Goal: Use online tool/utility: Utilize a website feature to perform a specific function

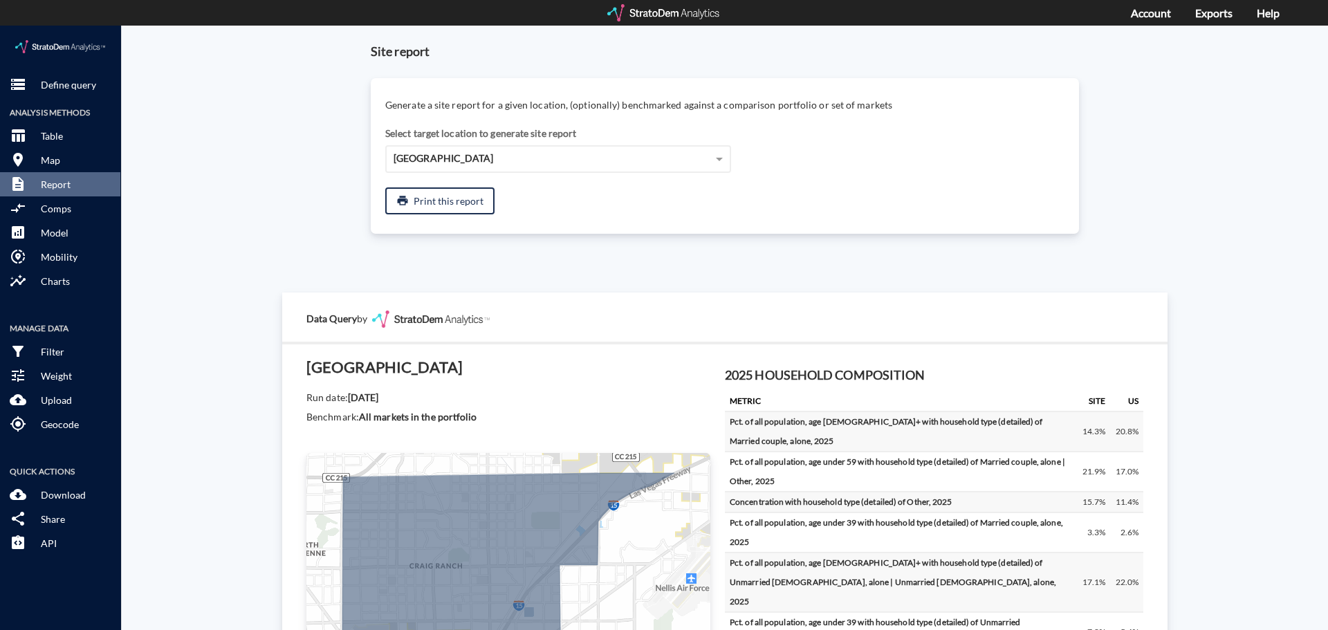
scroll to position [817, 0]
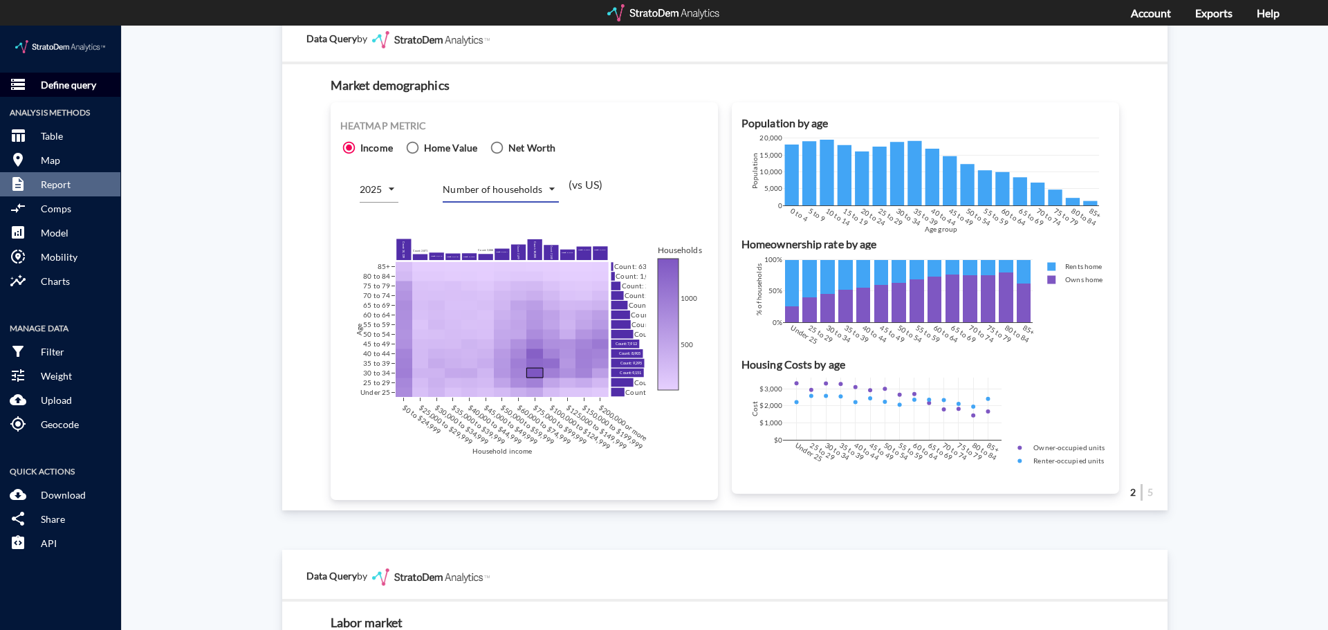
click p "Define query"
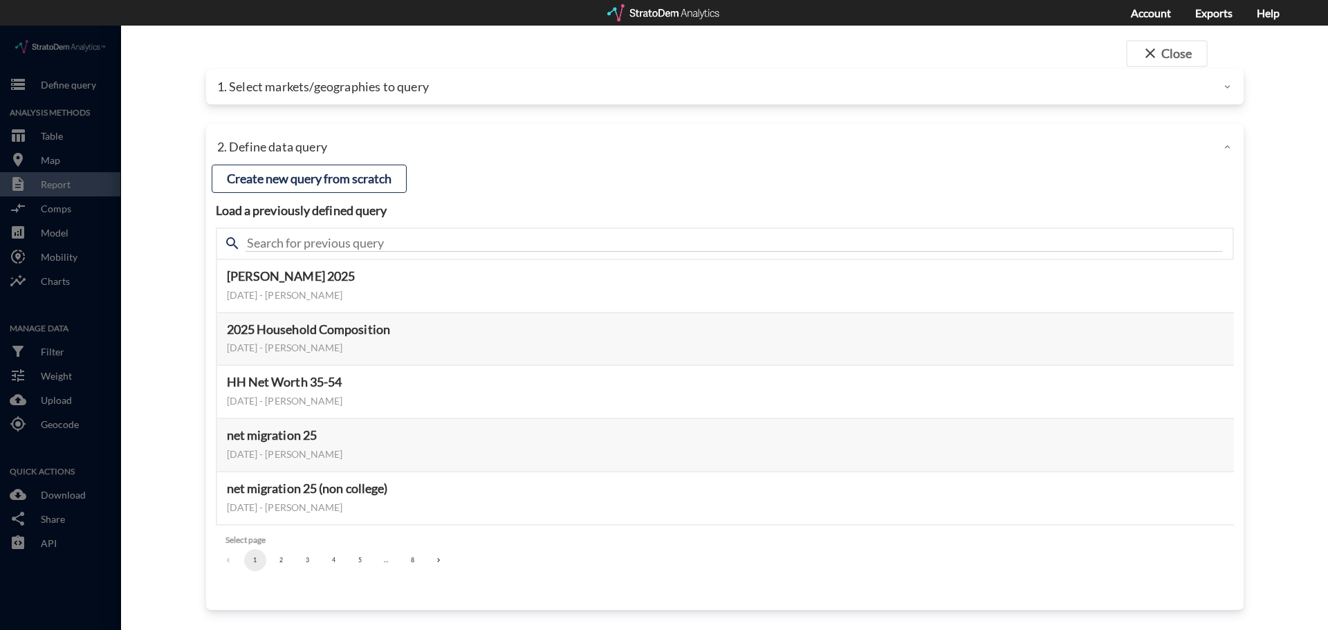
click div "close Close 1. Select markets/geographies to query Select which rows will appea…"
click button "close Close"
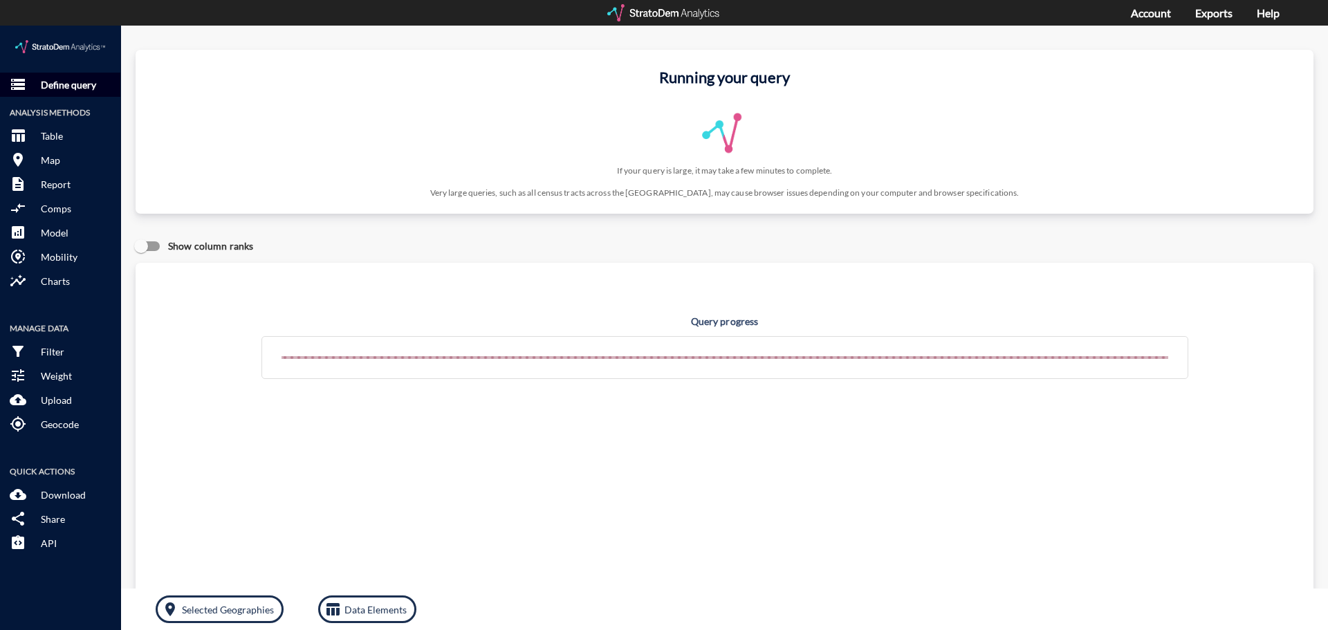
click p "Define query"
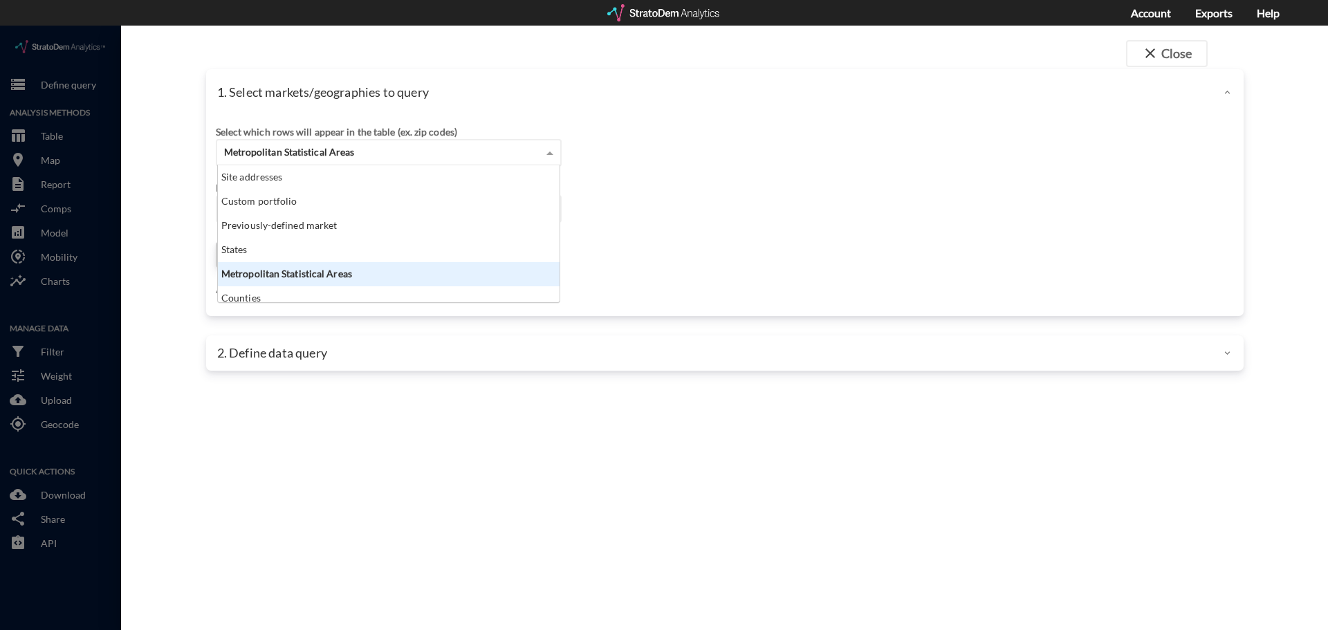
click span "Metropolitan Statistical Areas"
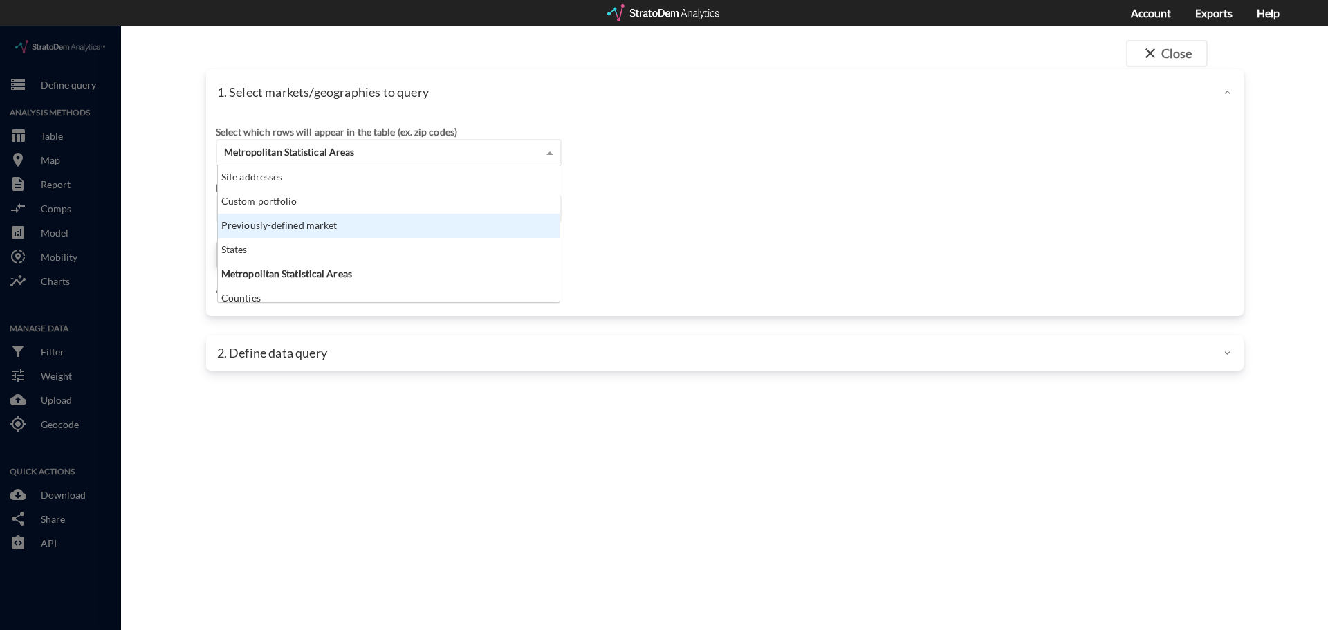
click div "Previously-defined market"
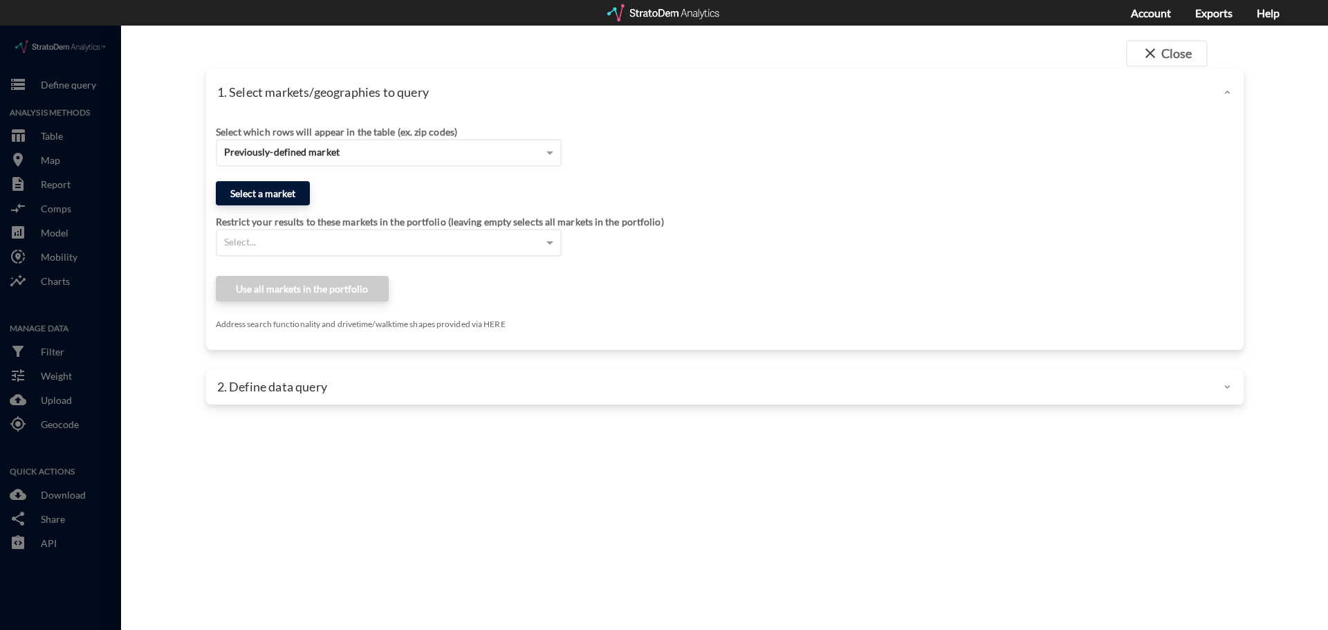
click button "Select a market"
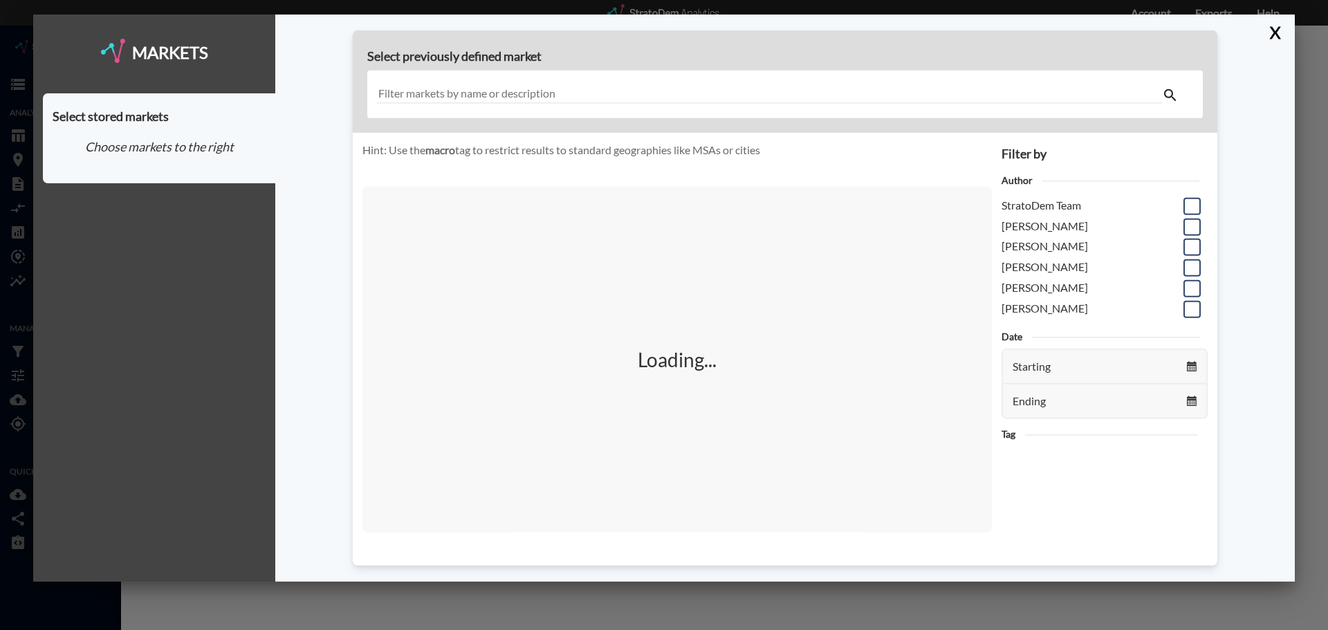
click at [481, 83] on div at bounding box center [785, 95] width 836 height 48
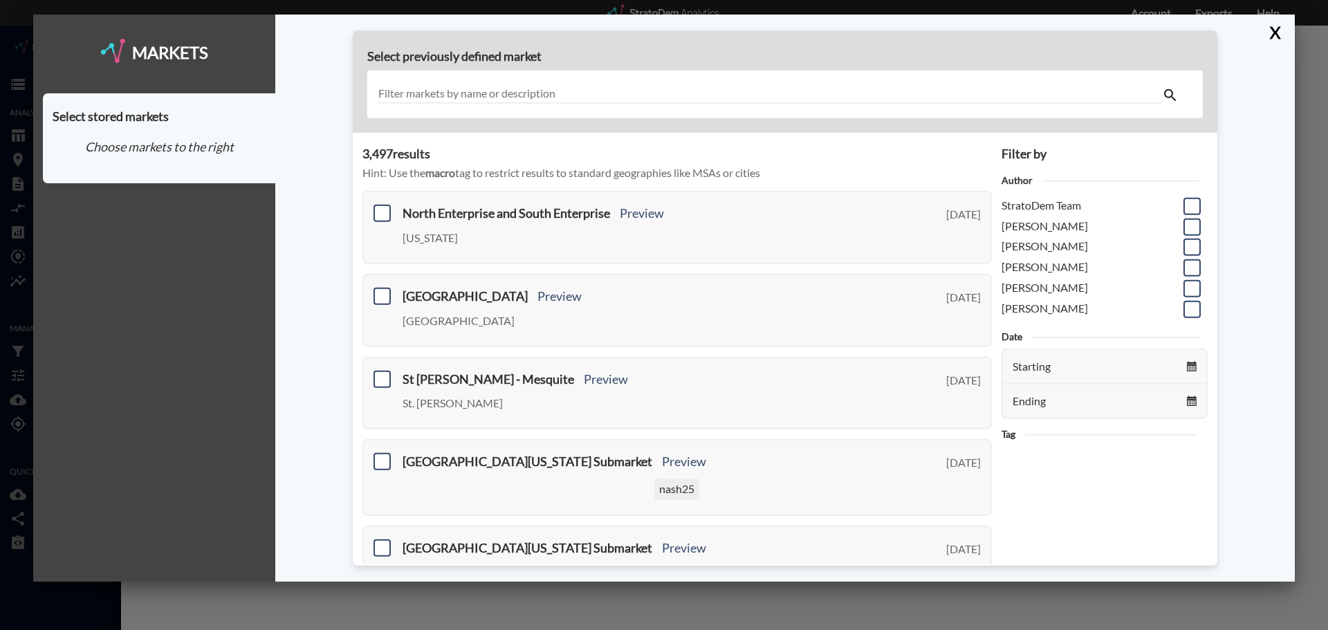
click at [477, 92] on input "text" at bounding box center [769, 94] width 785 height 19
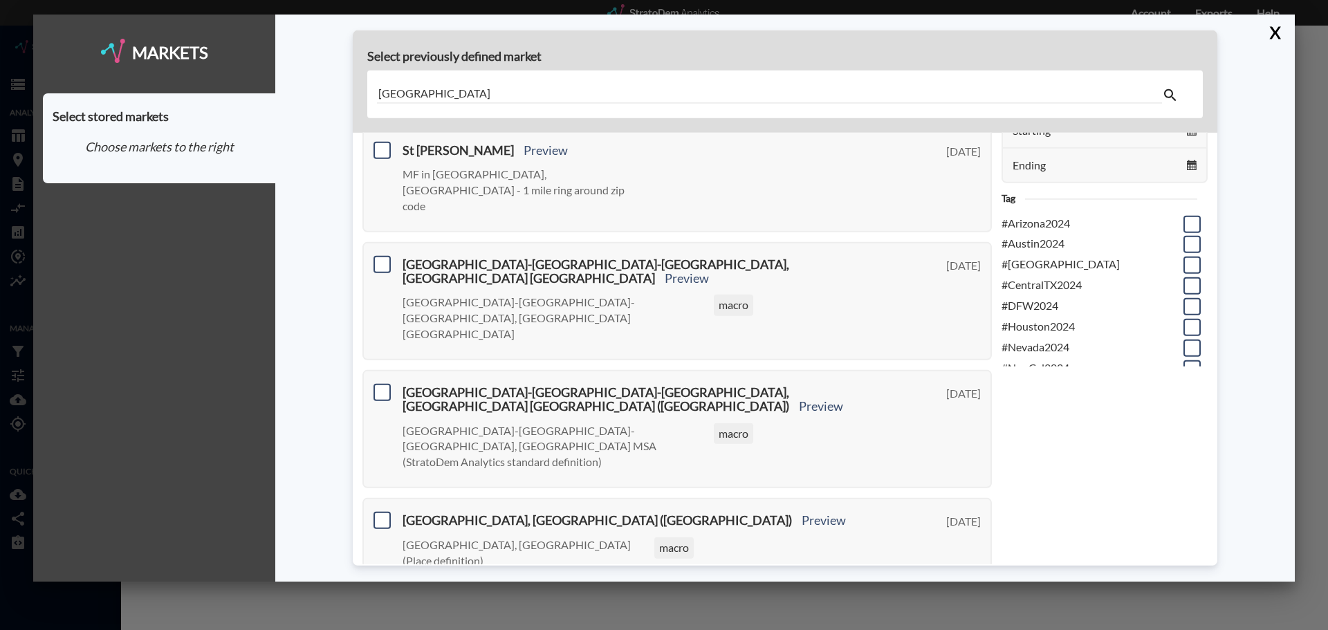
scroll to position [0, 0]
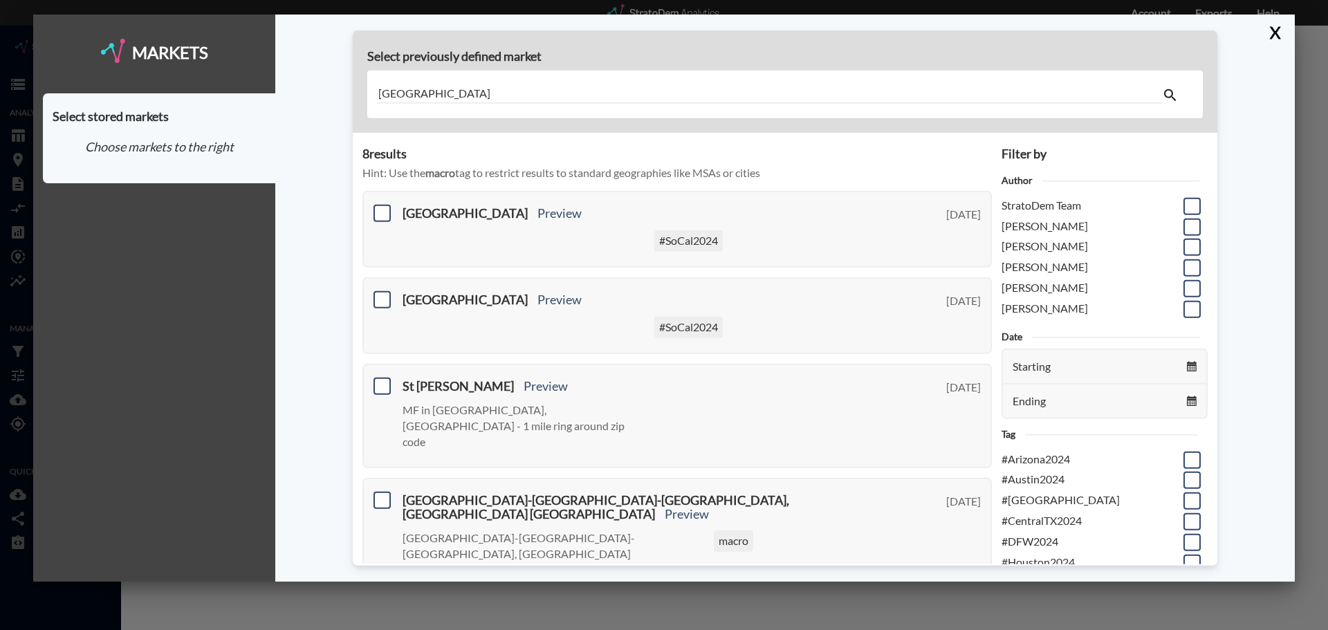
click at [378, 92] on input "[GEOGRAPHIC_DATA]" at bounding box center [769, 94] width 785 height 19
type input "north [GEOGRAPHIC_DATA]"
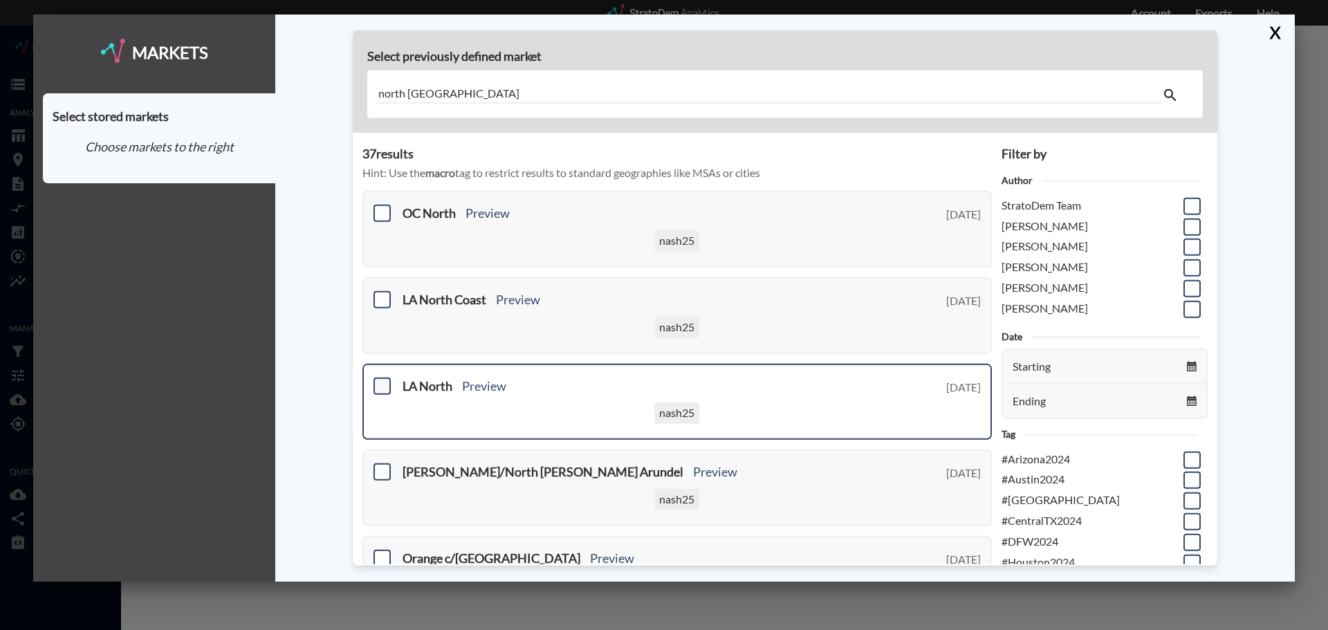
click at [378, 390] on span at bounding box center [382, 385] width 17 height 17
click at [380, 380] on input "checkbox" at bounding box center [380, 380] width 0 height 0
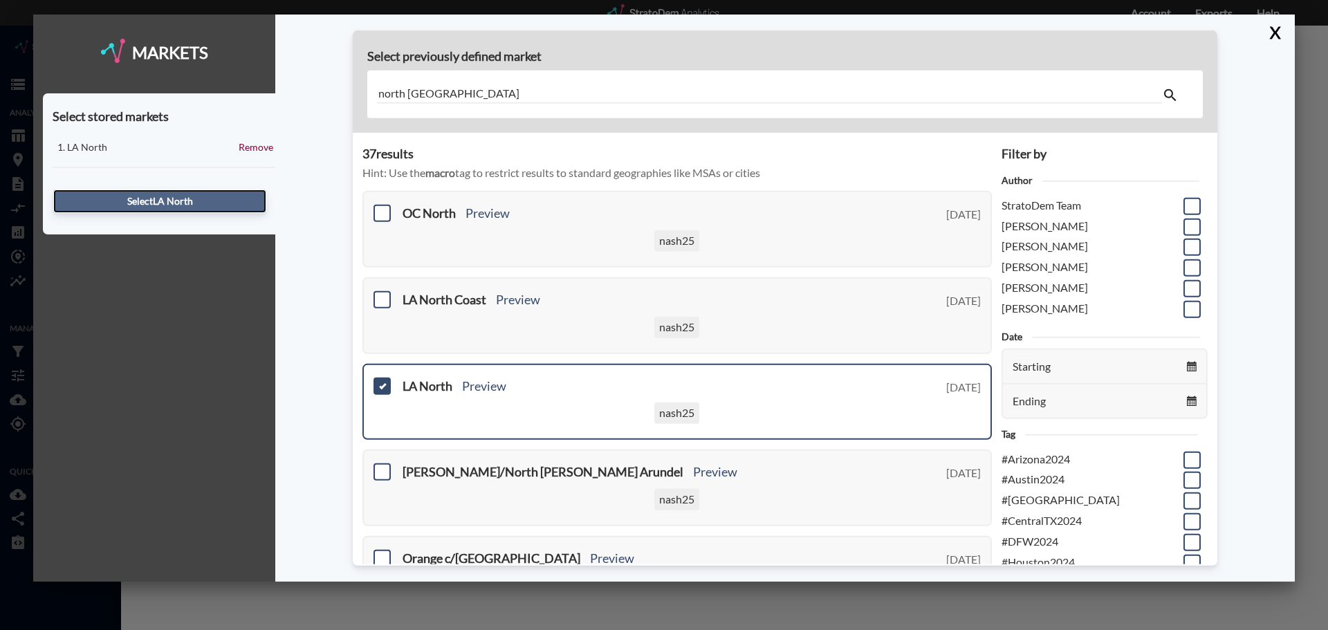
click at [204, 206] on button "Select LA North" at bounding box center [159, 202] width 213 height 24
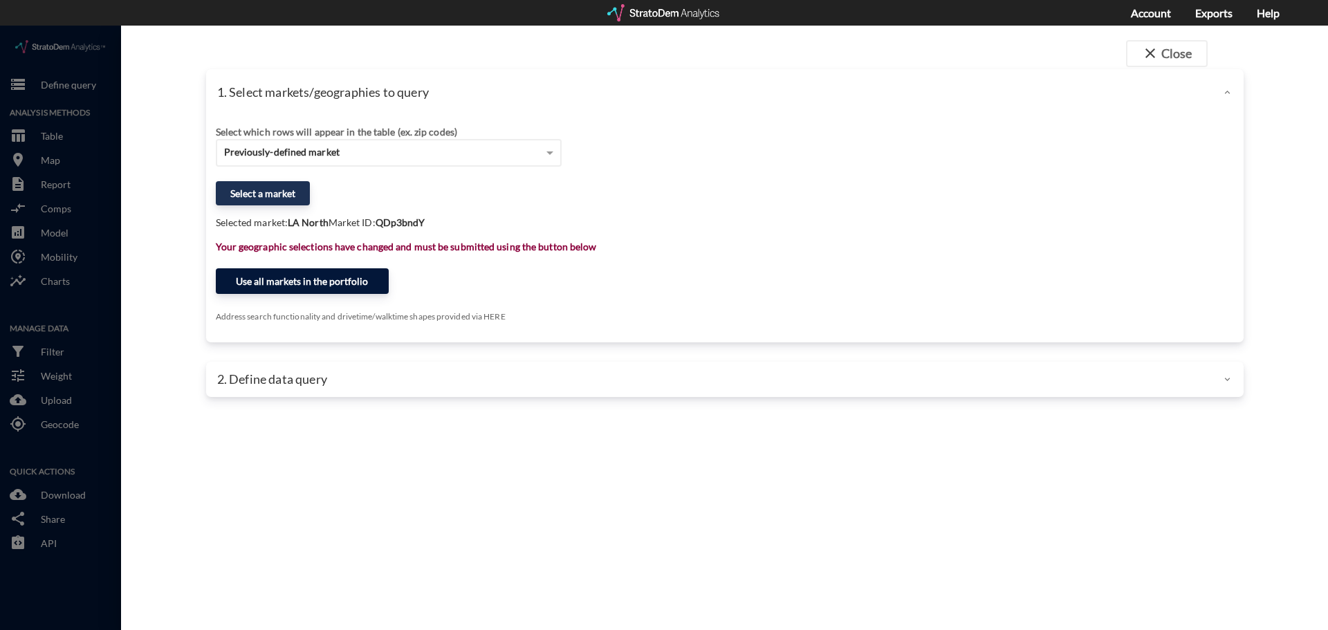
click button "Use all markets in the portfolio"
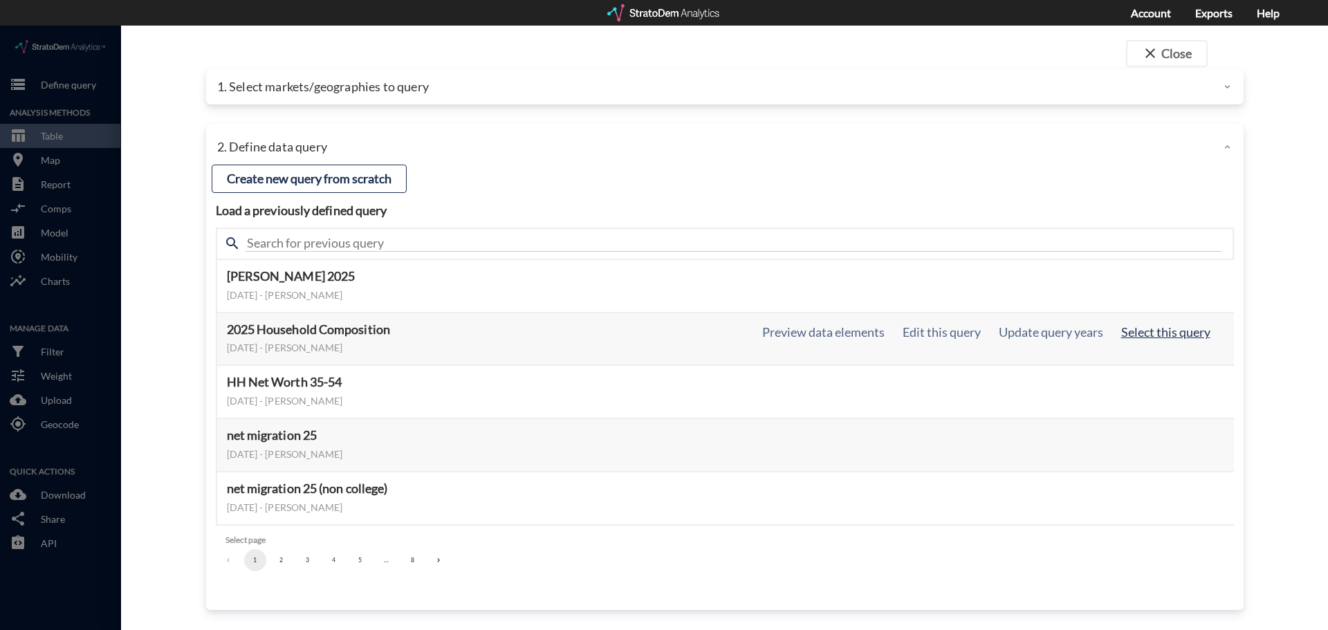
click button "Select this query"
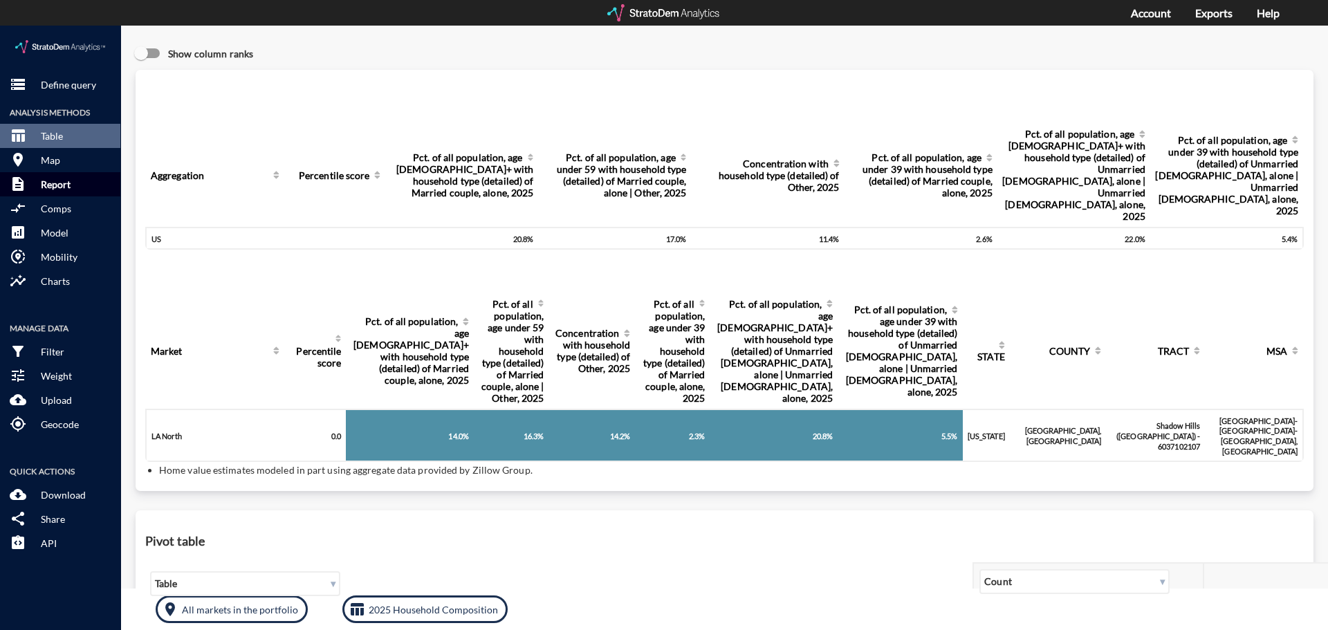
click p "Report"
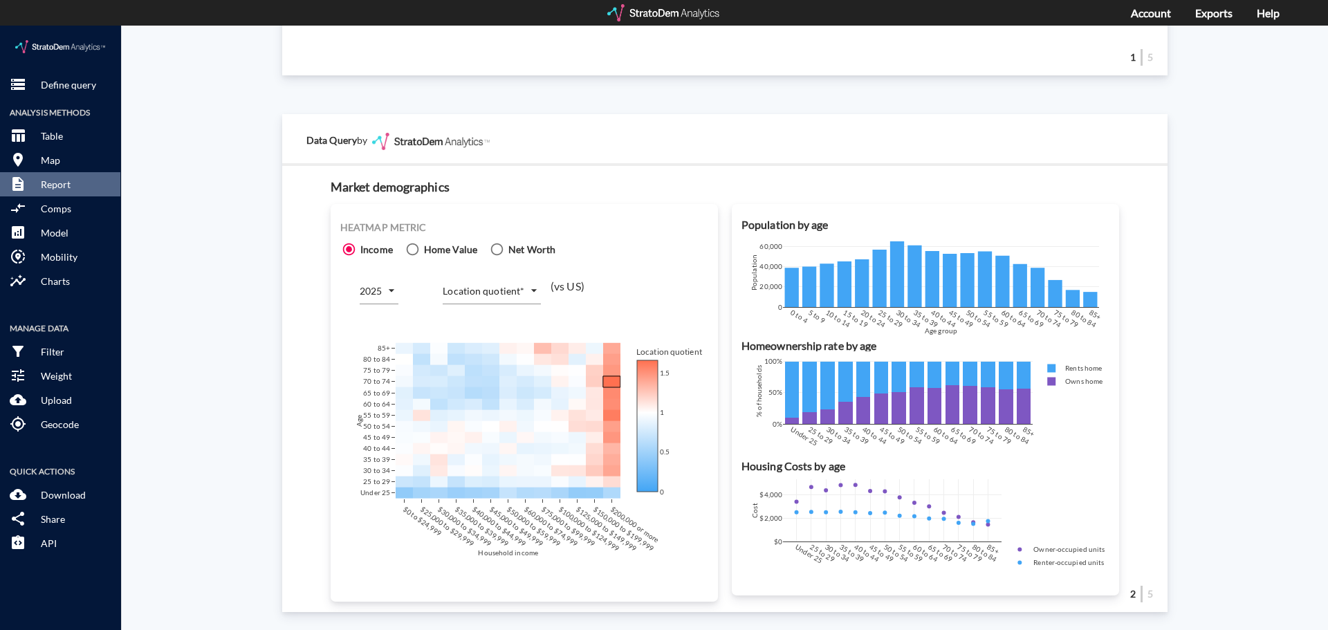
scroll to position [830, 0]
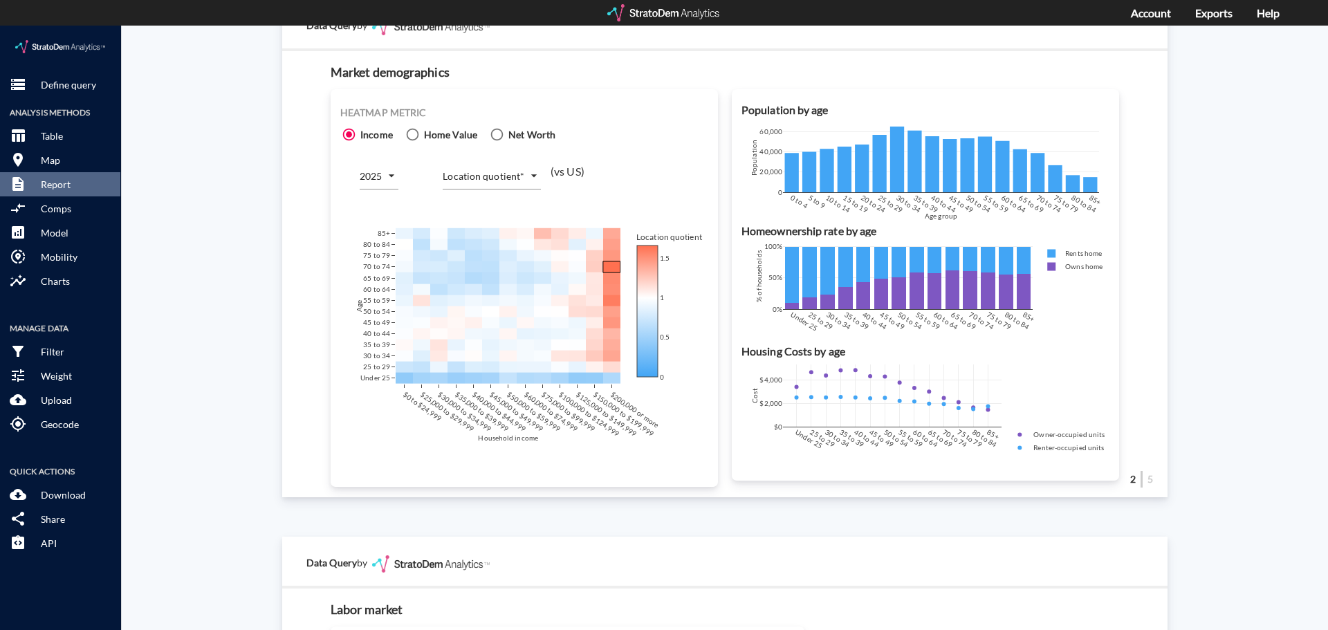
click icon
click input "Home Value"
radio input "true"
radio input "false"
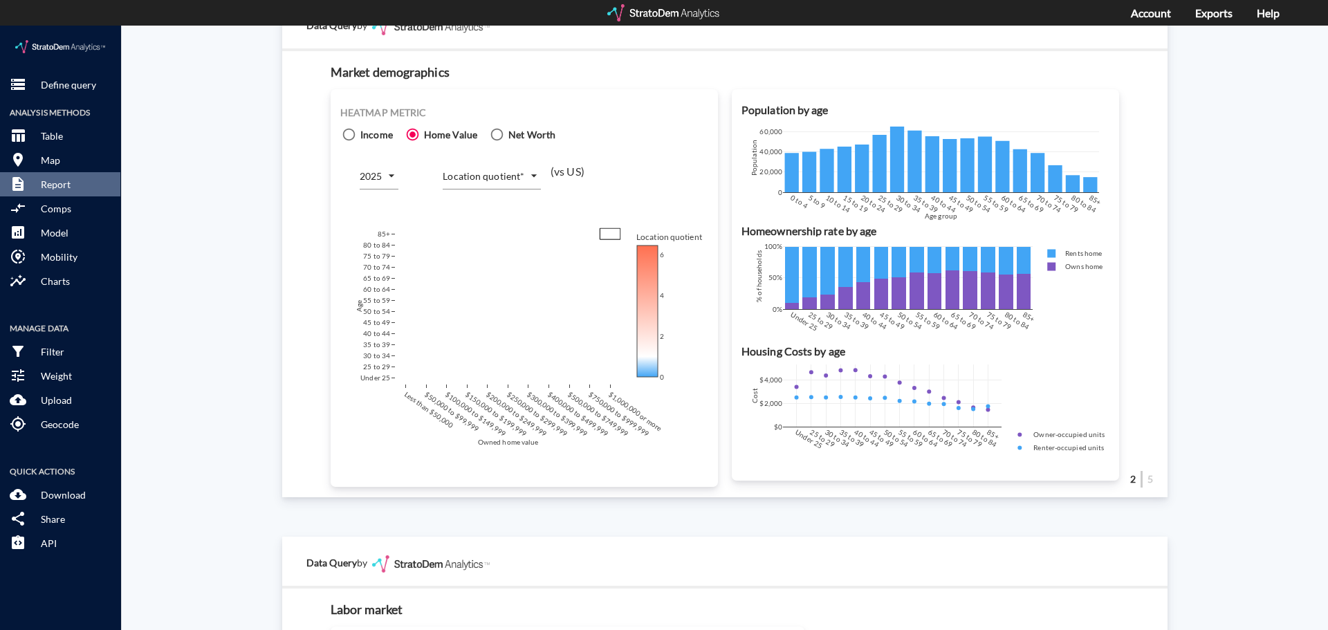
click body "/vantagepoint/us/-1 storage Define query Analysis Methods table_chart Table roo…"
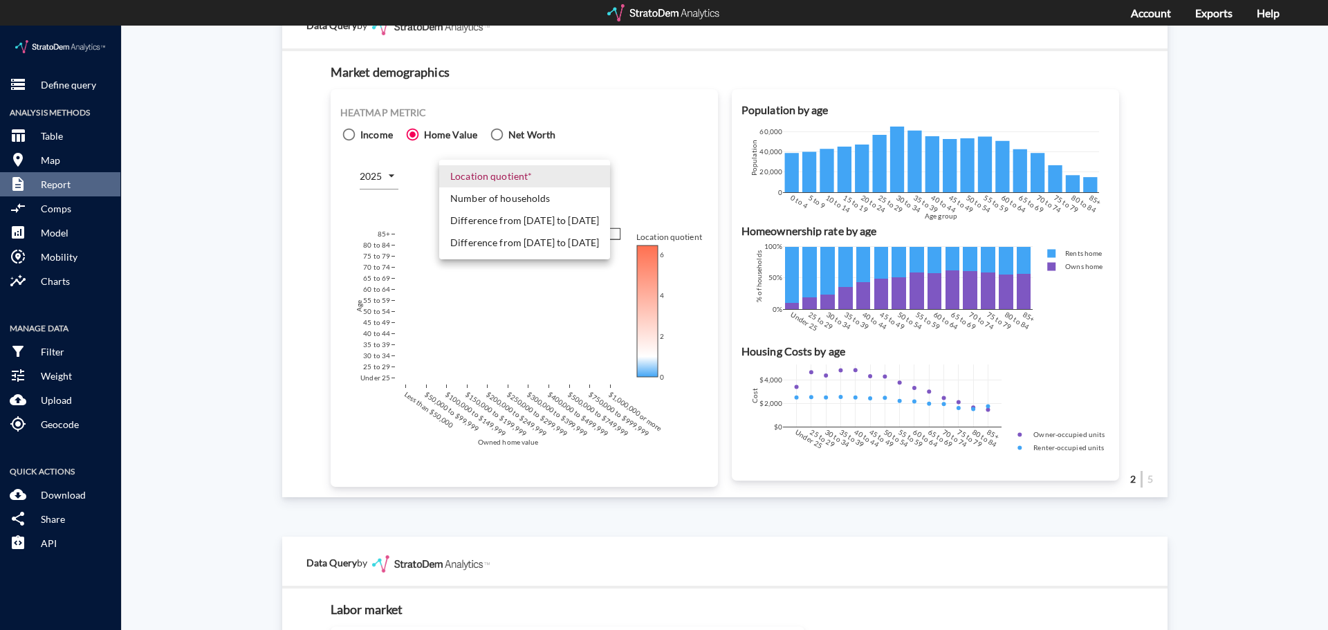
click li "Number of households"
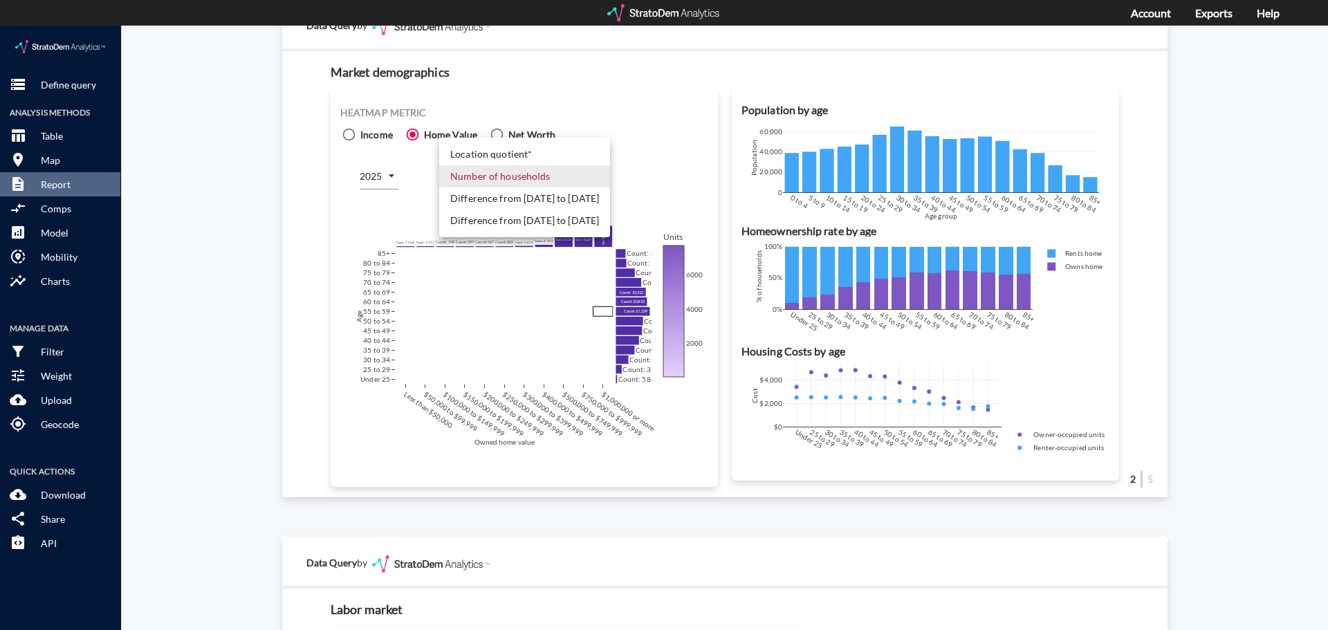
click body "/vantagepoint/us/-1 storage Define query Analysis Methods table_chart Table roo…"
click li "Difference from [DATE] to [DATE]"
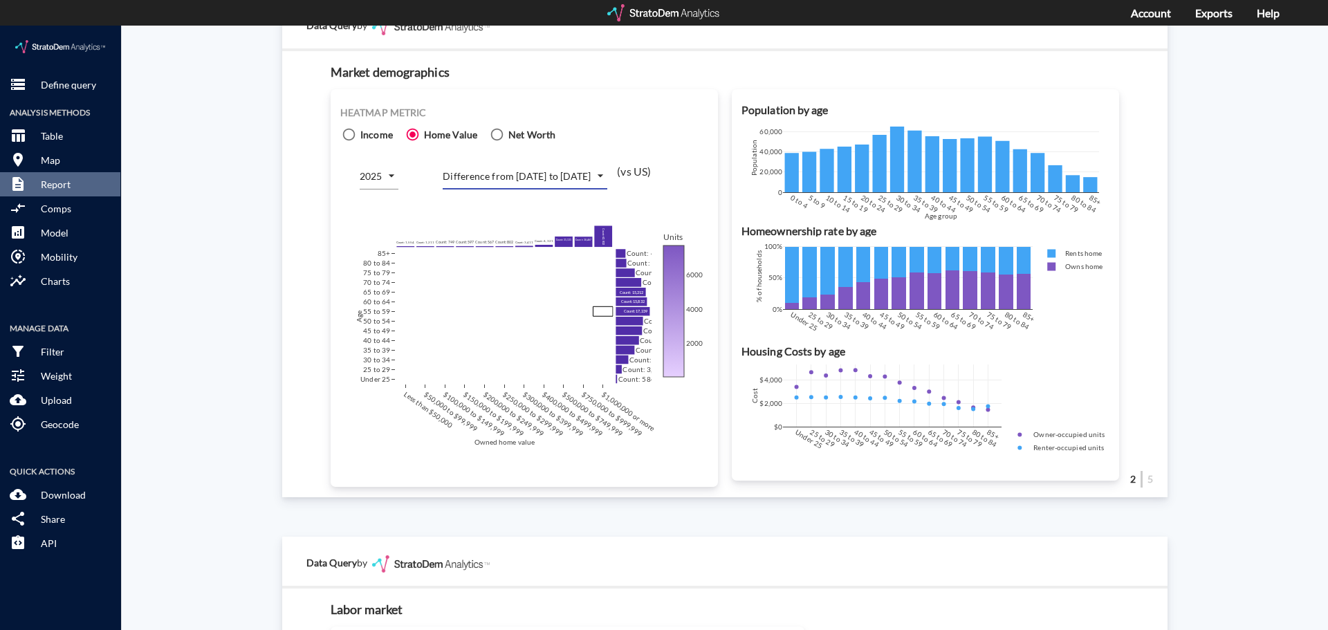
click body "/vantagepoint/us/-1 storage Define query Analysis Methods table_chart Table roo…"
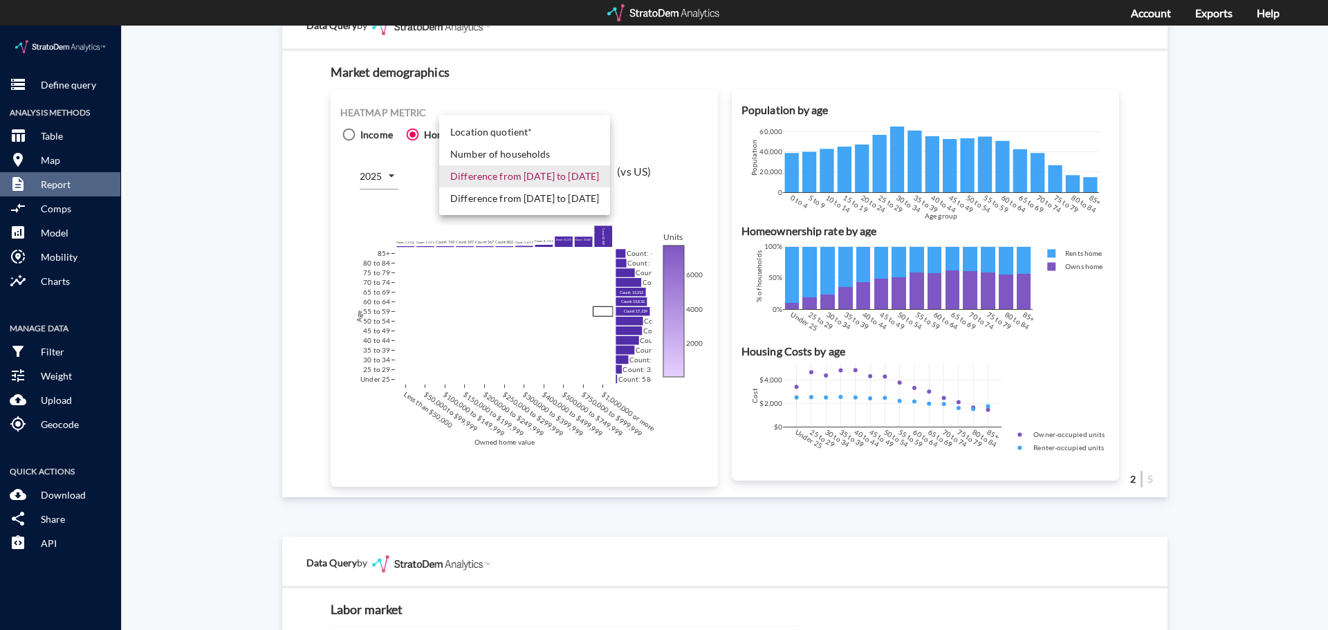
click li "Difference from [DATE] to [DATE]"
type input "COUNT_DIFF_FUTURE"
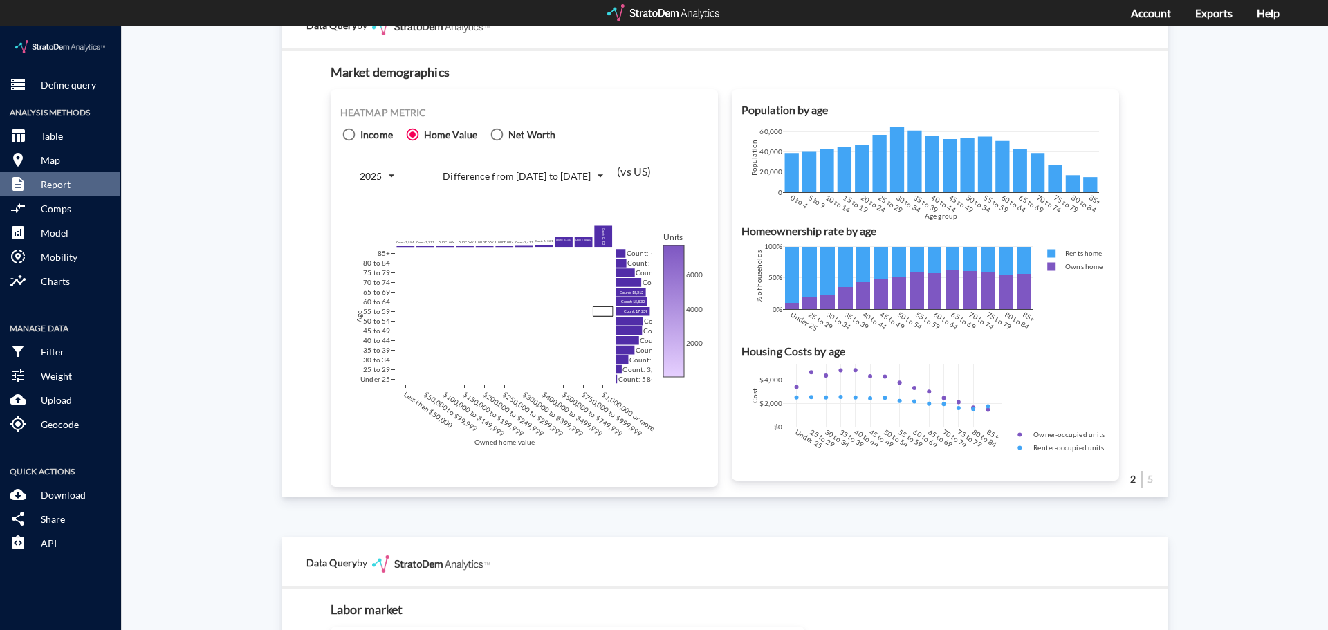
click div "Site report Generate a site report for a given location, (optionally) benchmark…"
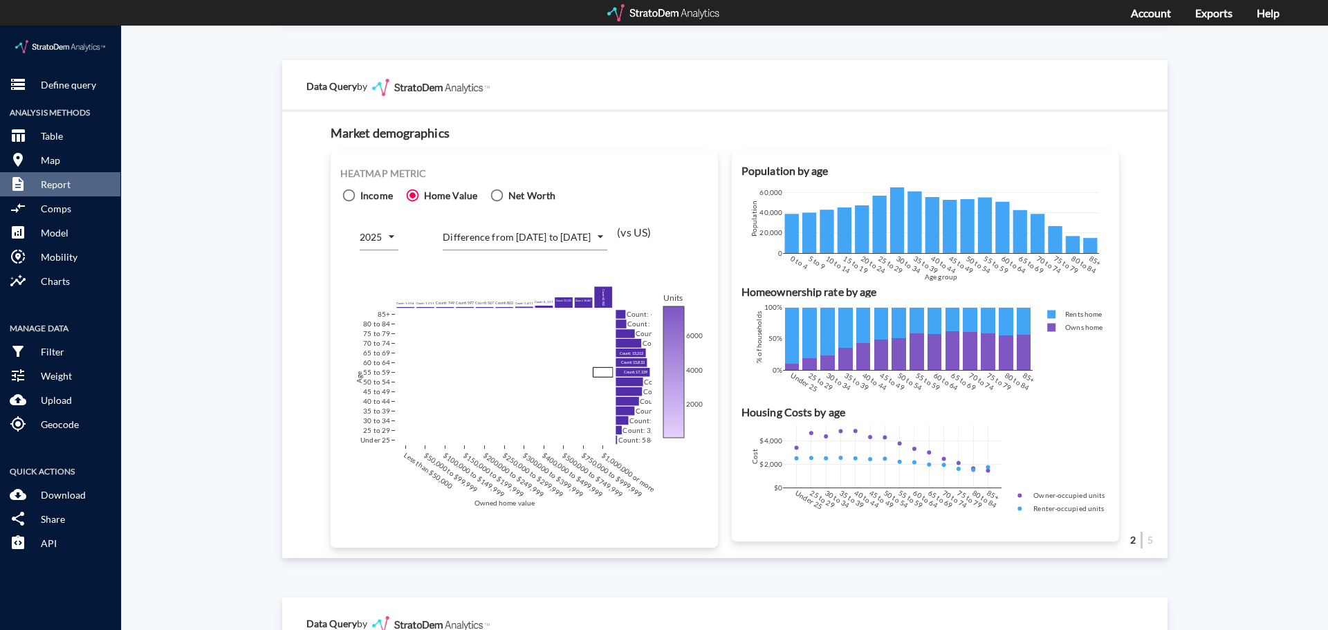
scroll to position [761, 0]
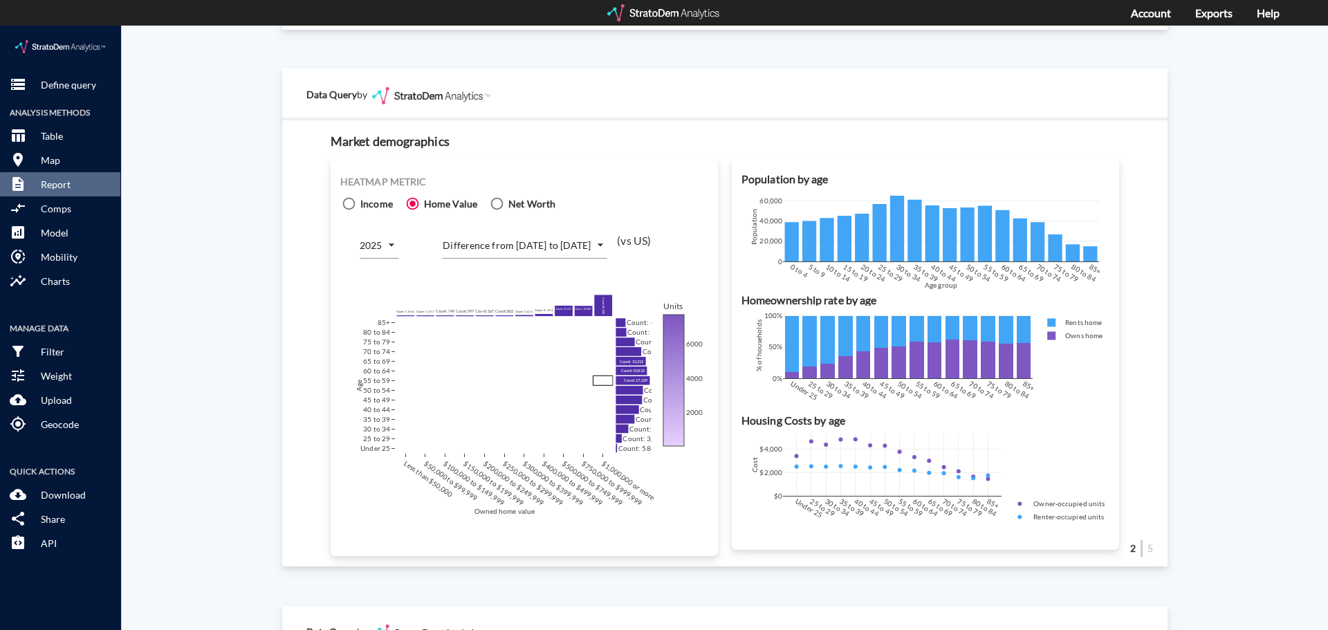
click input "Income"
radio input "true"
radio input "false"
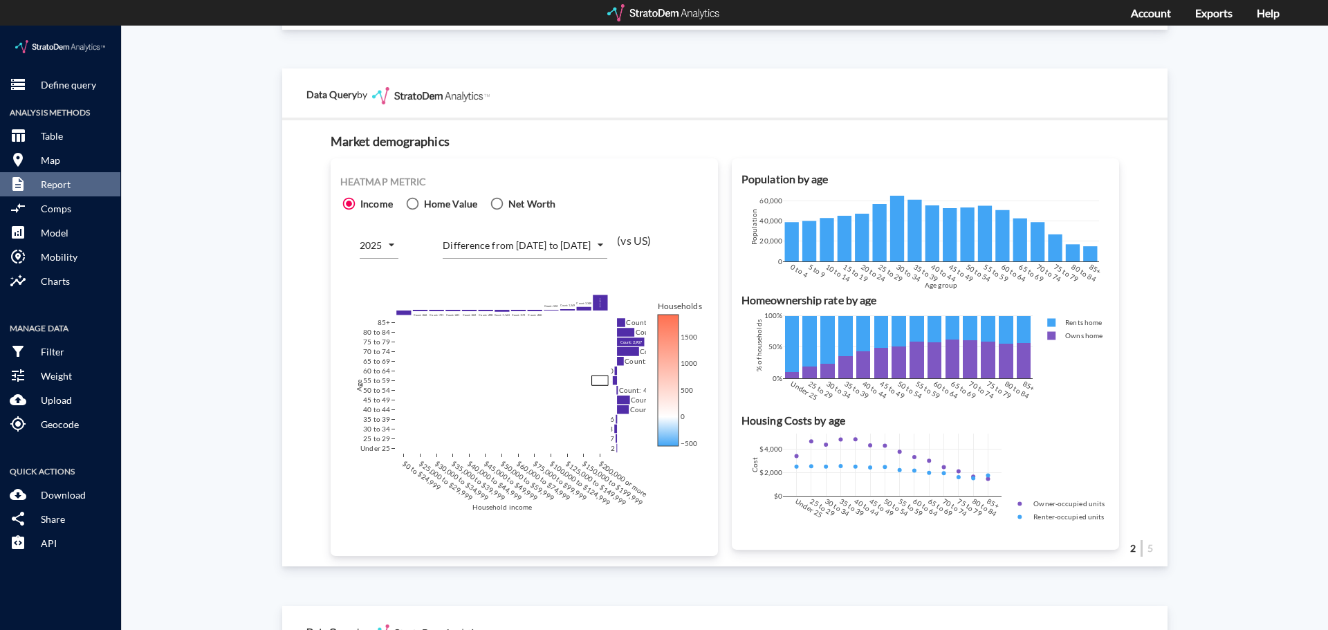
click body "/vantagepoint/us/-1 storage Define query Analysis Methods table_chart Table roo…"
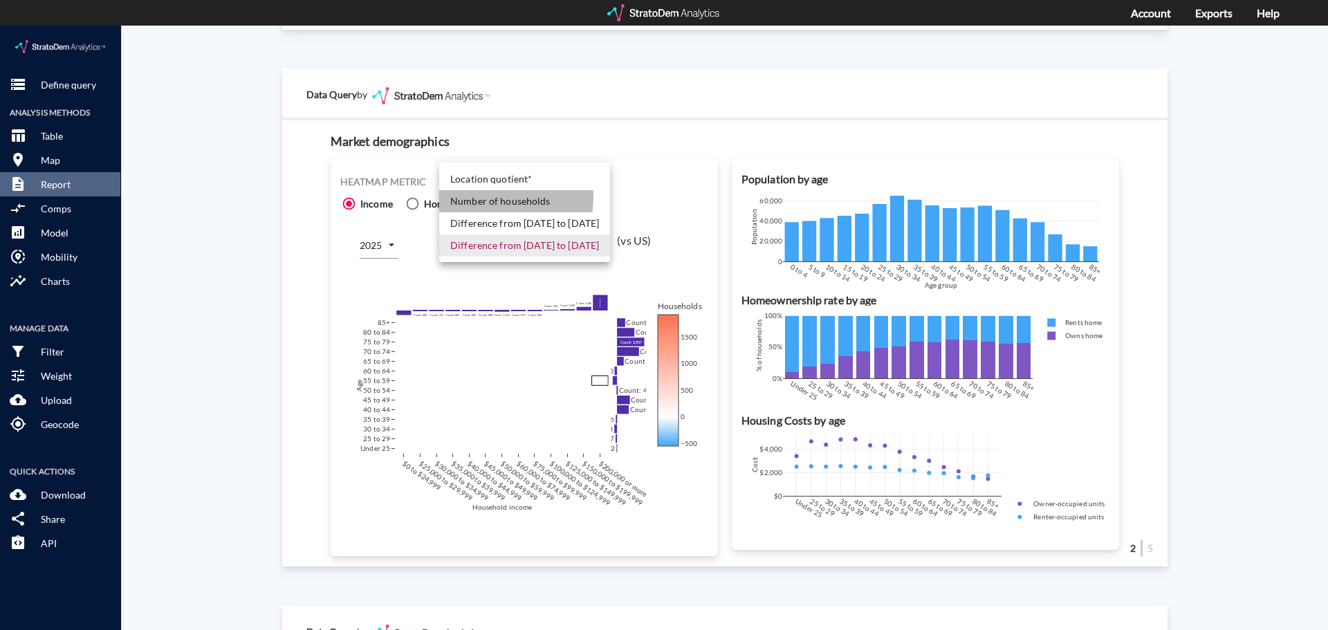
click li "Number of households"
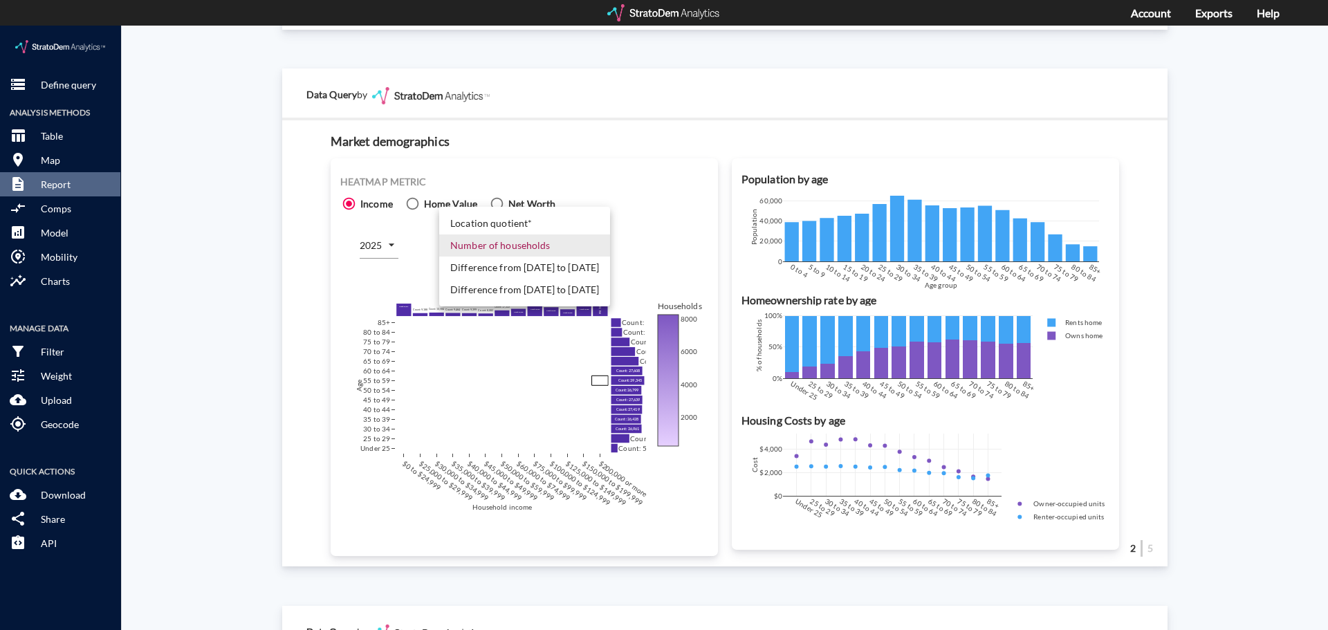
click body "/vantagepoint/us/-1 storage Define query Analysis Methods table_chart Table roo…"
click li "Difference from [DATE] to [DATE]"
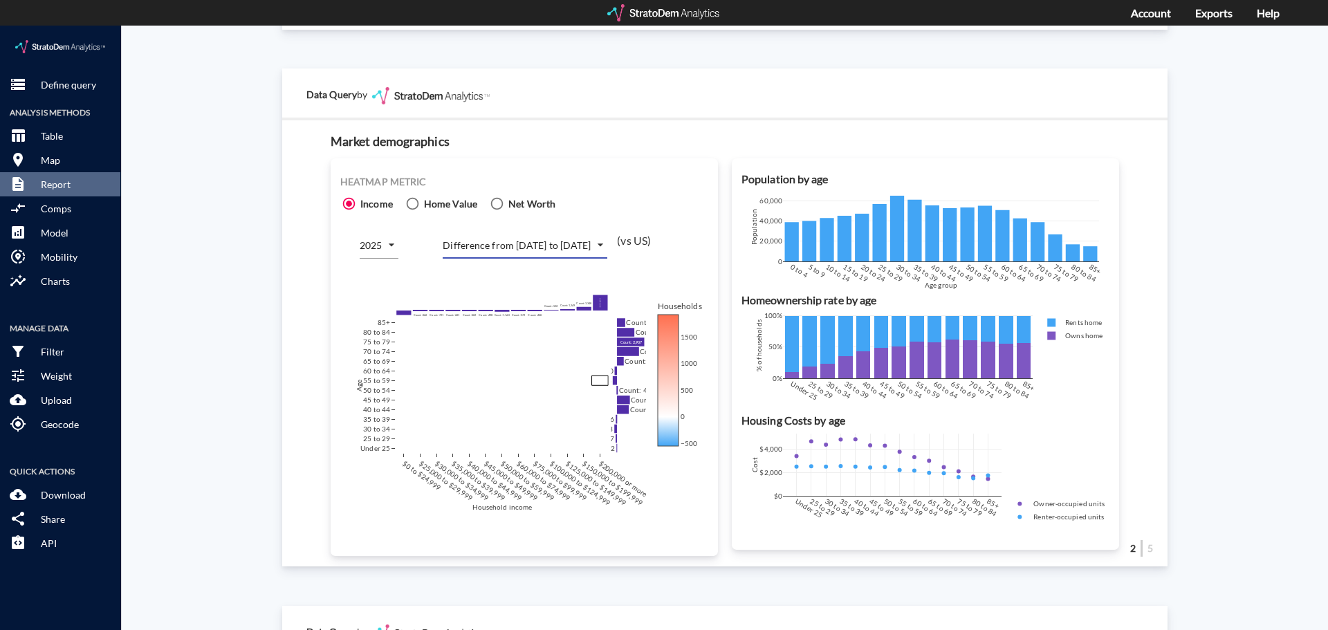
click body "/vantagepoint/us/-1 storage Define query Analysis Methods table_chart Table roo…"
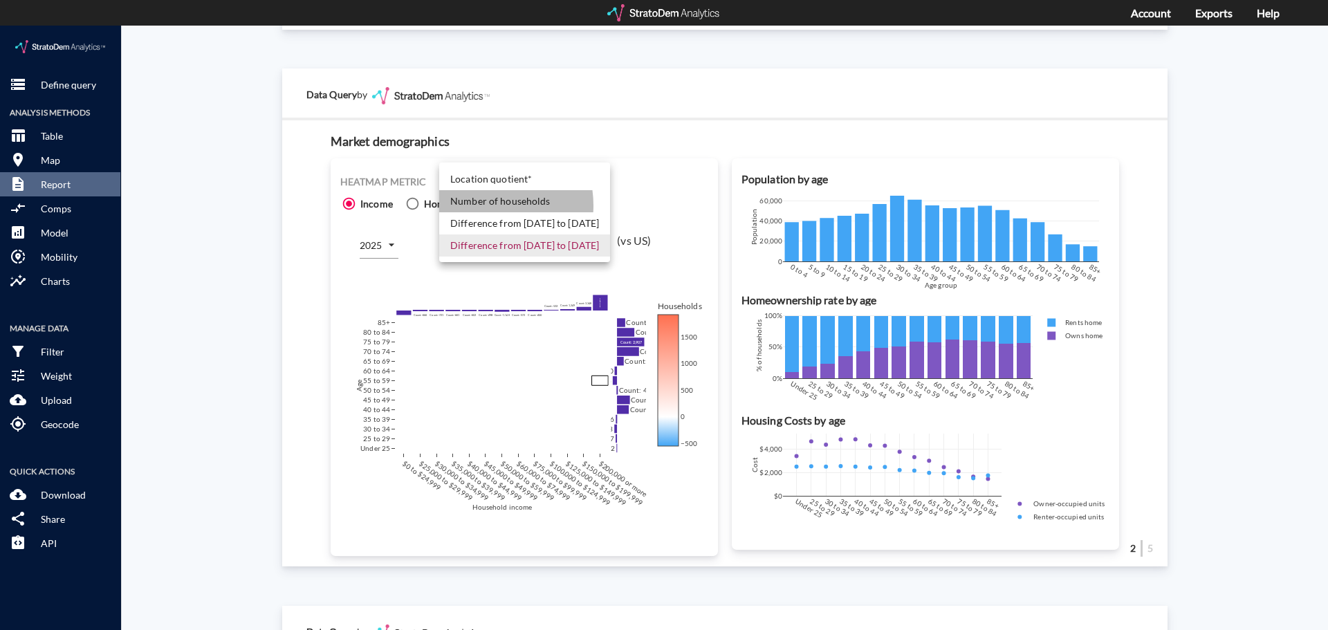
click li "Number of households"
type input "COUNT"
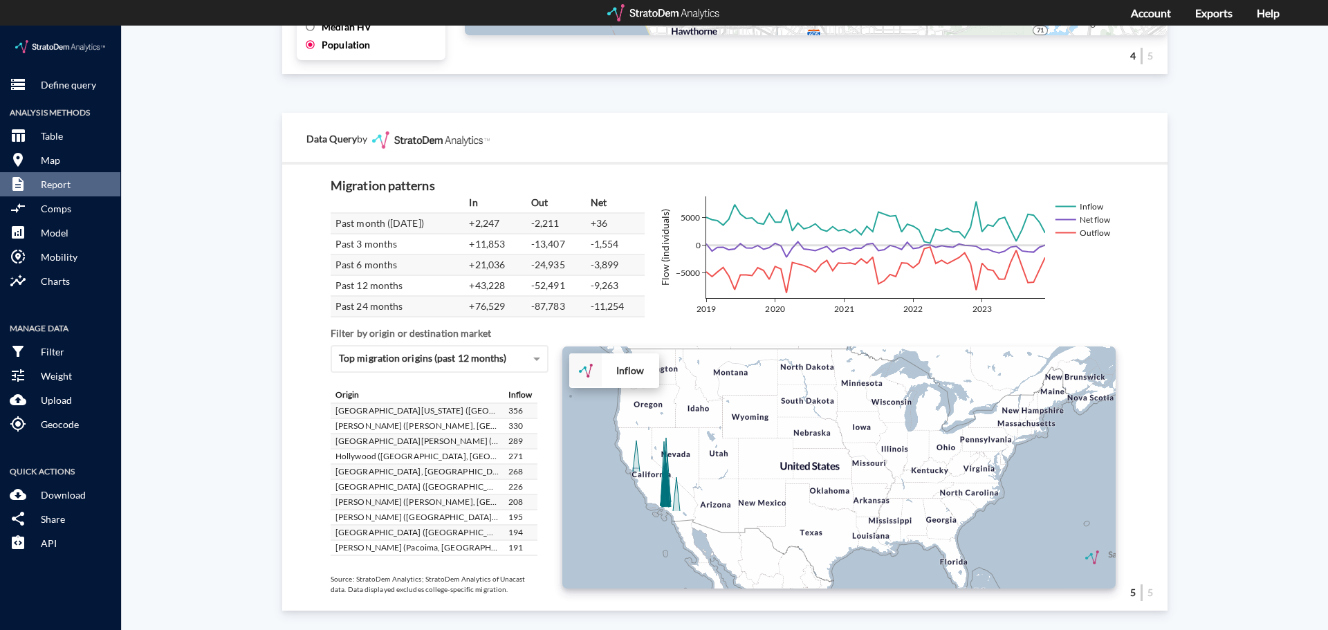
scroll to position [138, 0]
click icon
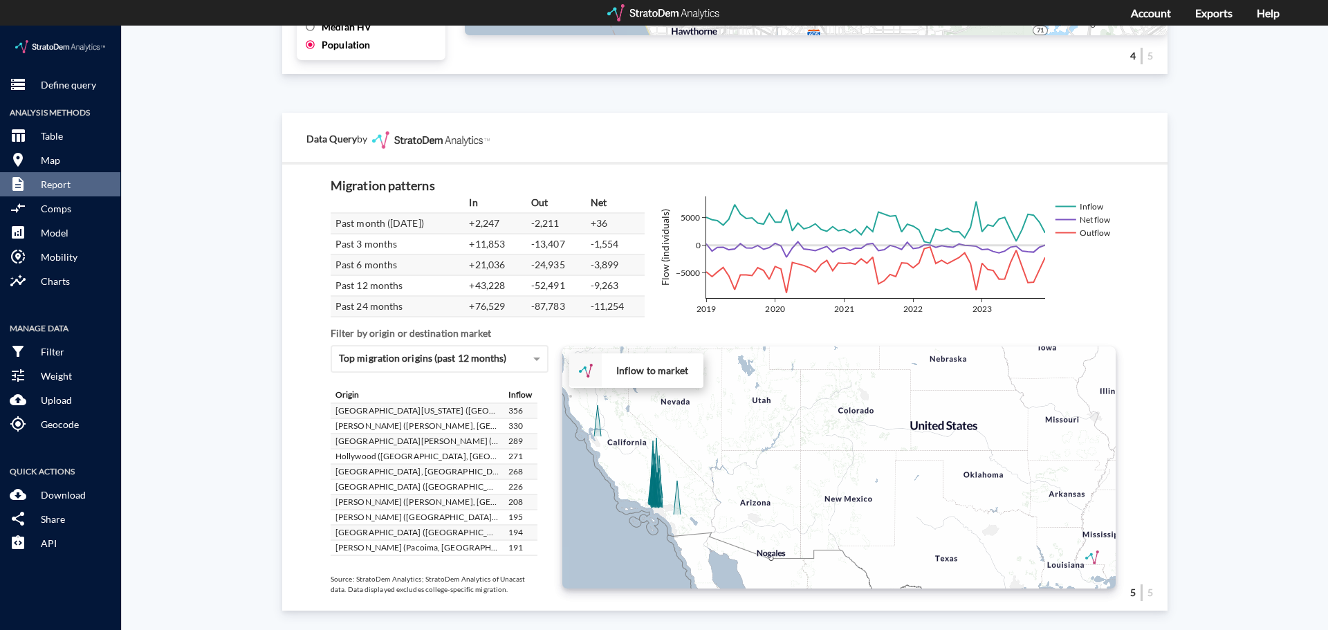
click div "+ − Inflow to market CUSTOMIZE DATA Draw a polygon Draw a rectangle Draw a mark…"
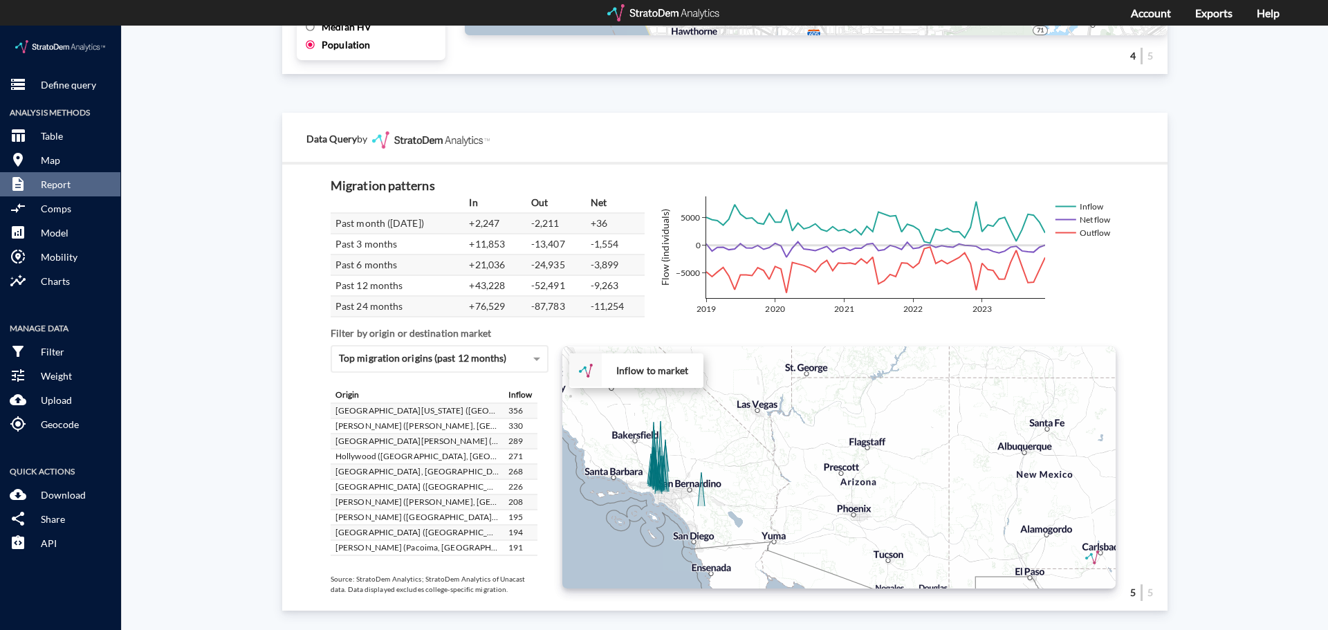
click div "+ − Inflow to market CUSTOMIZE DATA Draw a polygon Draw a rectangle Draw a mark…"
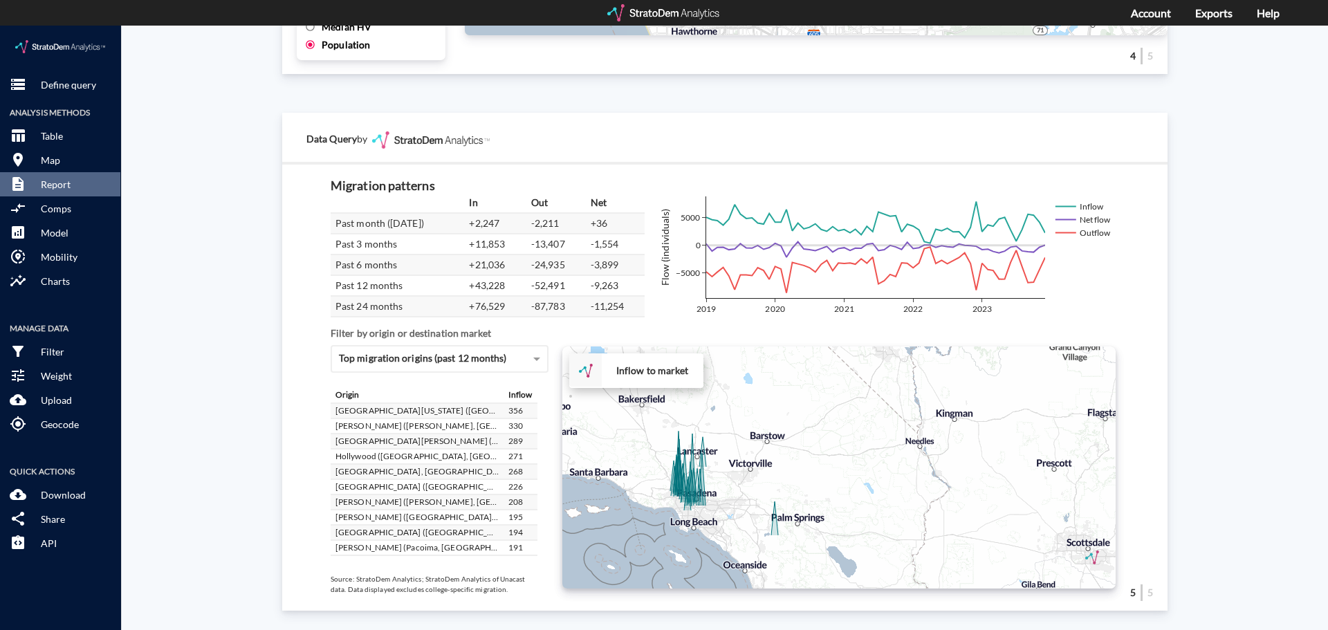
drag, startPoint x: 638, startPoint y: 461, endPoint x: 669, endPoint y: 508, distance: 56.0
click div "+ − Inflow to market CUSTOMIZE DATA Draw a polygon Draw a rectangle Draw a mark…"
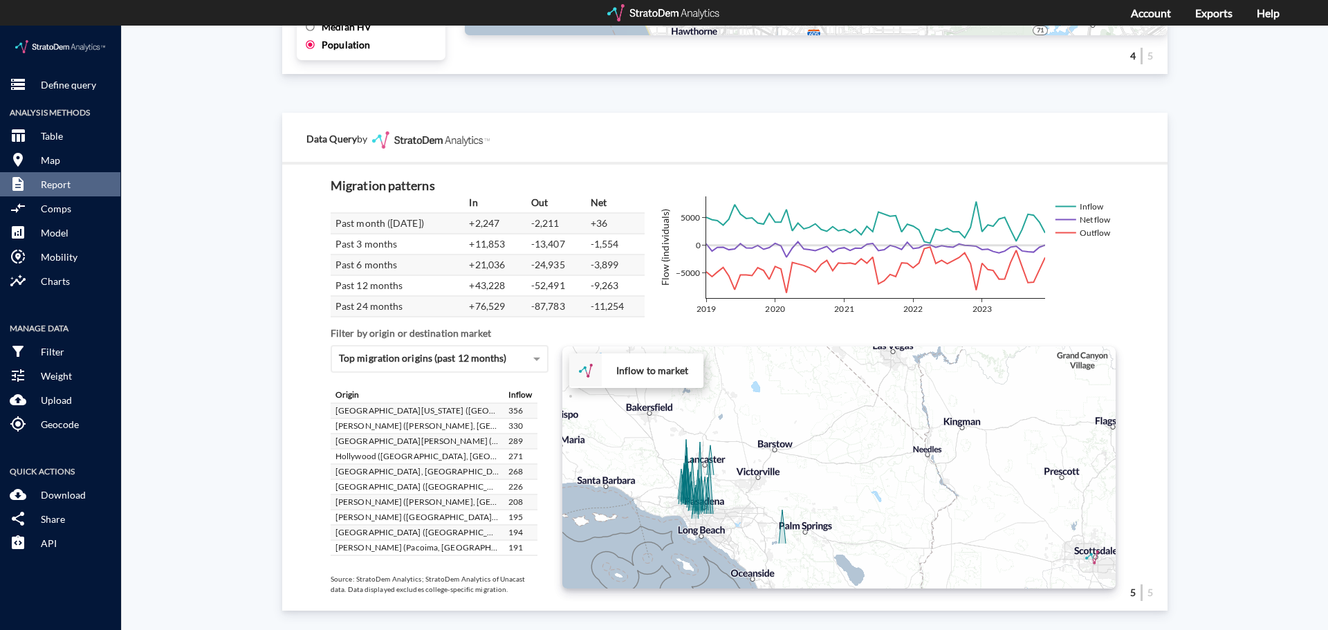
click div "+ − Inflow to market CUSTOMIZE DATA Draw a polygon Draw a rectangle Draw a mark…"
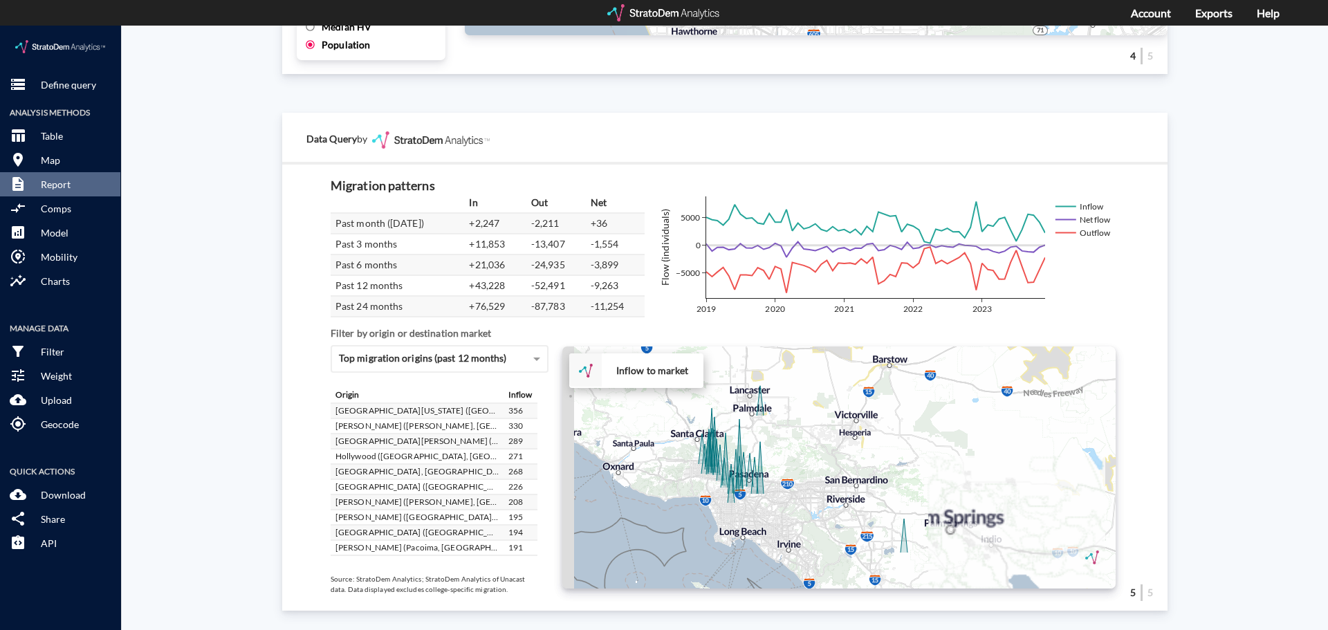
drag, startPoint x: 679, startPoint y: 502, endPoint x: 700, endPoint y: 477, distance: 33.4
click div "+ − Inflow to market CUSTOMIZE DATA Draw a polygon Draw a rectangle Draw a mark…"
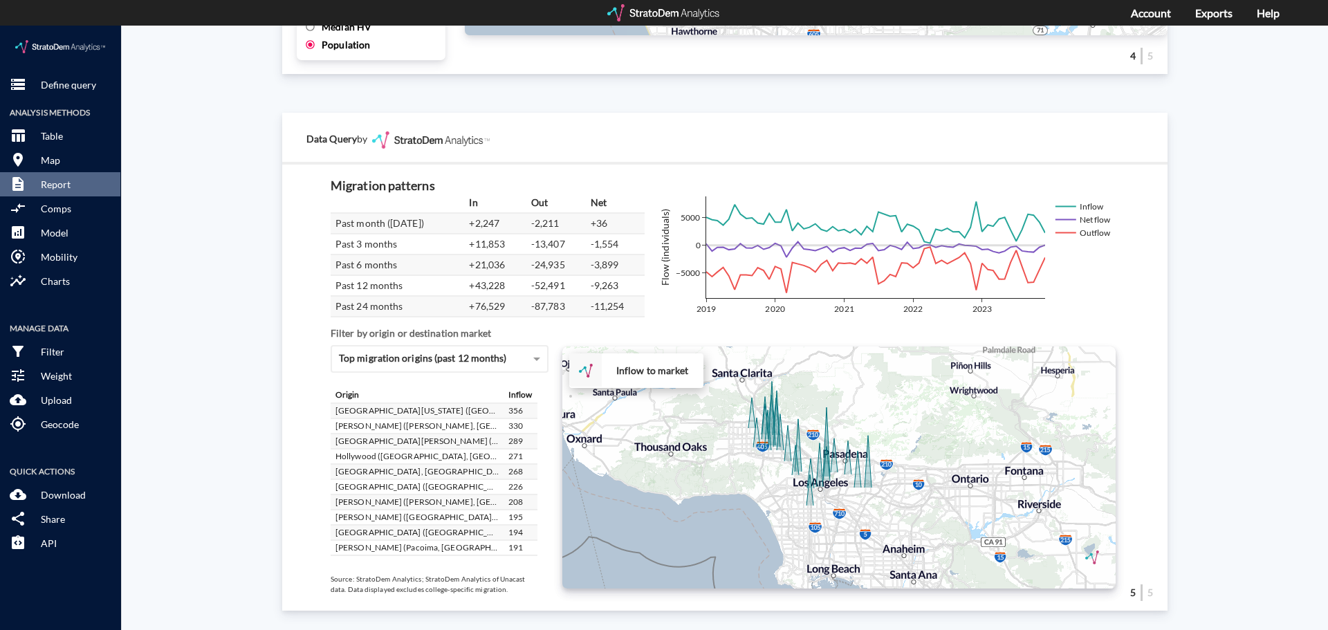
drag, startPoint x: 739, startPoint y: 472, endPoint x: 794, endPoint y: 484, distance: 55.8
click div "+ − Inflow to market CUSTOMIZE DATA Draw a polygon Draw a rectangle Draw a mark…"
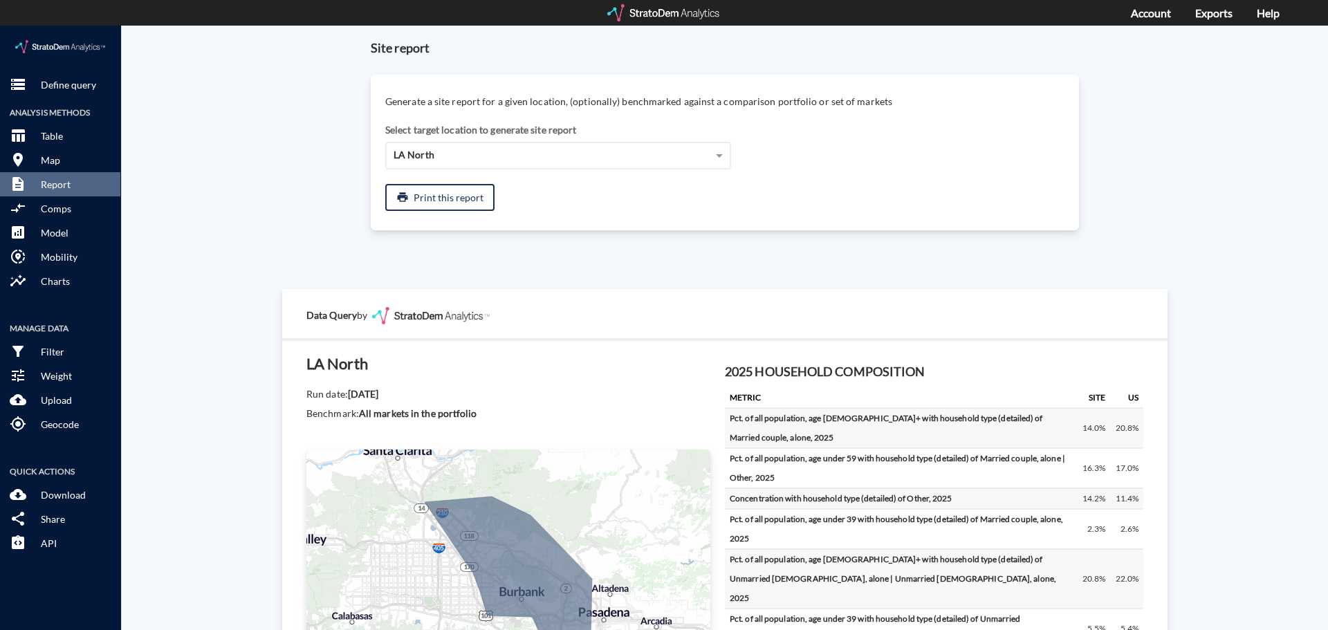
scroll to position [0, 0]
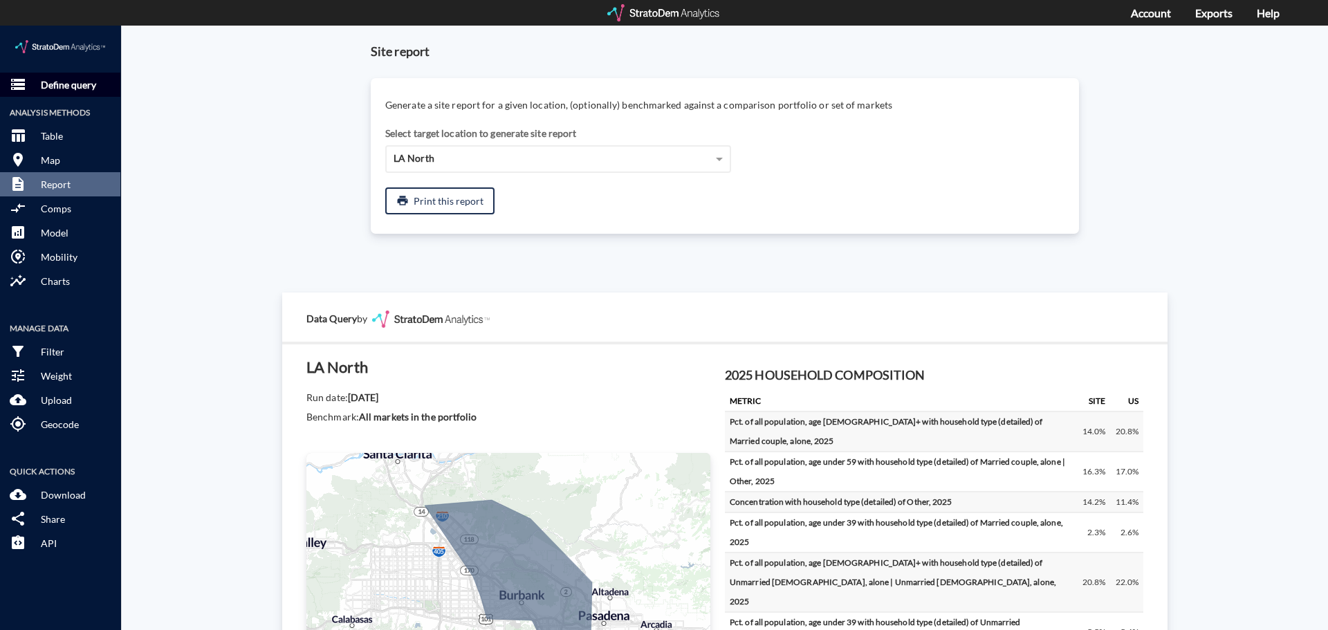
click p "Define query"
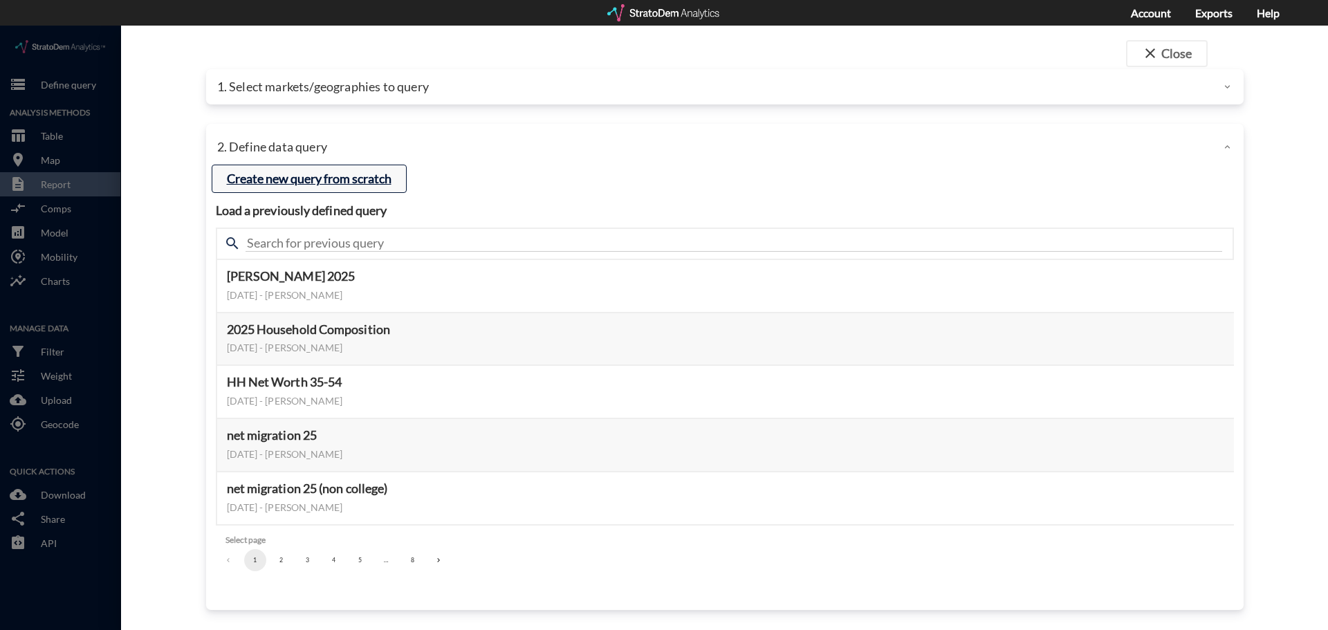
click button "Create new query from scratch"
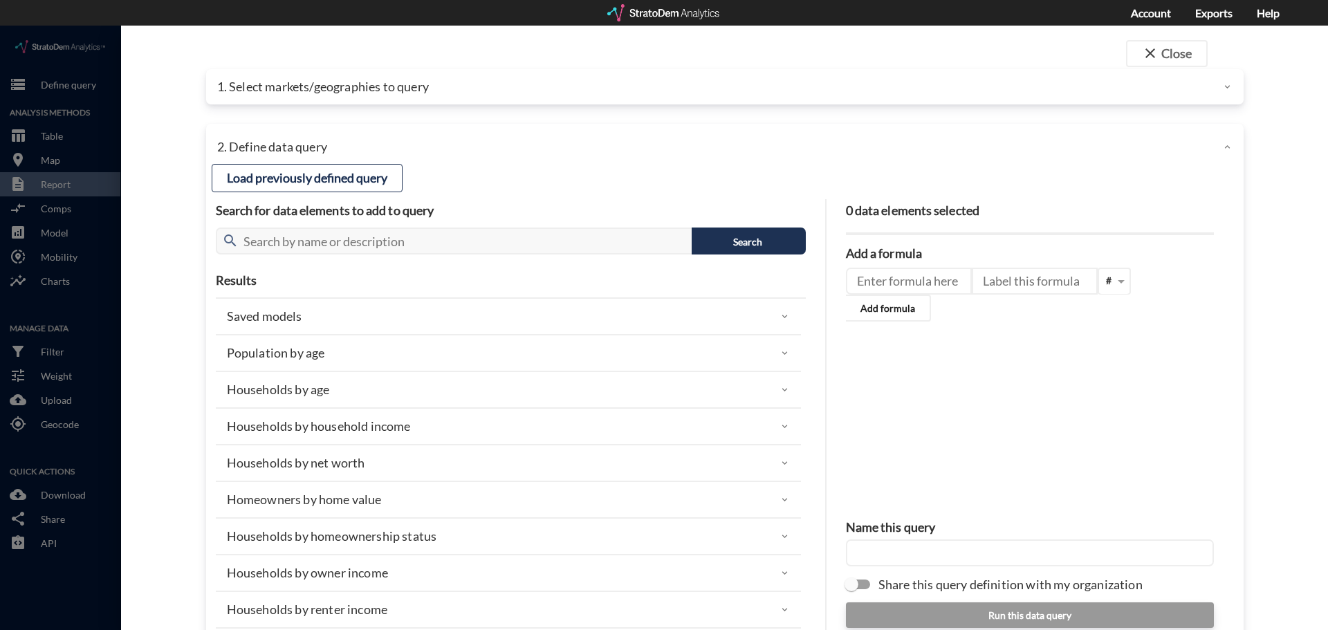
click div
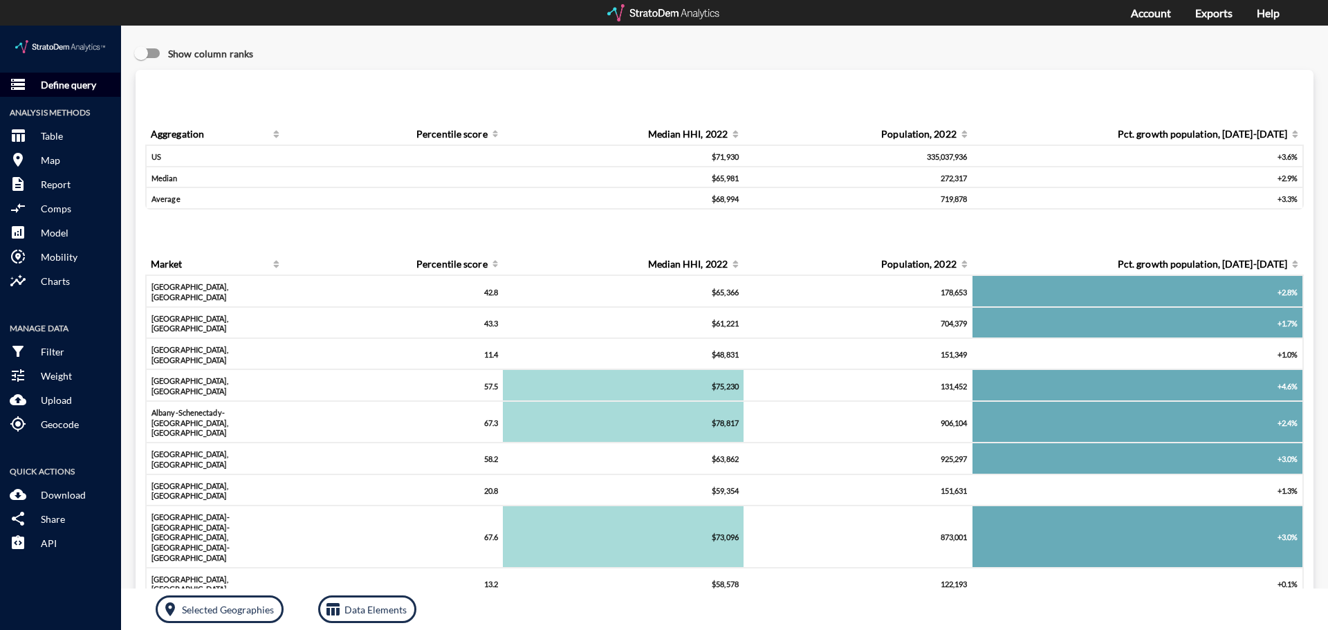
click button "storage Define query"
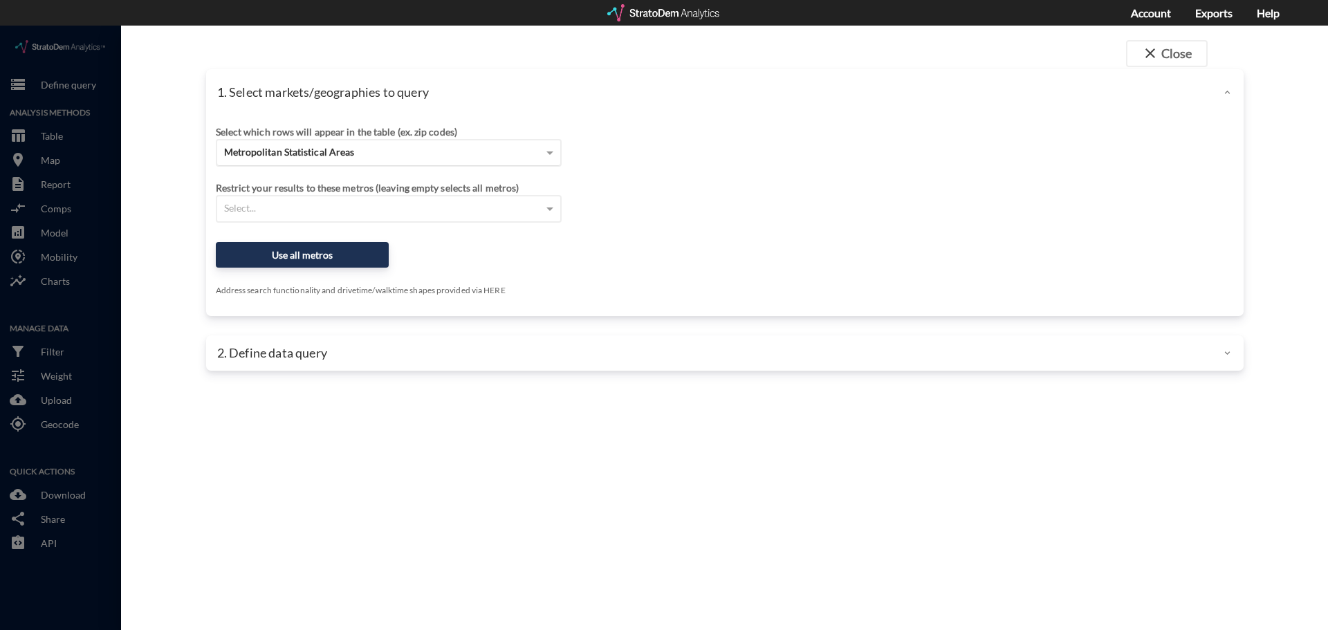
click span "Metropolitan Statistical Areas"
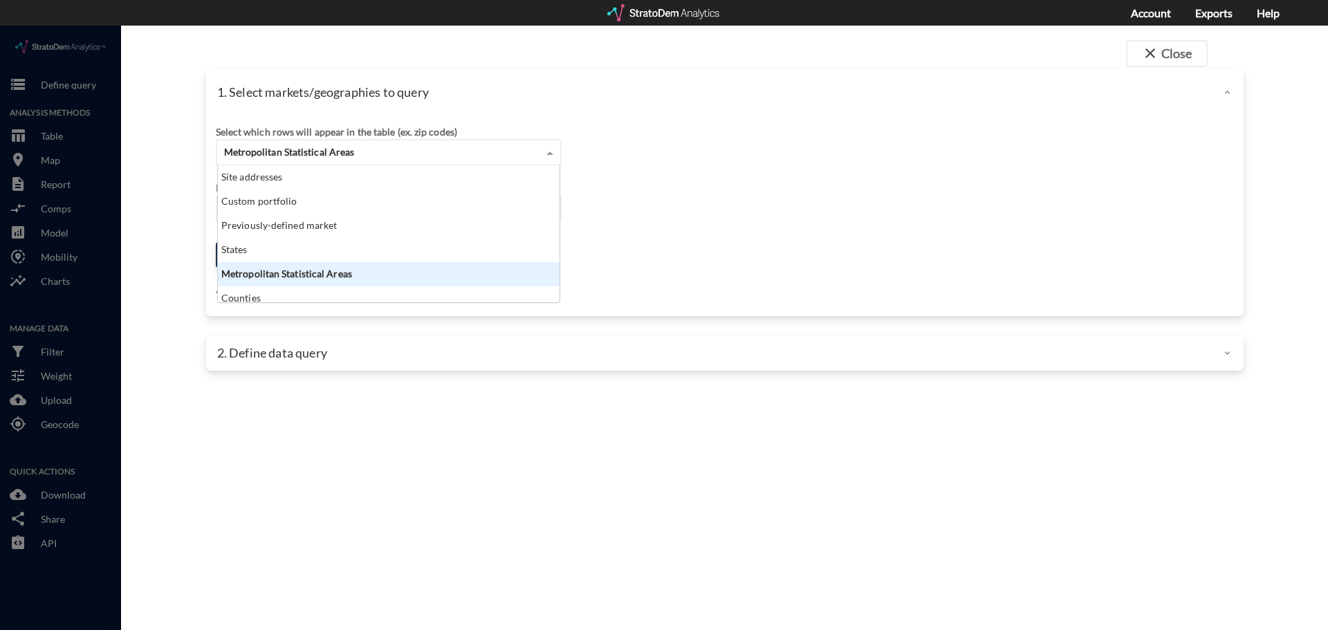
scroll to position [127, 333]
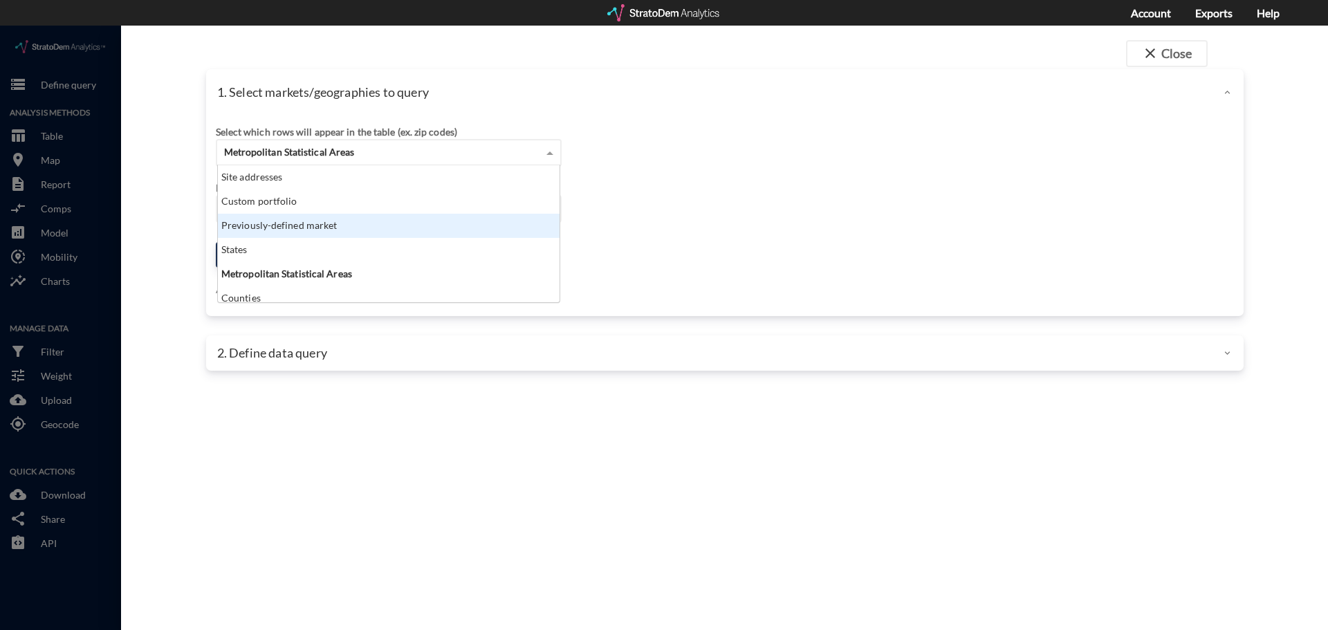
click div "Previously-defined market"
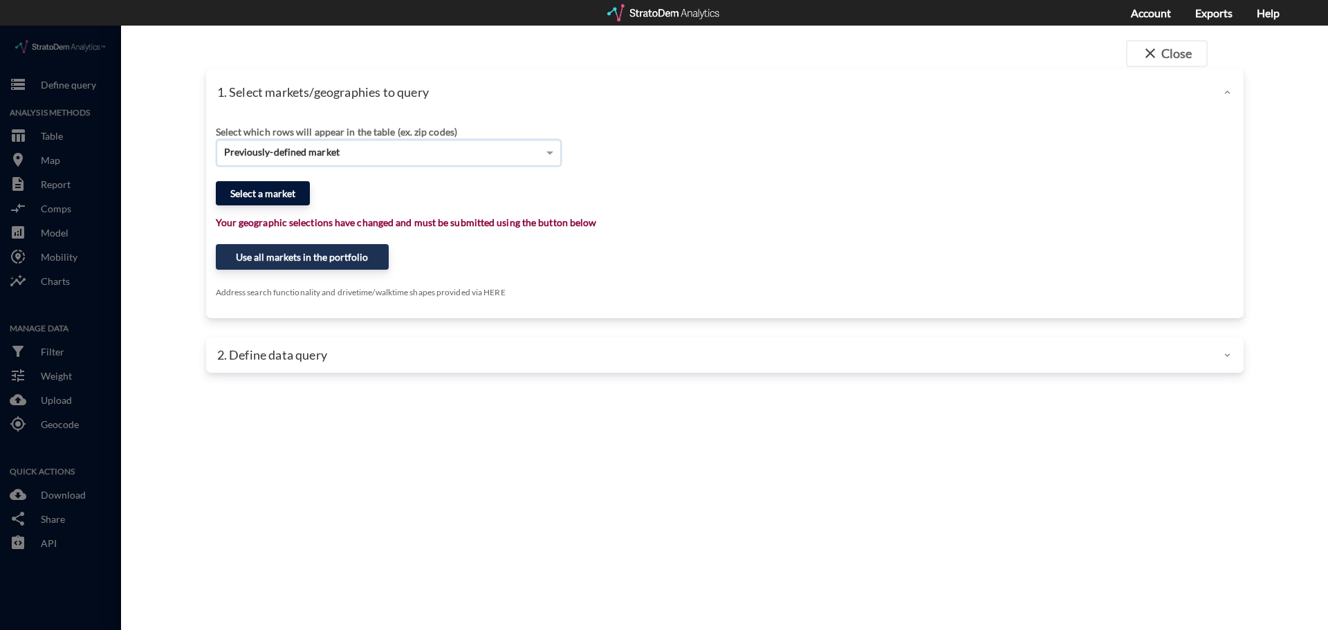
click button "Select a market"
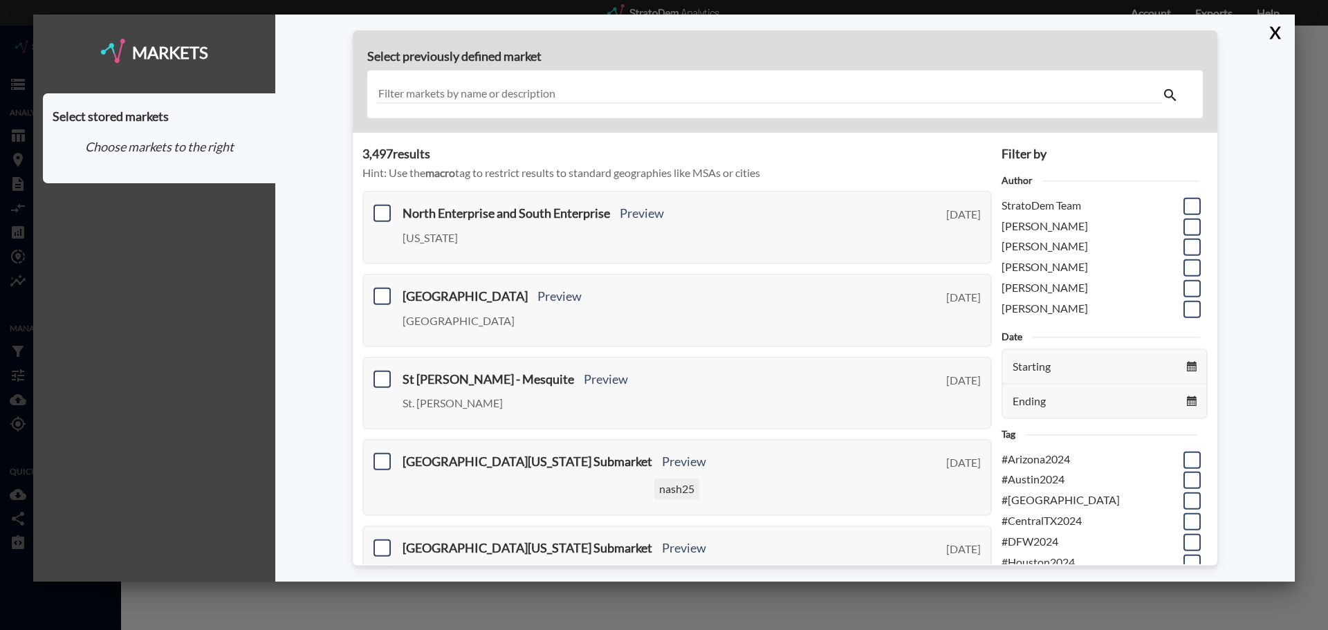
click at [410, 98] on input "text" at bounding box center [769, 94] width 785 height 19
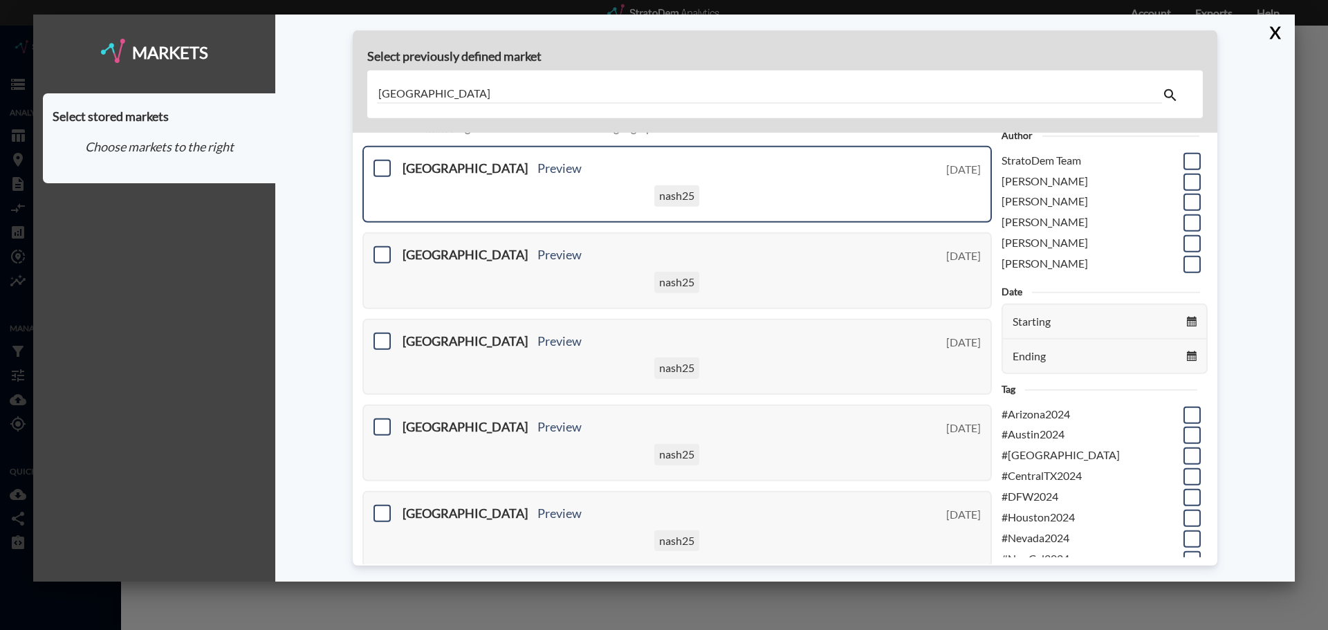
scroll to position [69, 0]
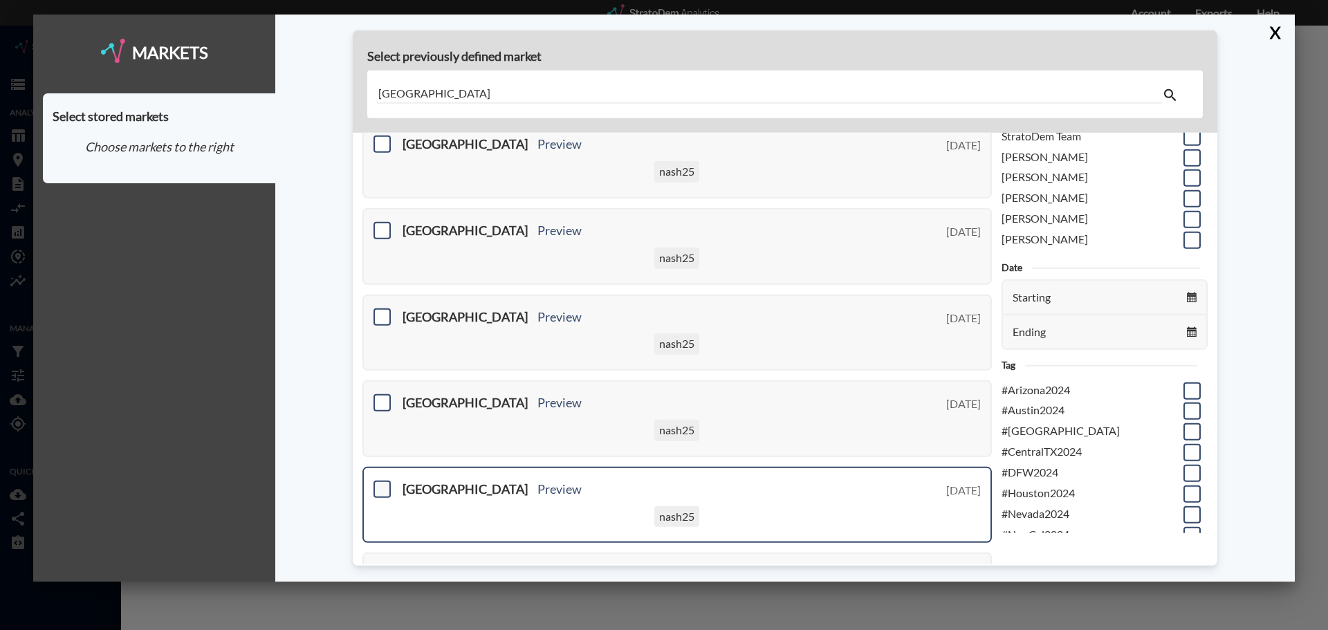
type input "san diego north"
click at [378, 492] on span at bounding box center [382, 489] width 17 height 17
click at [380, 484] on input "checkbox" at bounding box center [380, 484] width 0 height 0
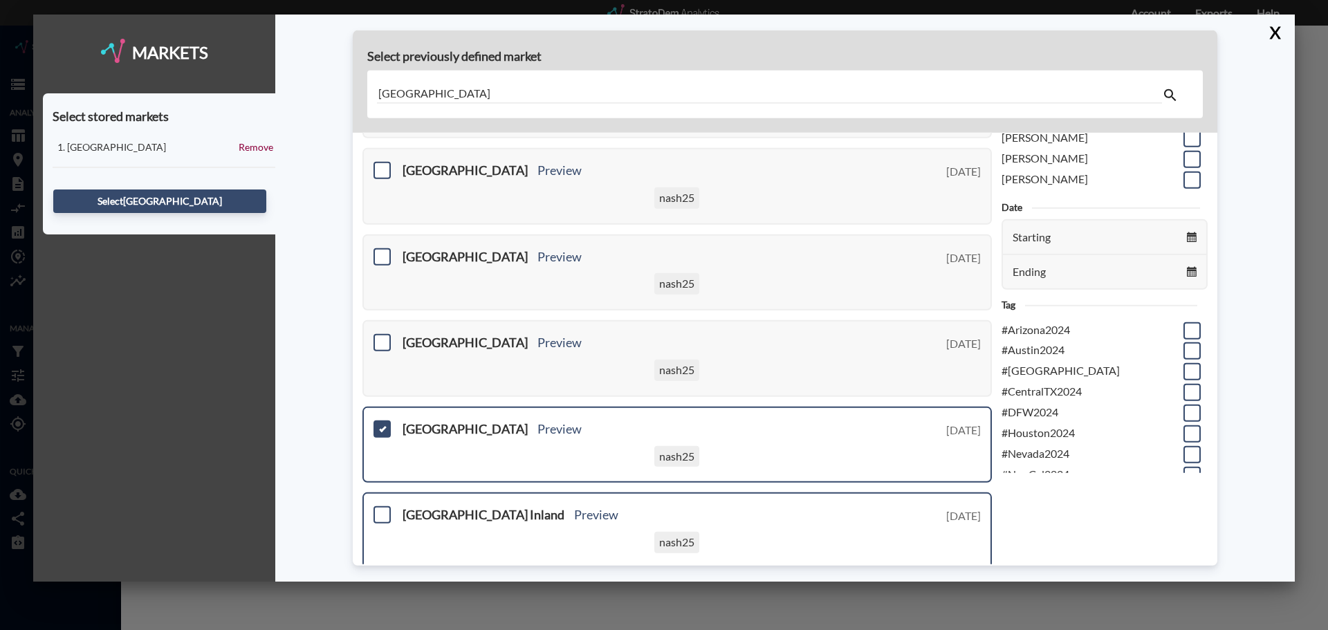
scroll to position [208, 0]
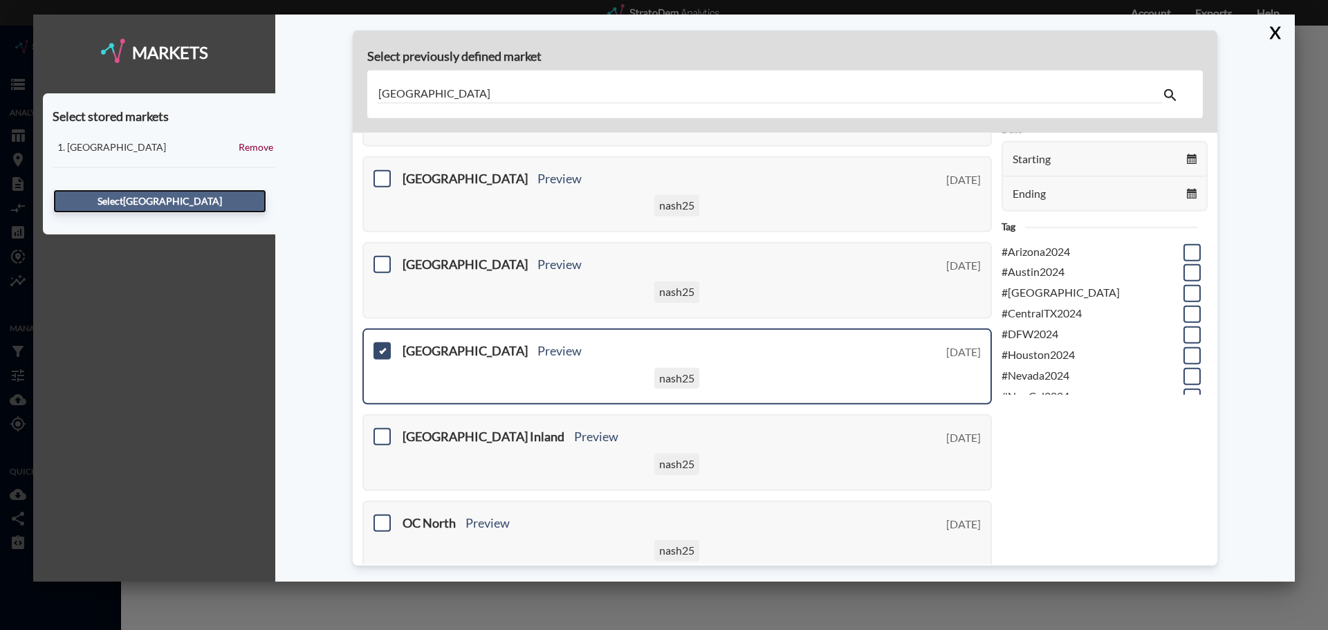
click at [237, 199] on button "Select San Diego North" at bounding box center [159, 202] width 213 height 24
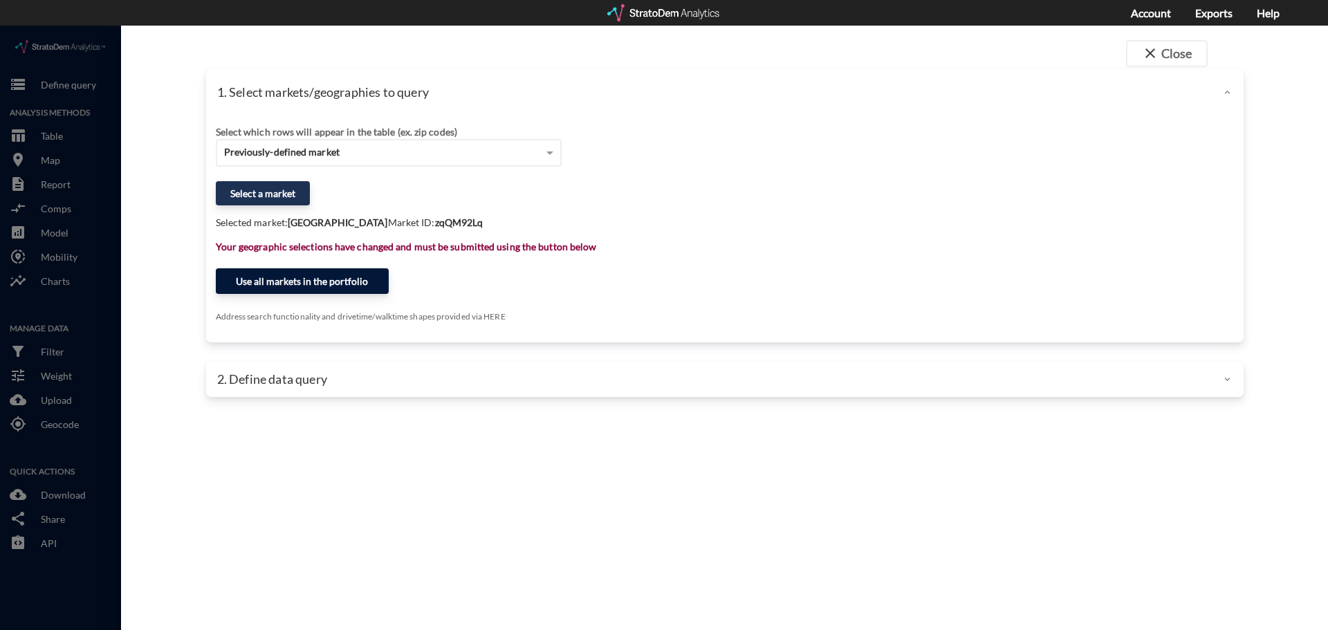
click button "Use all markets in the portfolio"
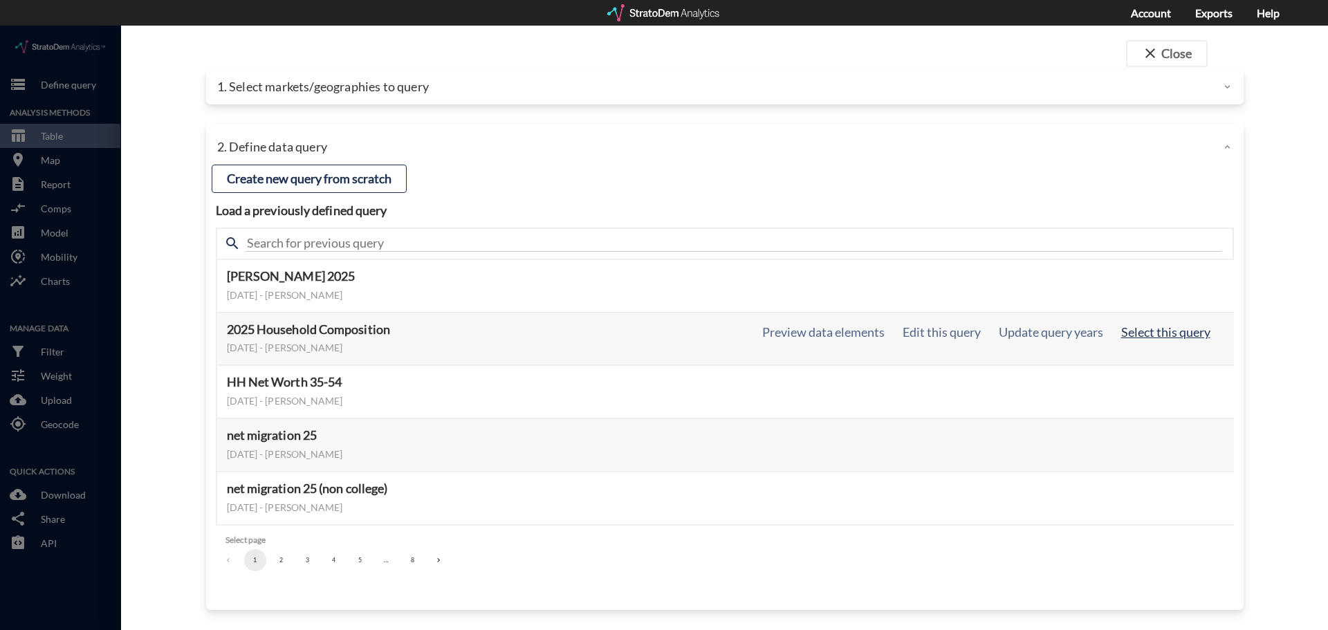
click button "Select this query"
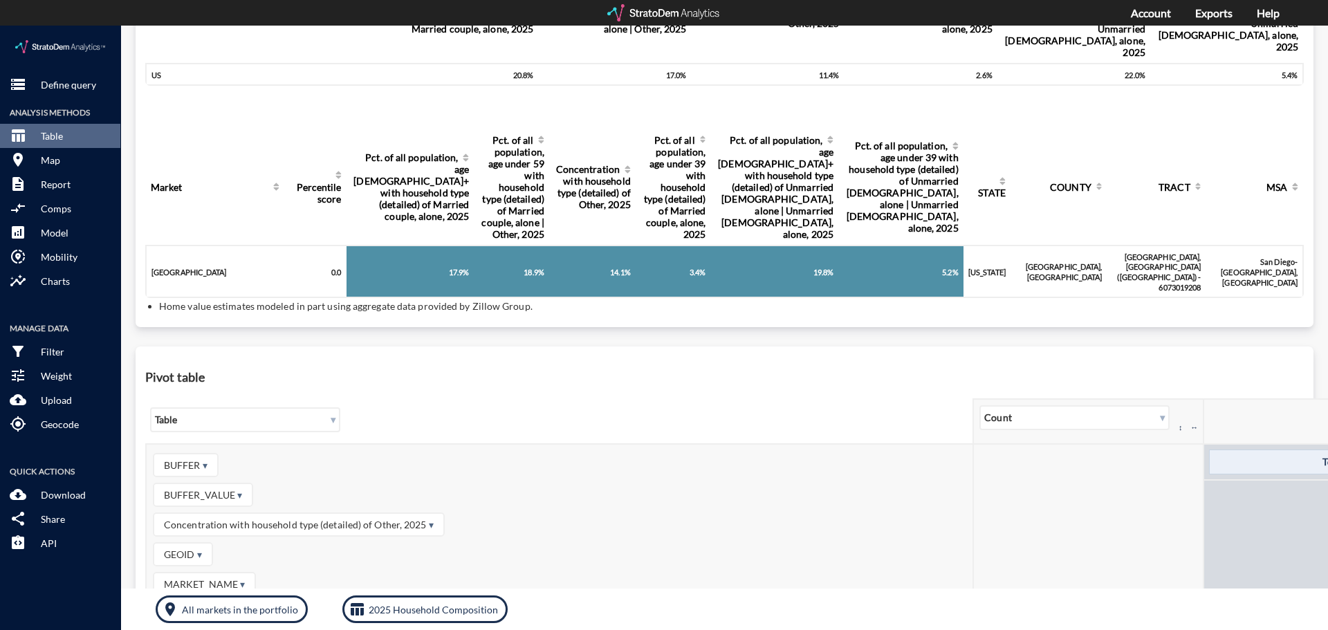
scroll to position [0, 0]
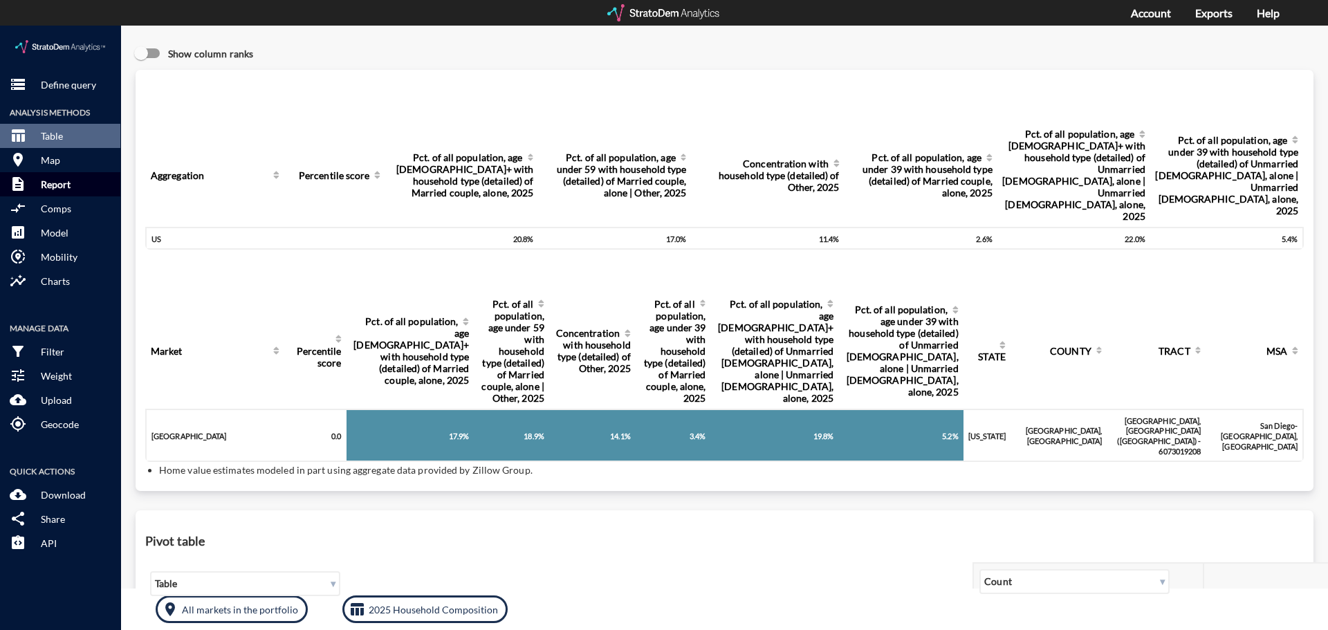
click p "Report"
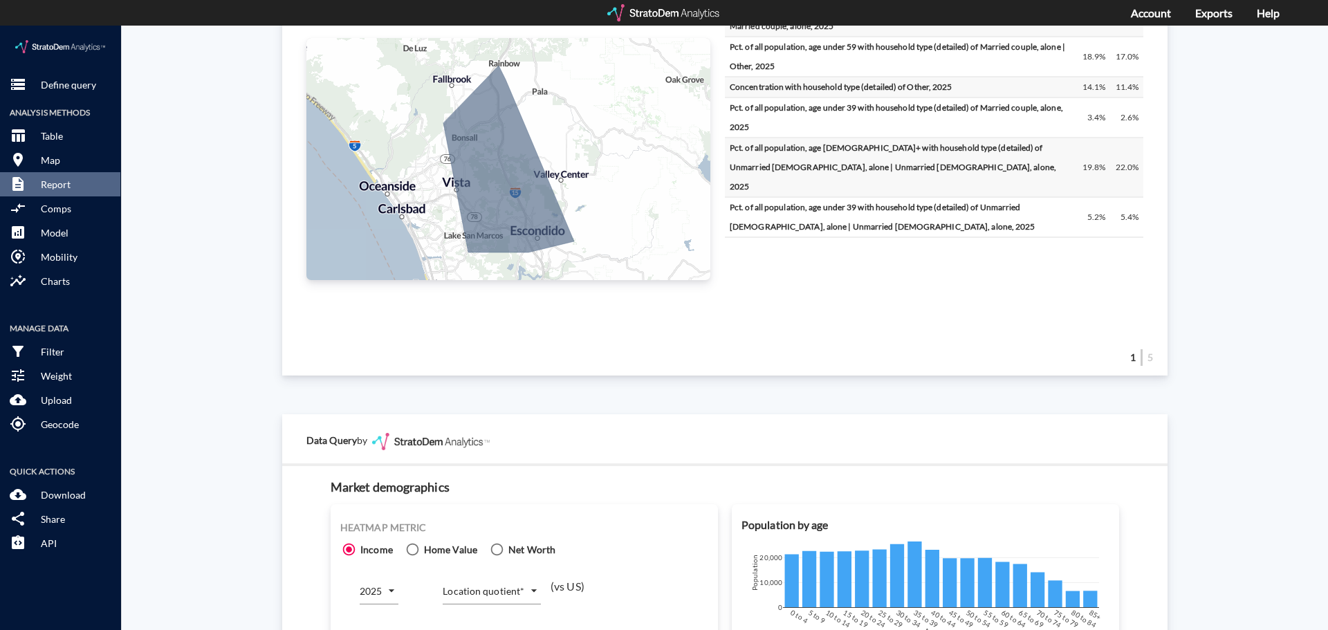
scroll to position [830, 0]
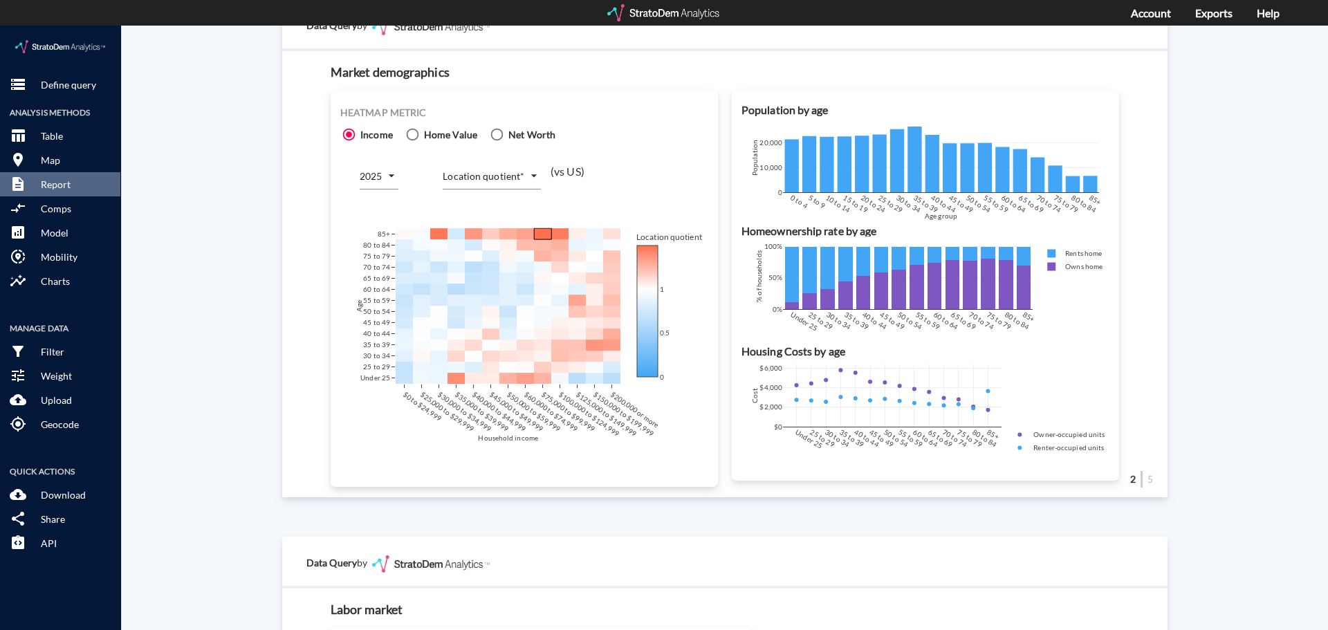
click body "/vantagepoint/us/-1 storage Define query Analysis Methods table_chart Table roo…"
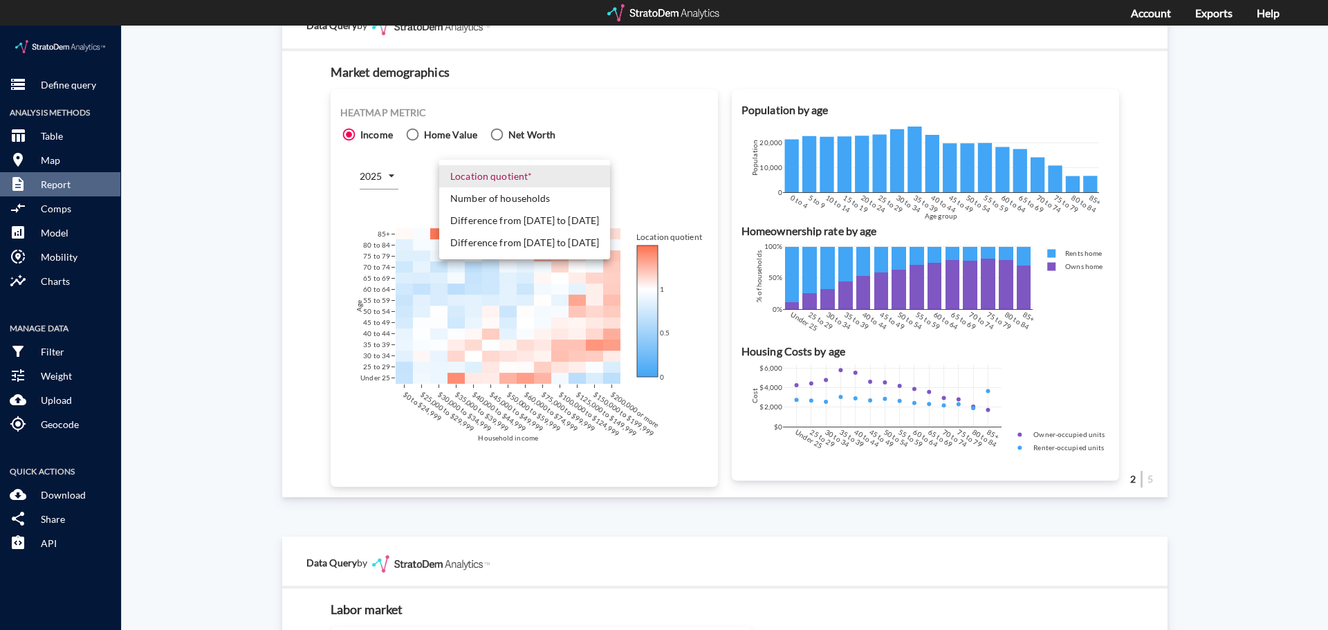
click li "Number of households"
type input "COUNT"
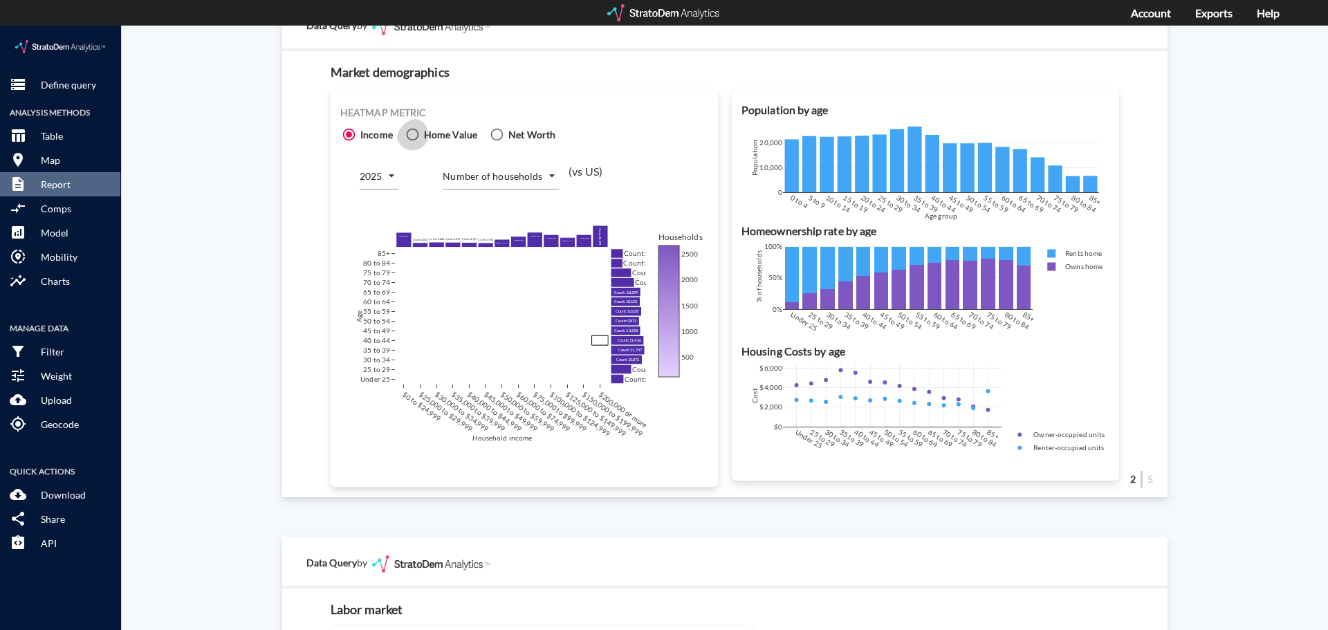
click span
click input "Home Value"
radio input "true"
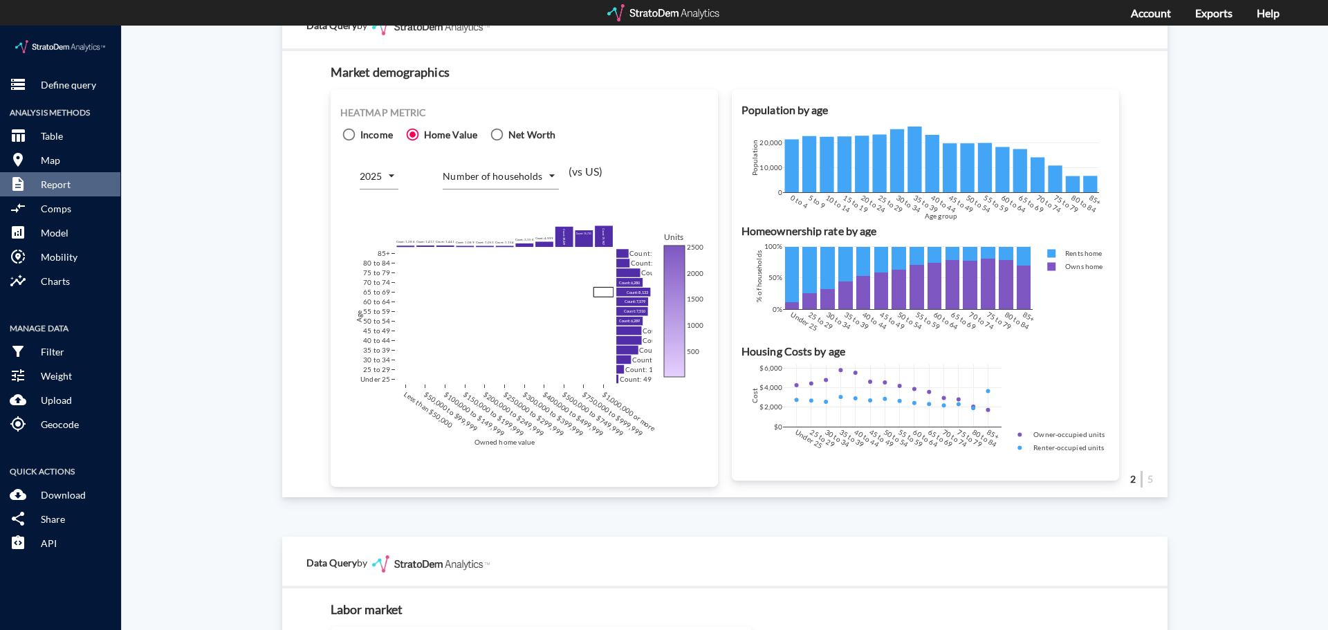
click icon
click input "Income"
radio input "true"
radio input "false"
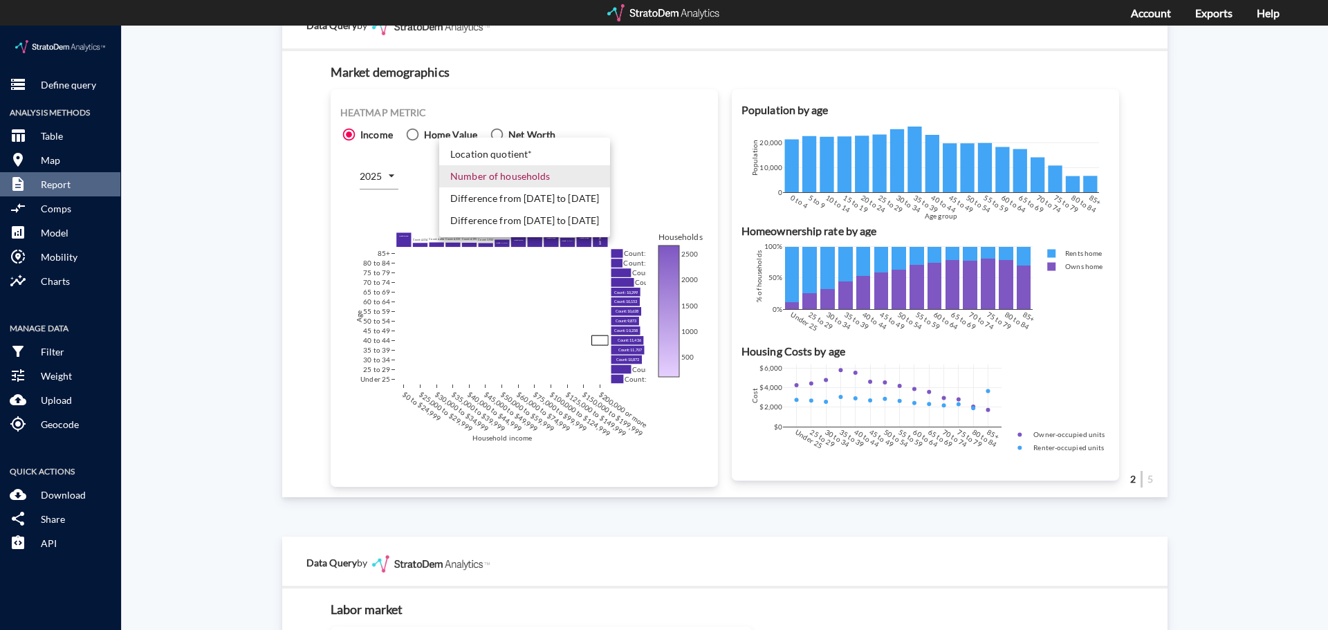
click body "/vantagepoint/us/-1 storage Define query Analysis Methods table_chart Table roo…"
click li "Difference from [DATE] to [DATE]"
type input "COUNT_DIFF_FUTURE"
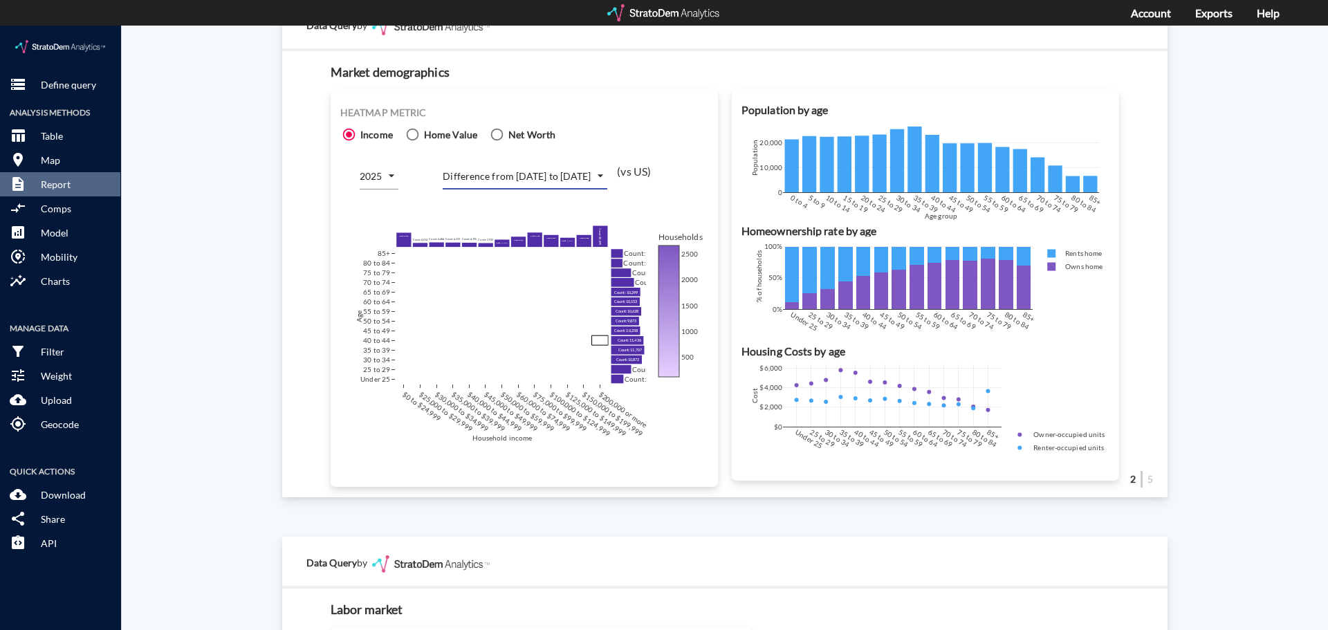
click div "Heatmap metric Income Home Value Net Worth 2025 2025 Difference from 2025 to 20…"
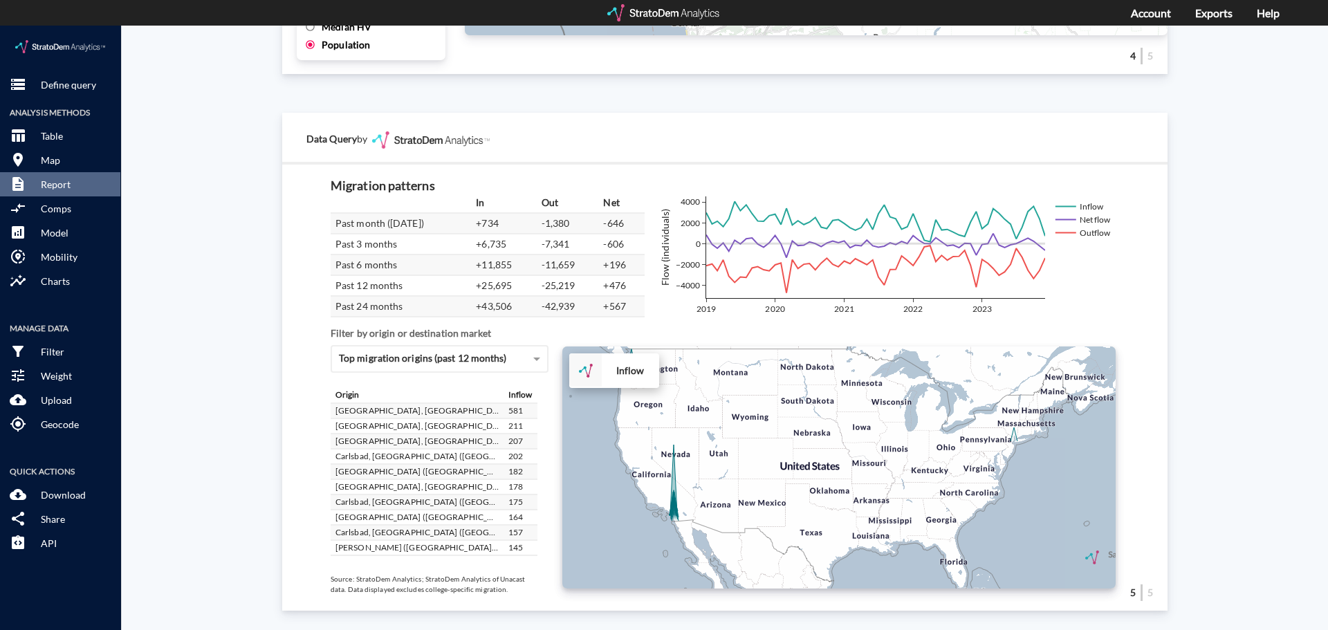
scroll to position [2339, 0]
click div "+ − Inflow CUSTOMIZE DATA Draw a polygon Draw a rectangle Draw a marker Edit la…"
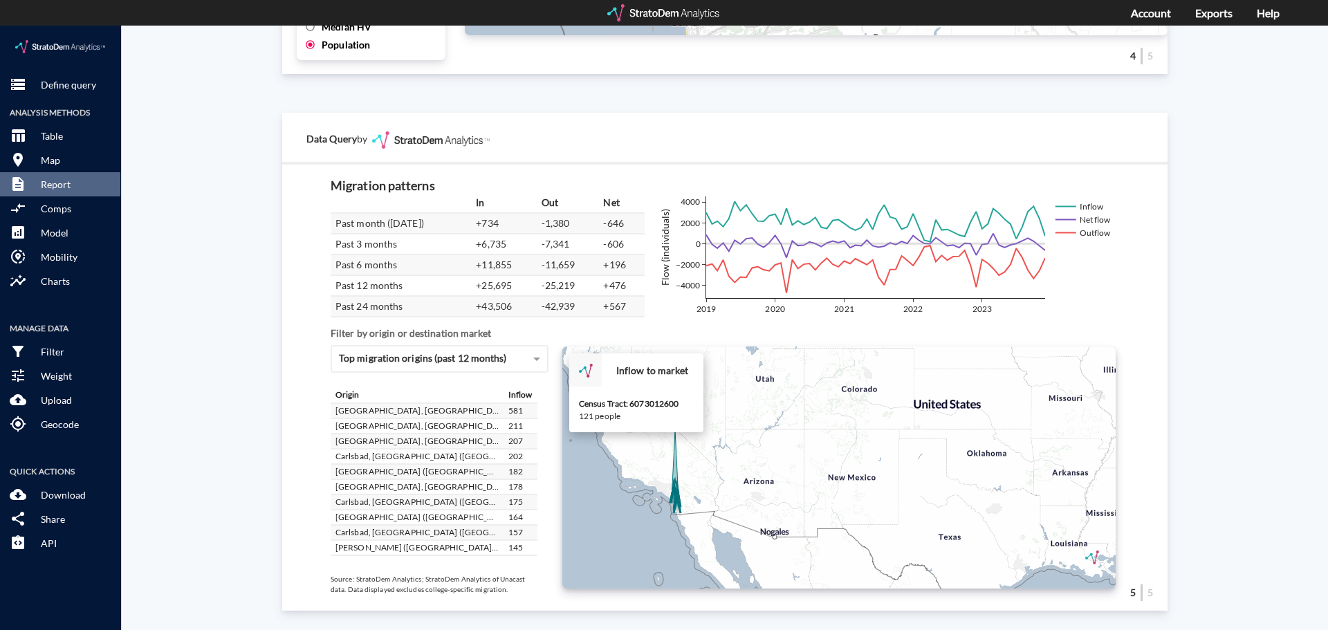
click icon
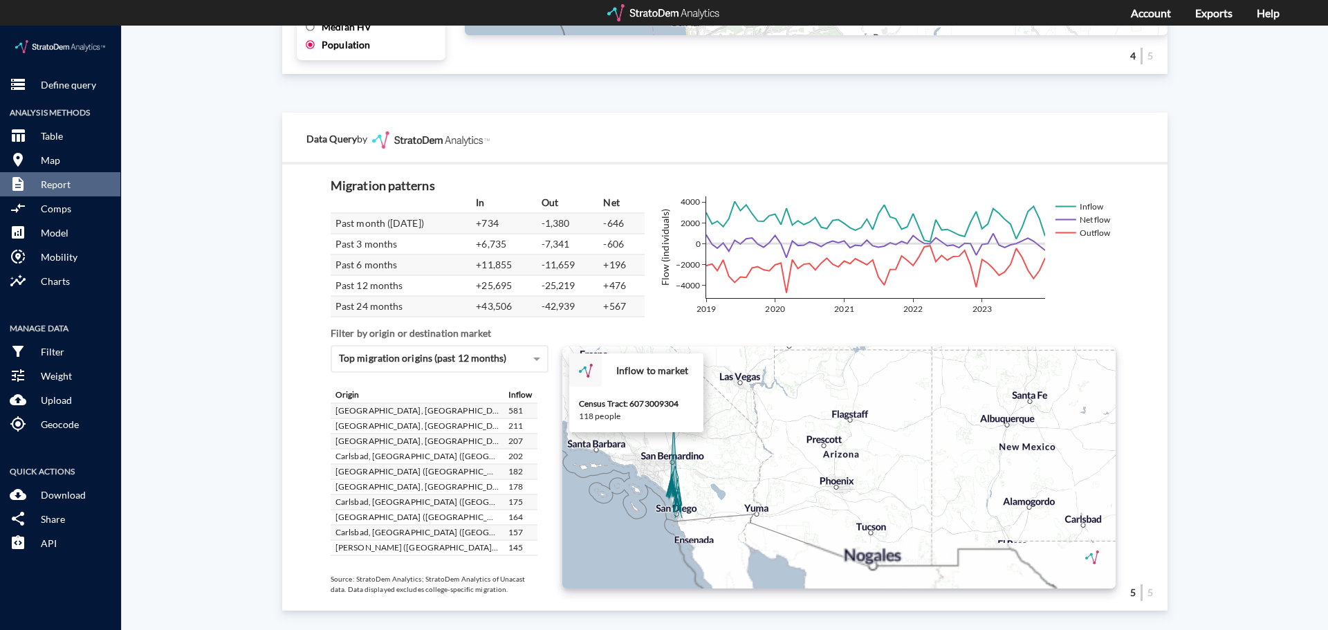
click div "+ − Inflow to market CUSTOMIZE DATA Census Tract: 6073009304 118 people Draw a …"
click div "+ − Inflow to market CUSTOMIZE DATA Draw a polygon Draw a rectangle Draw a mark…"
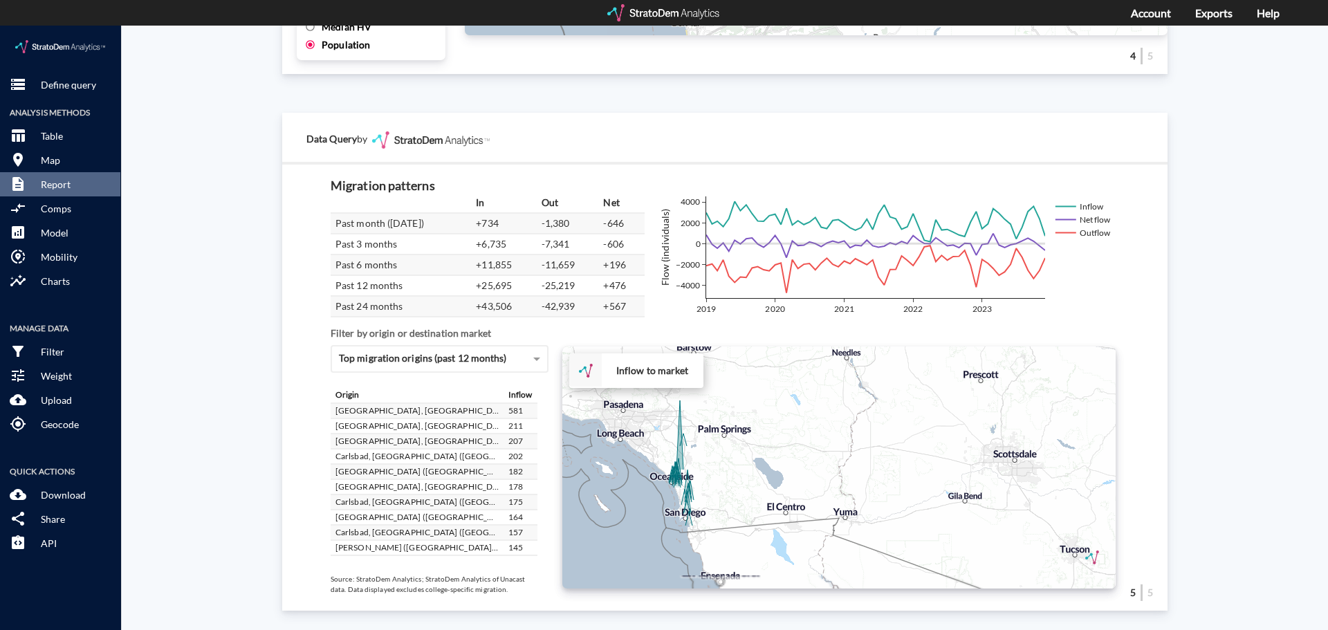
click div "+ − Inflow to market CUSTOMIZE DATA Draw a polygon Draw a rectangle Draw a mark…"
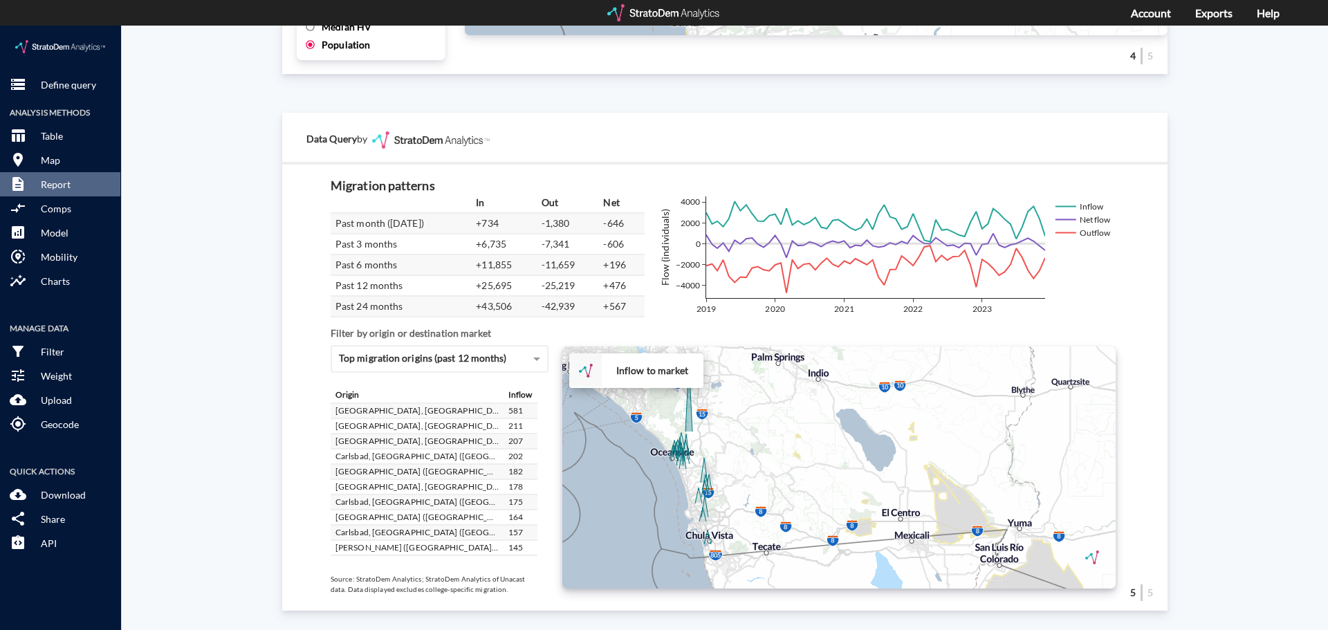
click div "+ − Inflow to market CUSTOMIZE DATA Draw a polygon Draw a rectangle Draw a mark…"
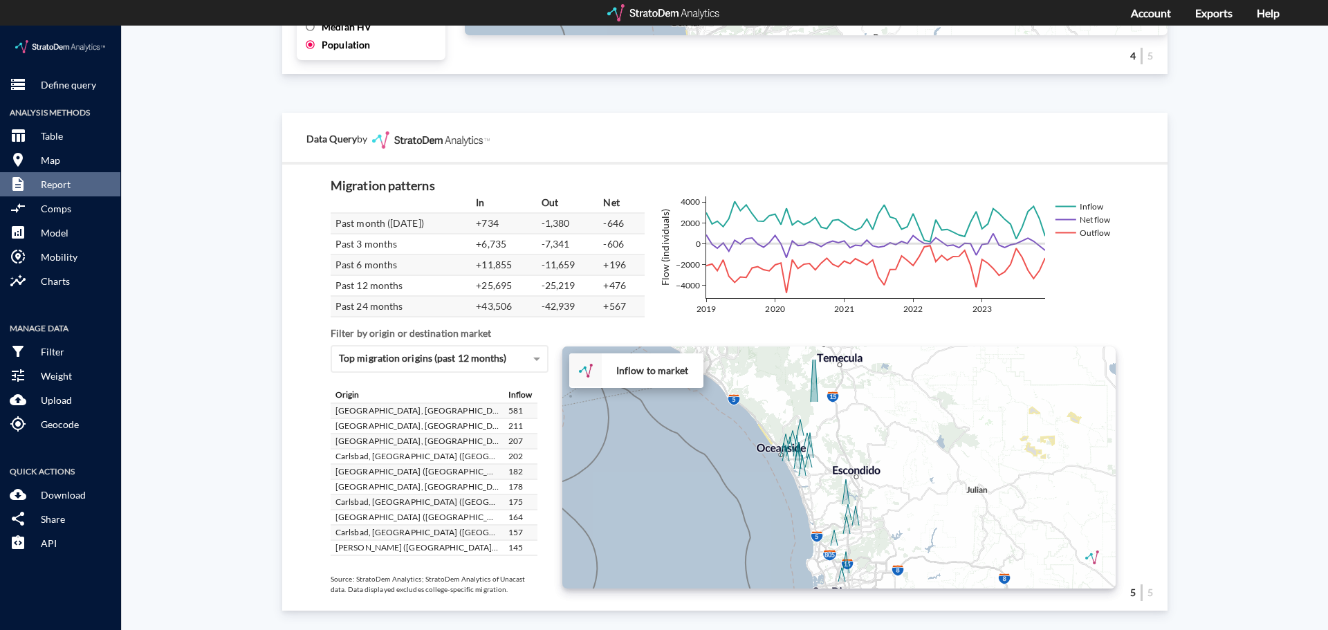
drag, startPoint x: 669, startPoint y: 469, endPoint x: 781, endPoint y: 506, distance: 118.1
click div "+ − Inflow to market CUSTOMIZE DATA Draw a polygon Draw a rectangle Draw a mark…"
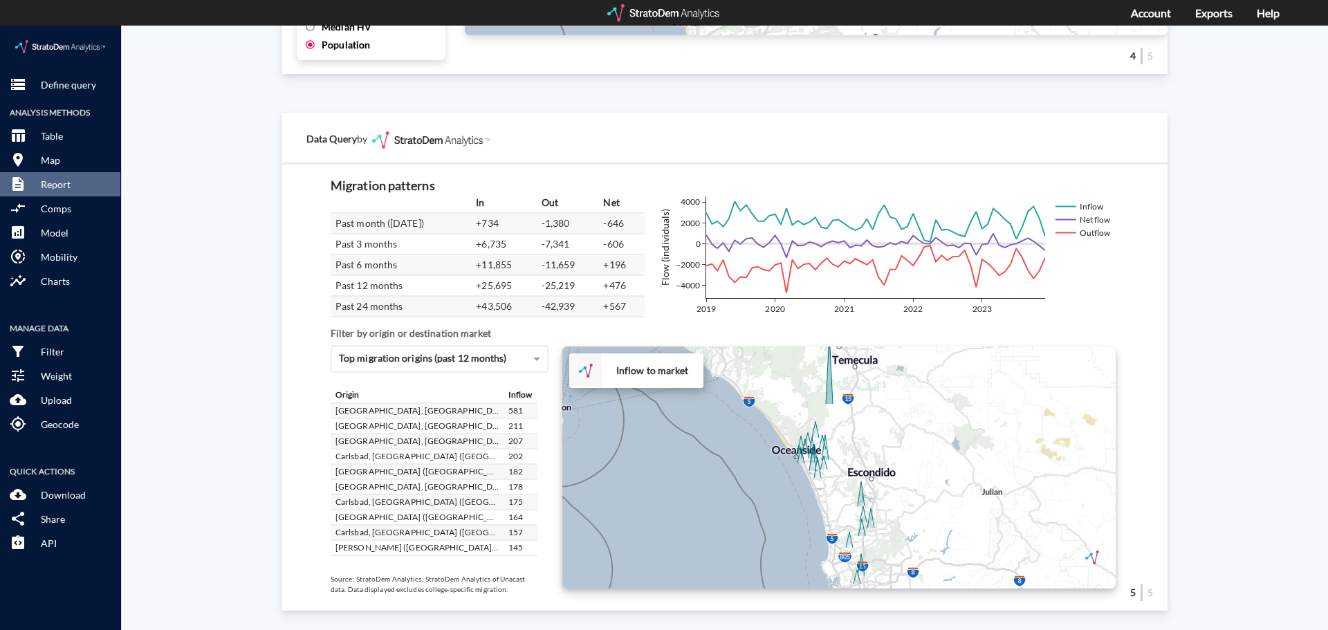
drag, startPoint x: 768, startPoint y: 484, endPoint x: 783, endPoint y: 488, distance: 15.8
click div "+ − Inflow to market CUSTOMIZE DATA Draw a polygon Draw a rectangle Draw a mark…"
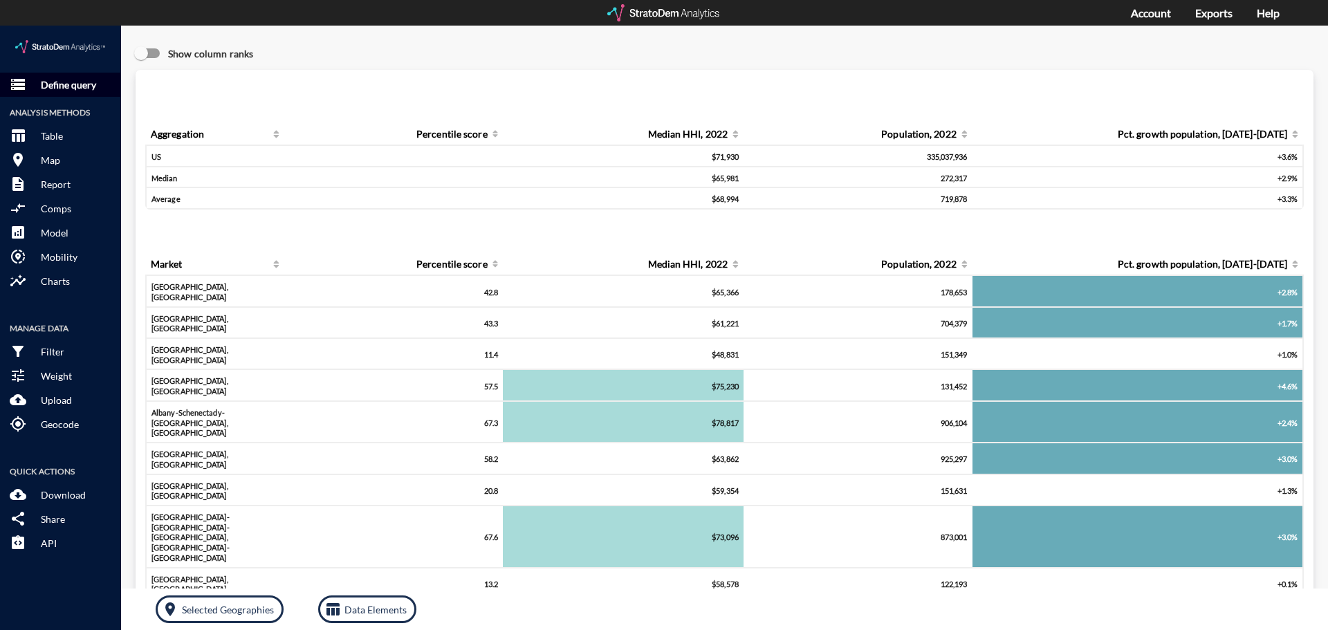
click p "Define query"
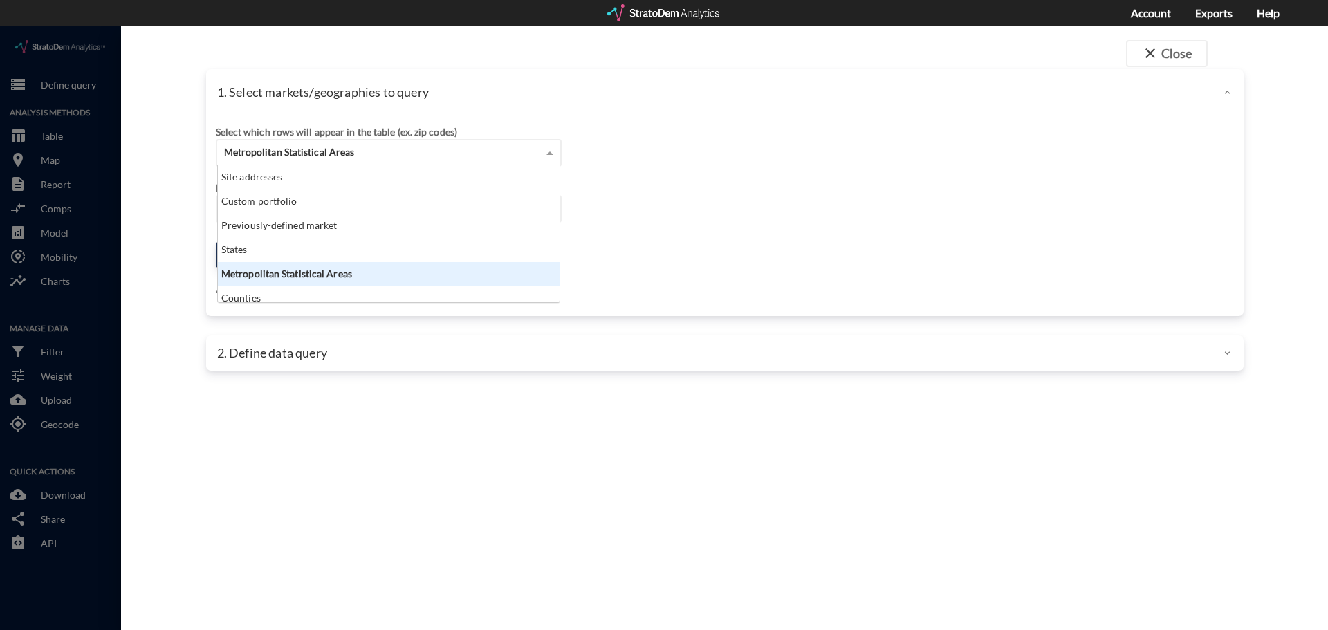
click span "Metropolitan Statistical Areas"
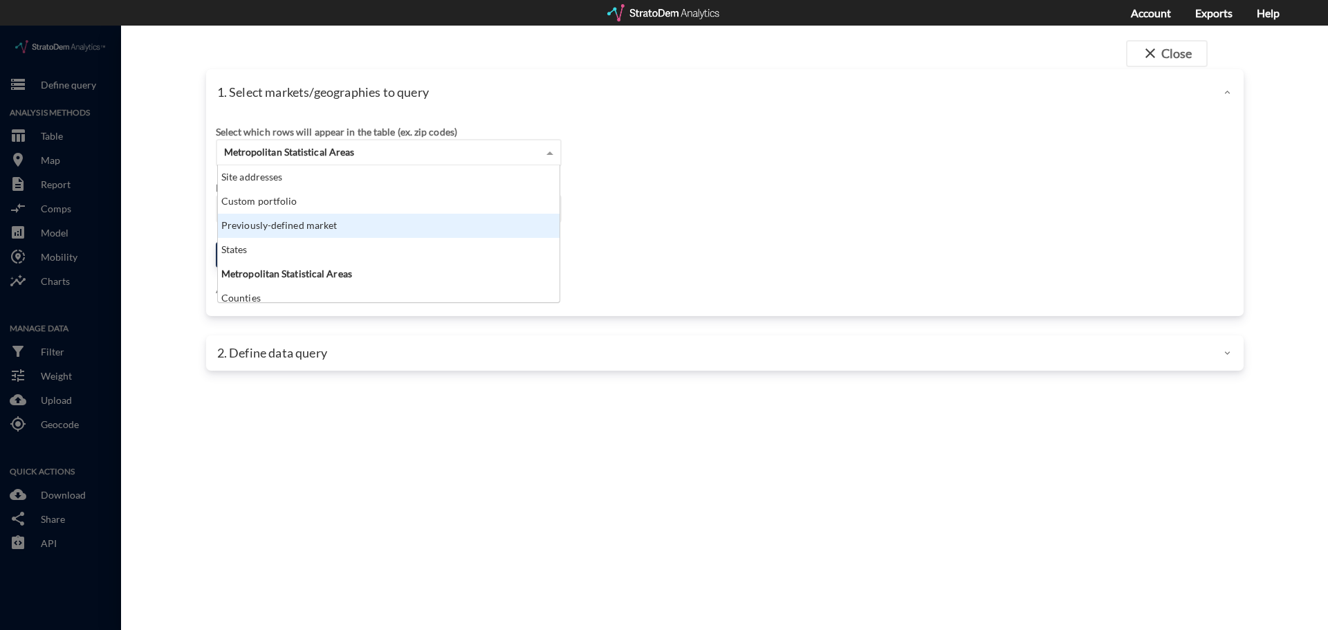
click div "Previously-defined market"
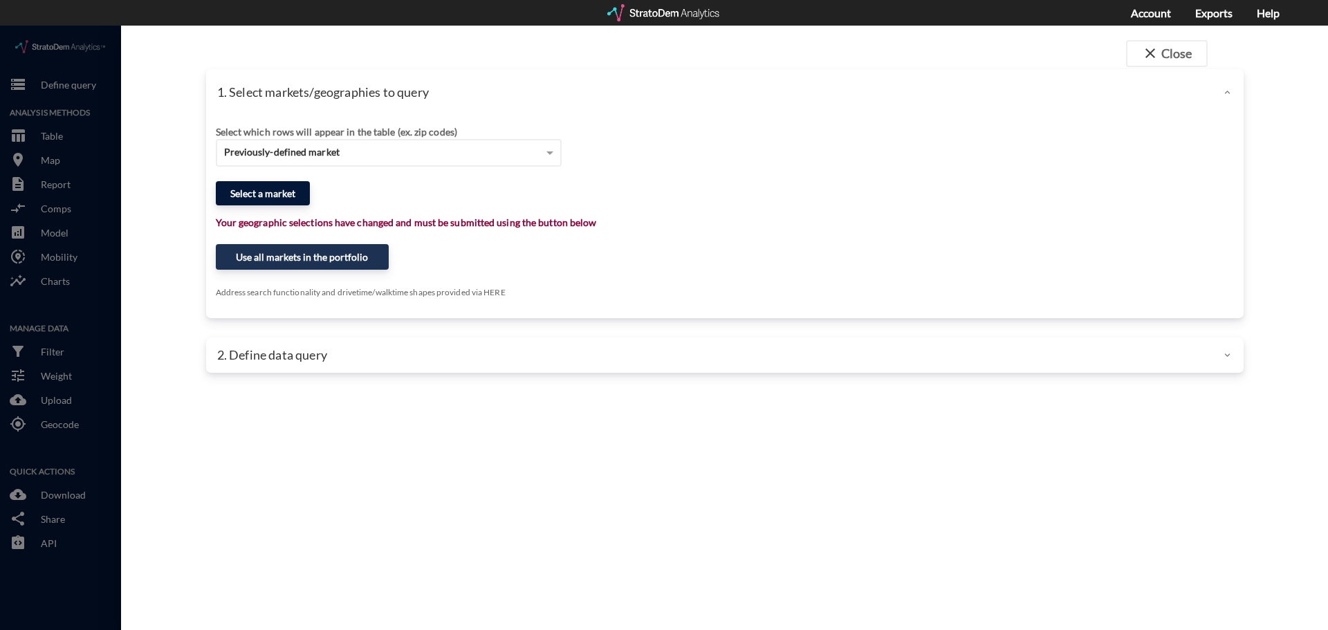
click button "Select a market"
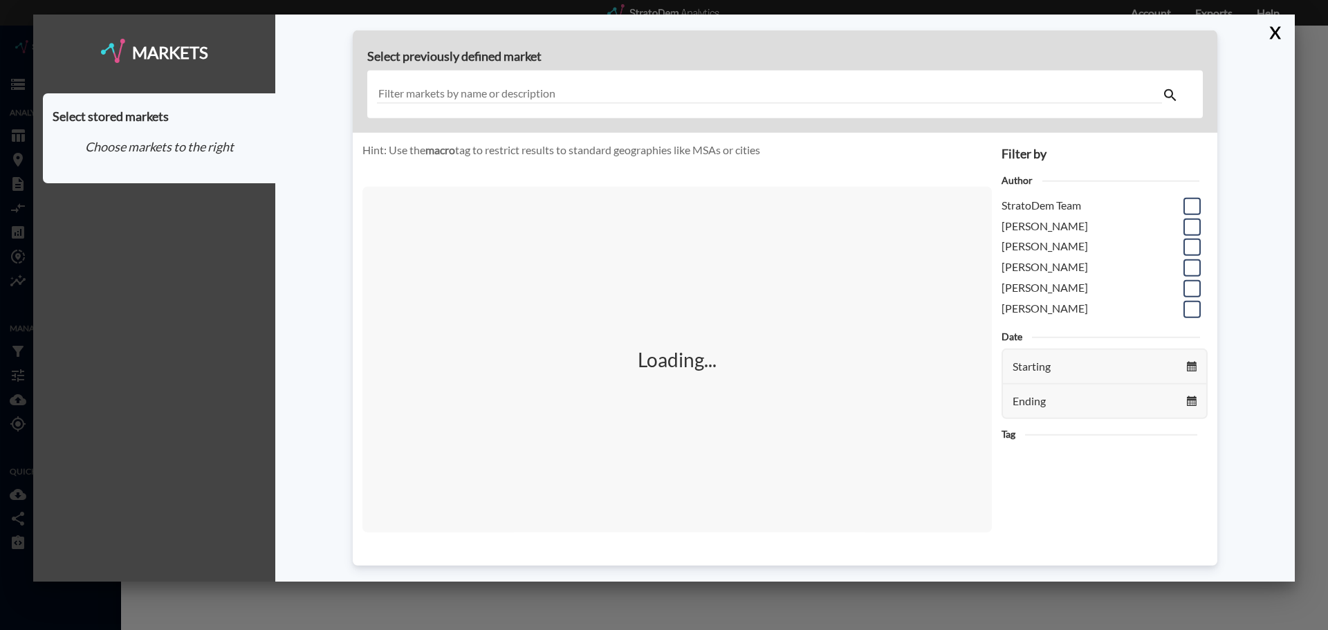
click at [431, 85] on input "text" at bounding box center [769, 94] width 785 height 19
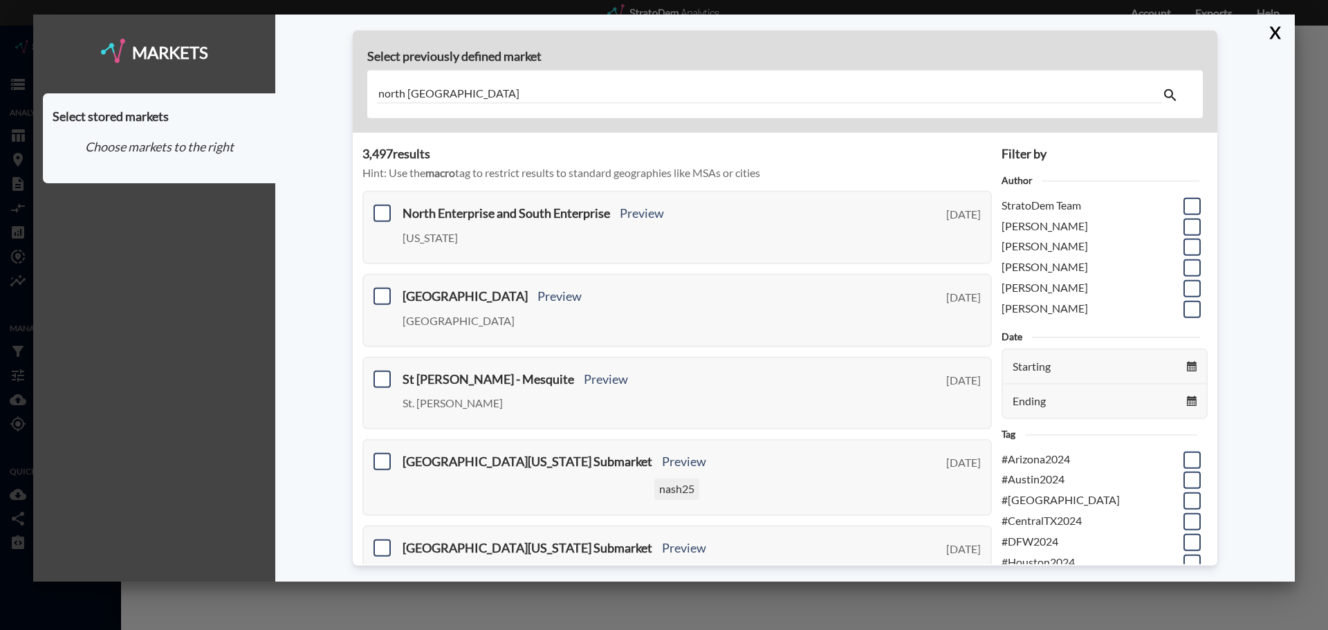
type input "north san diego"
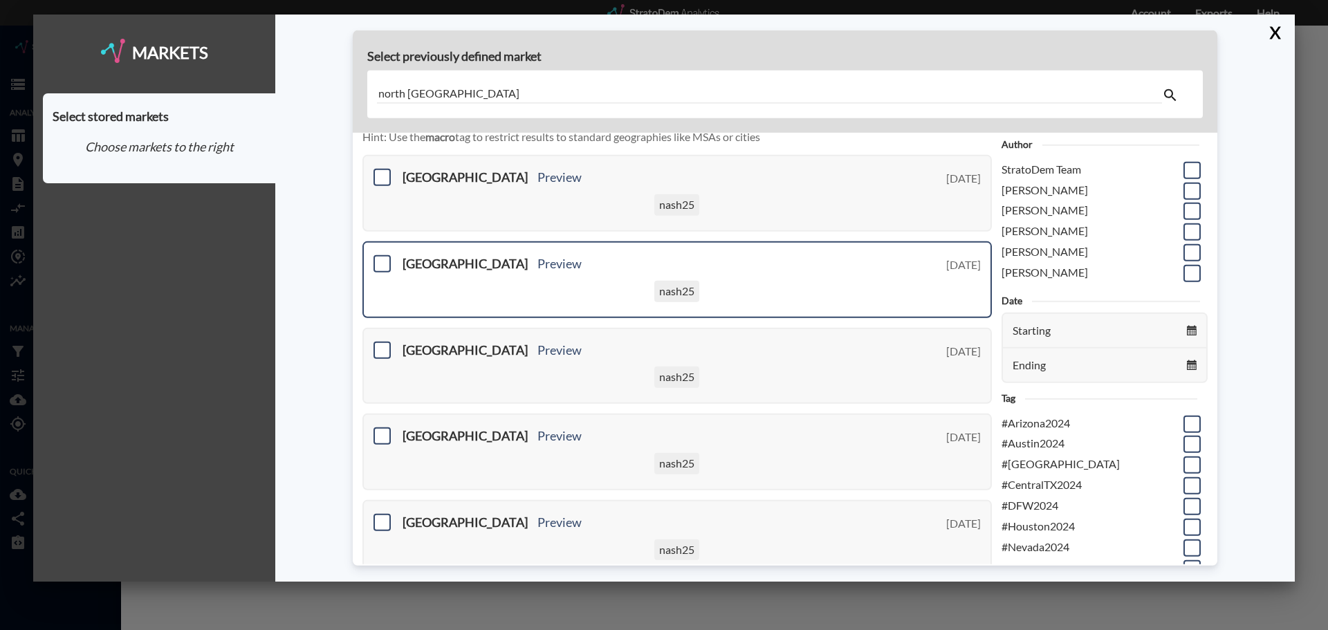
scroll to position [69, 0]
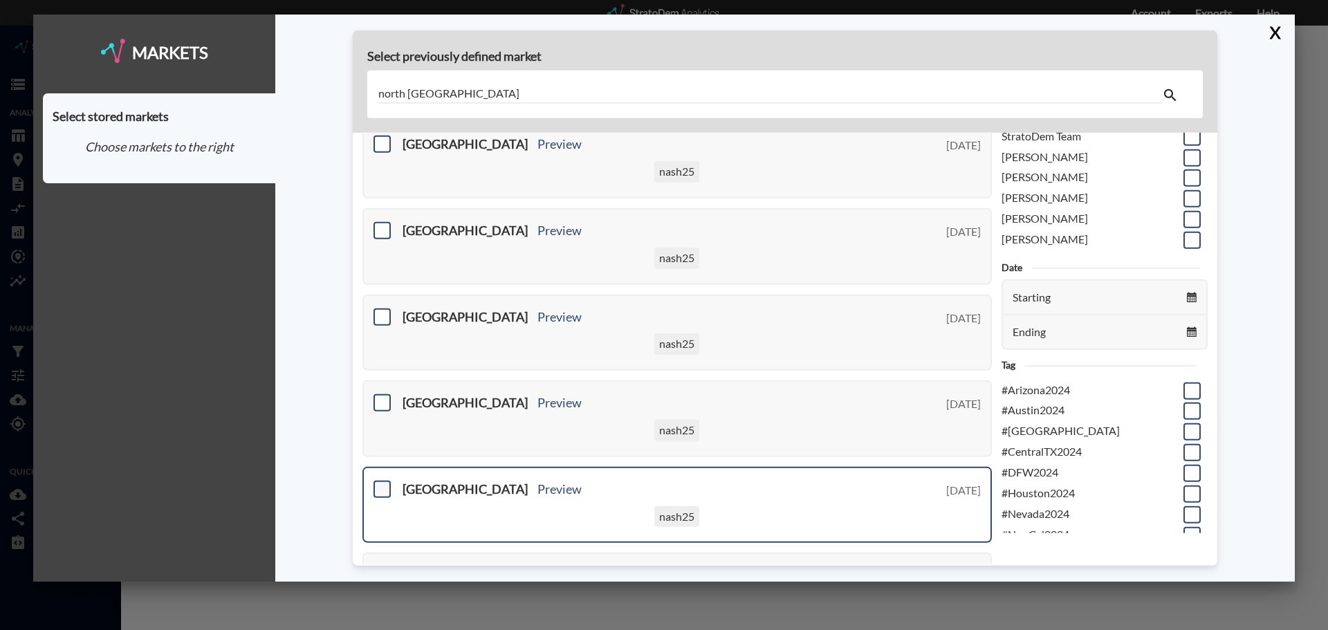
click at [387, 495] on span at bounding box center [382, 489] width 17 height 17
click at [380, 484] on input "checkbox" at bounding box center [380, 484] width 0 height 0
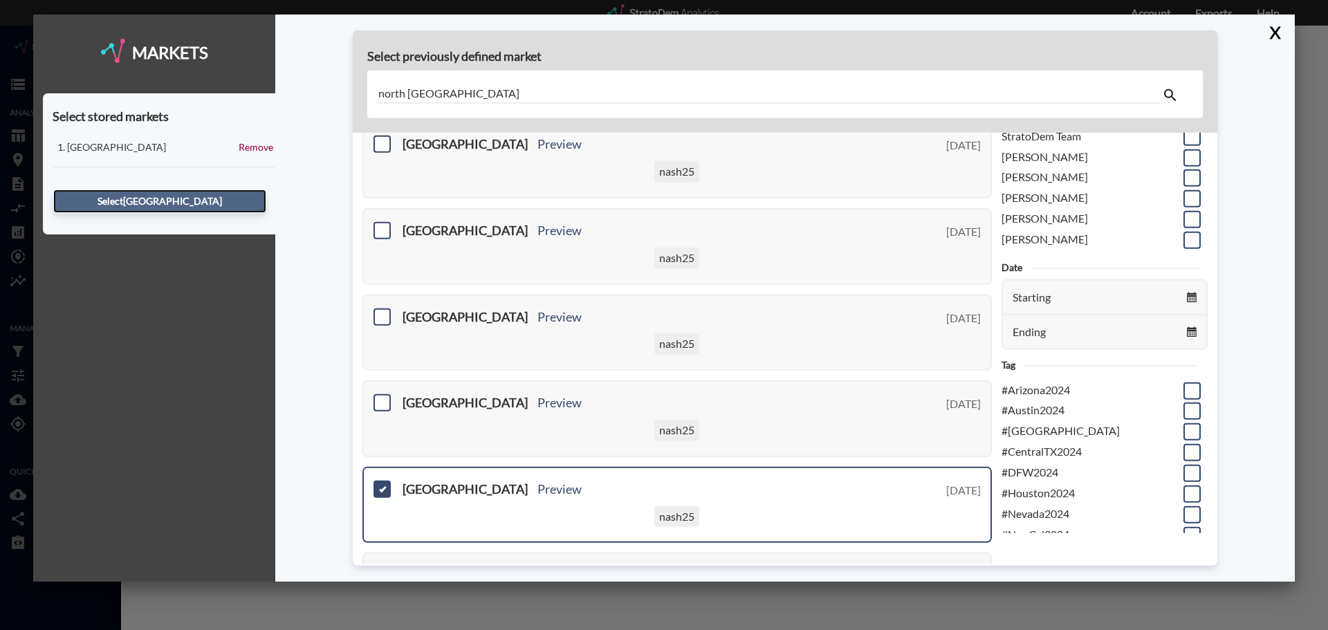
click at [156, 194] on button "Select San Diego North" at bounding box center [159, 202] width 213 height 24
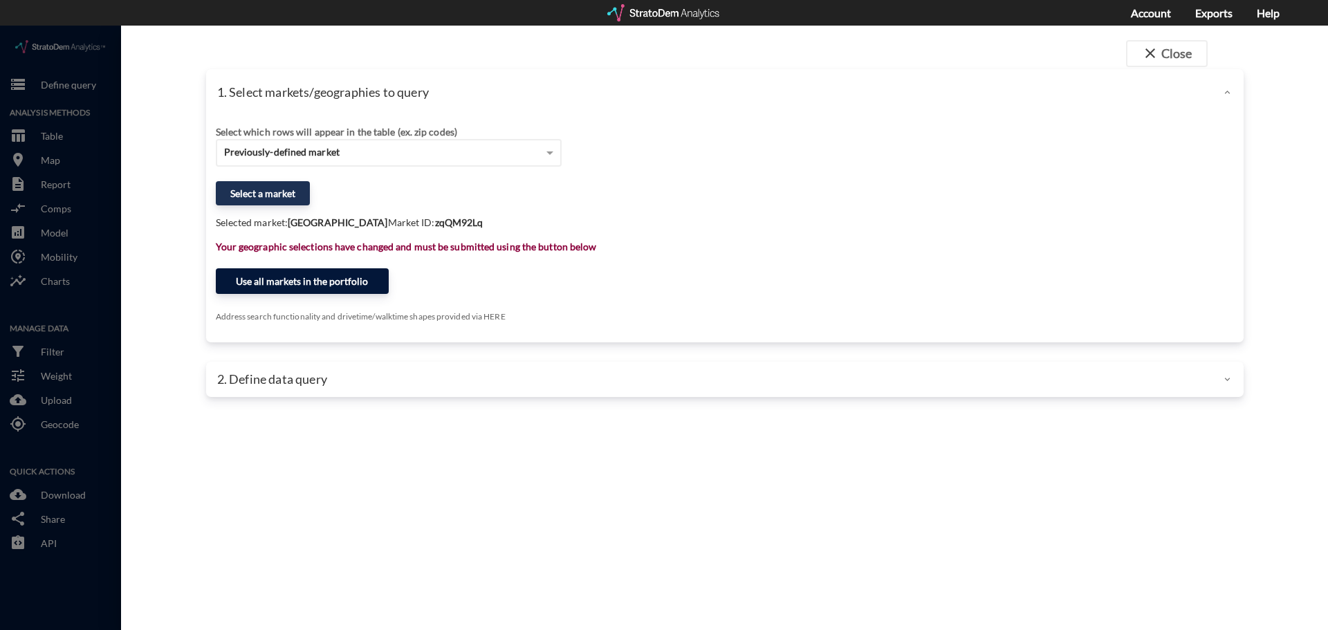
click button "Use all markets in the portfolio"
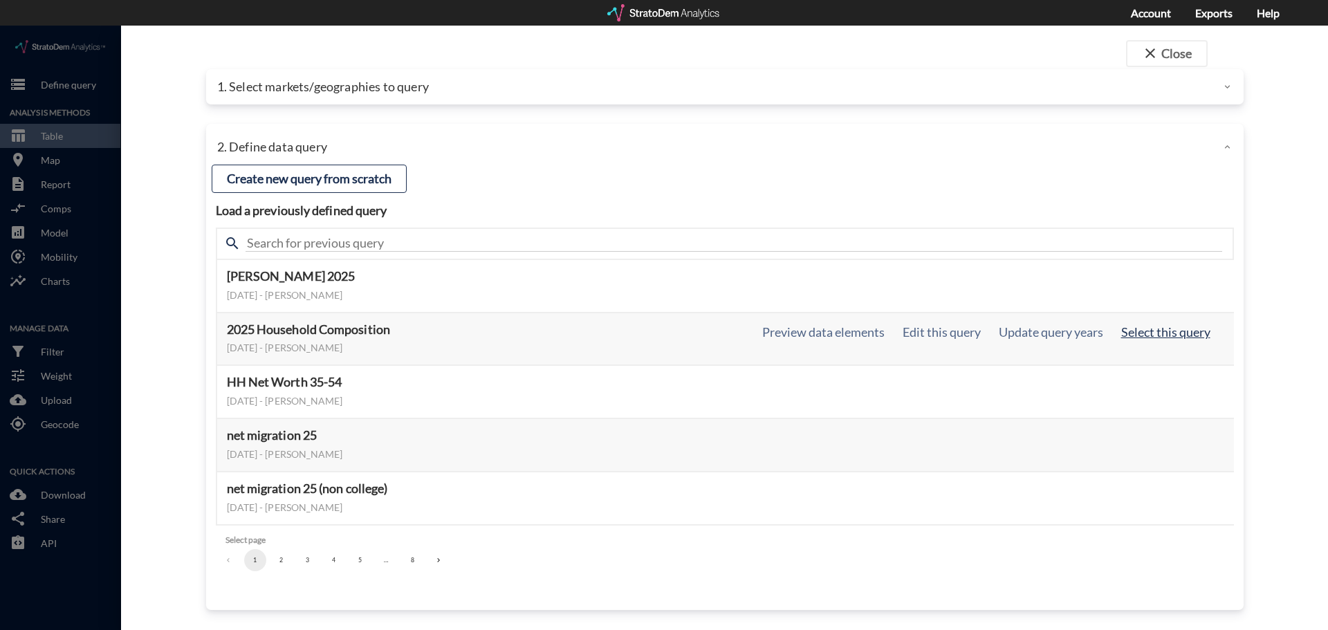
click button "Select this query"
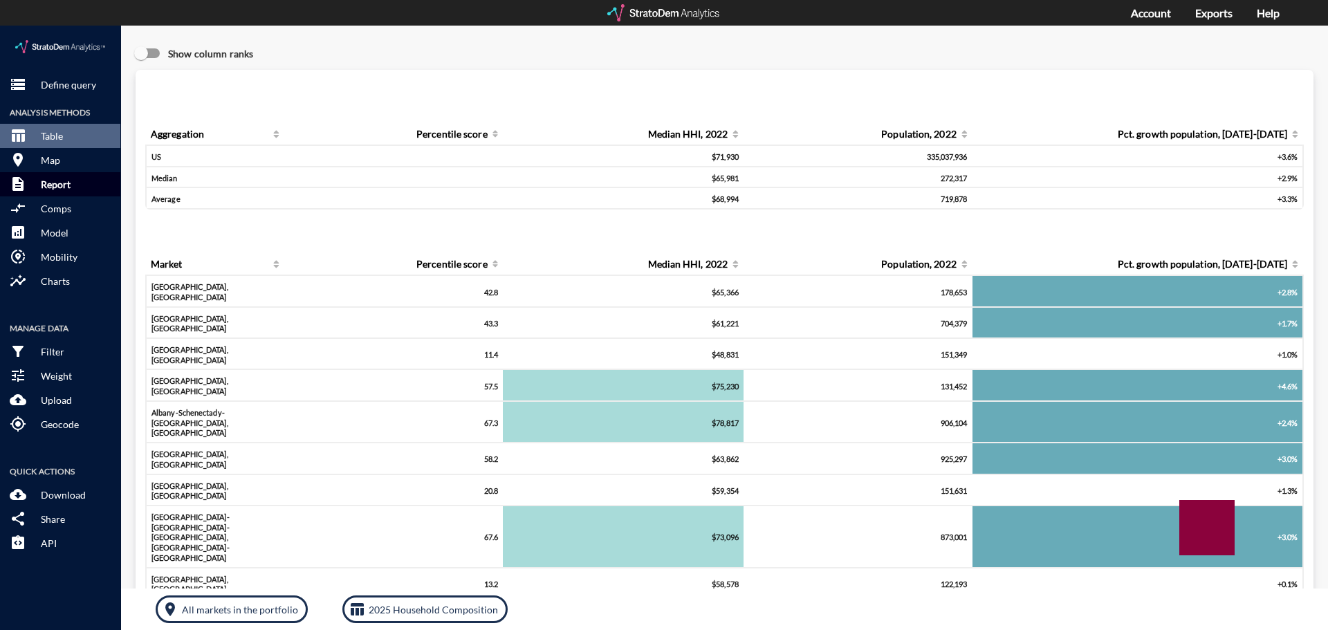
click p "Report"
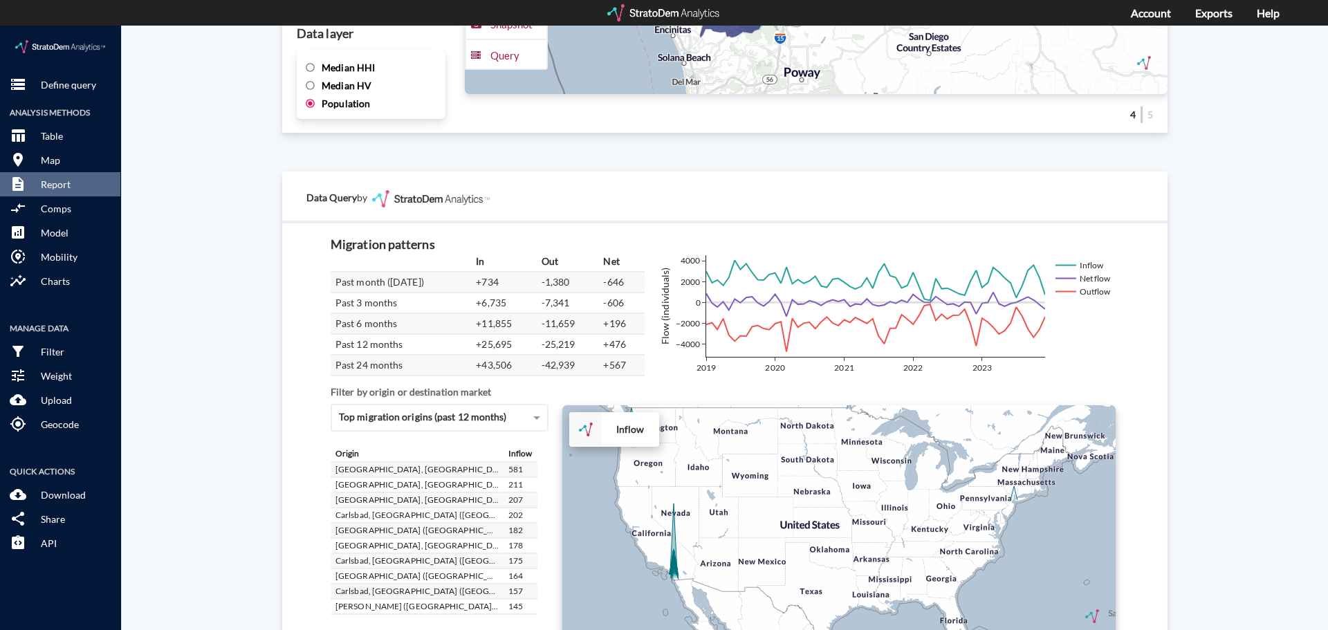
scroll to position [2339, 0]
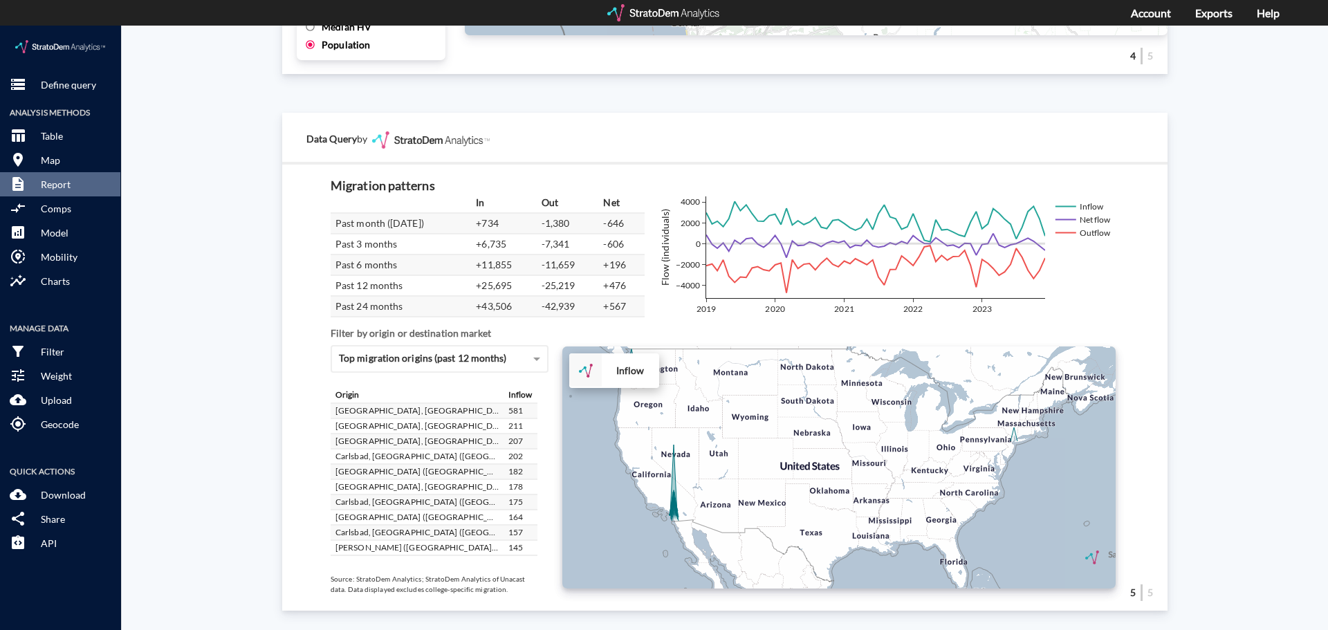
click div "+ − Inflow CUSTOMIZE DATA Draw a polygon Draw a rectangle Draw a marker Edit la…"
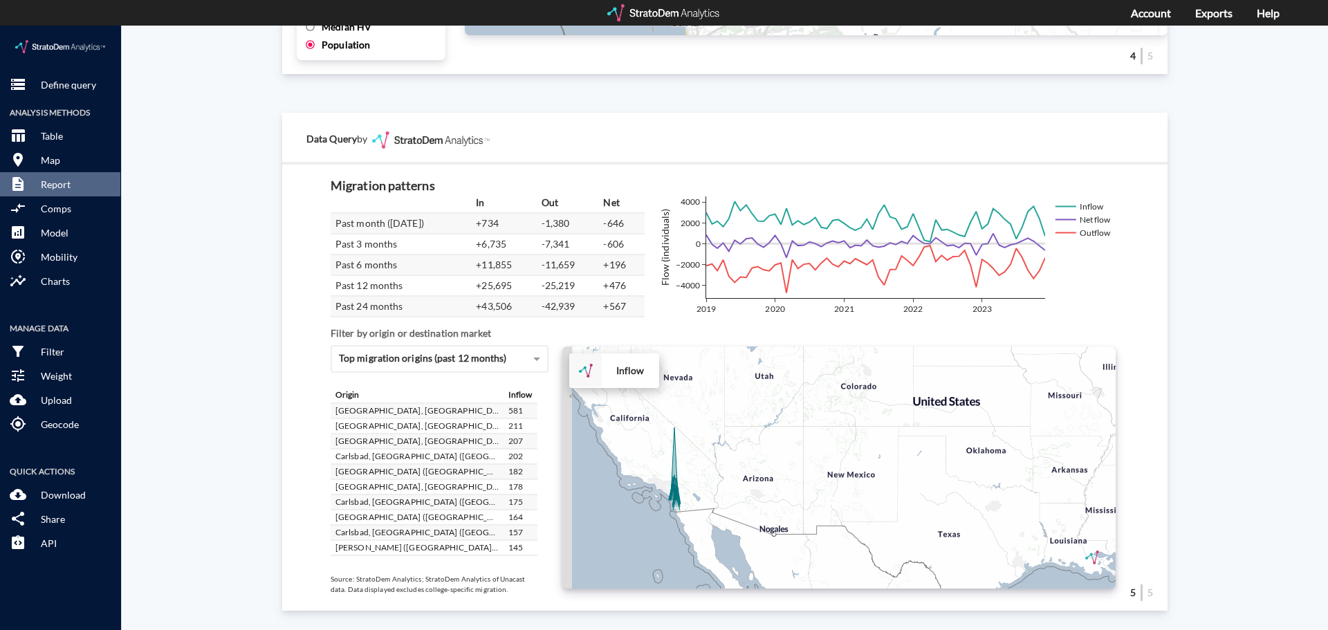
drag, startPoint x: 695, startPoint y: 466, endPoint x: 814, endPoint y: 365, distance: 156.1
click div "+ − Inflow CUSTOMIZE DATA Draw a polygon Draw a rectangle Draw a marker Edit la…"
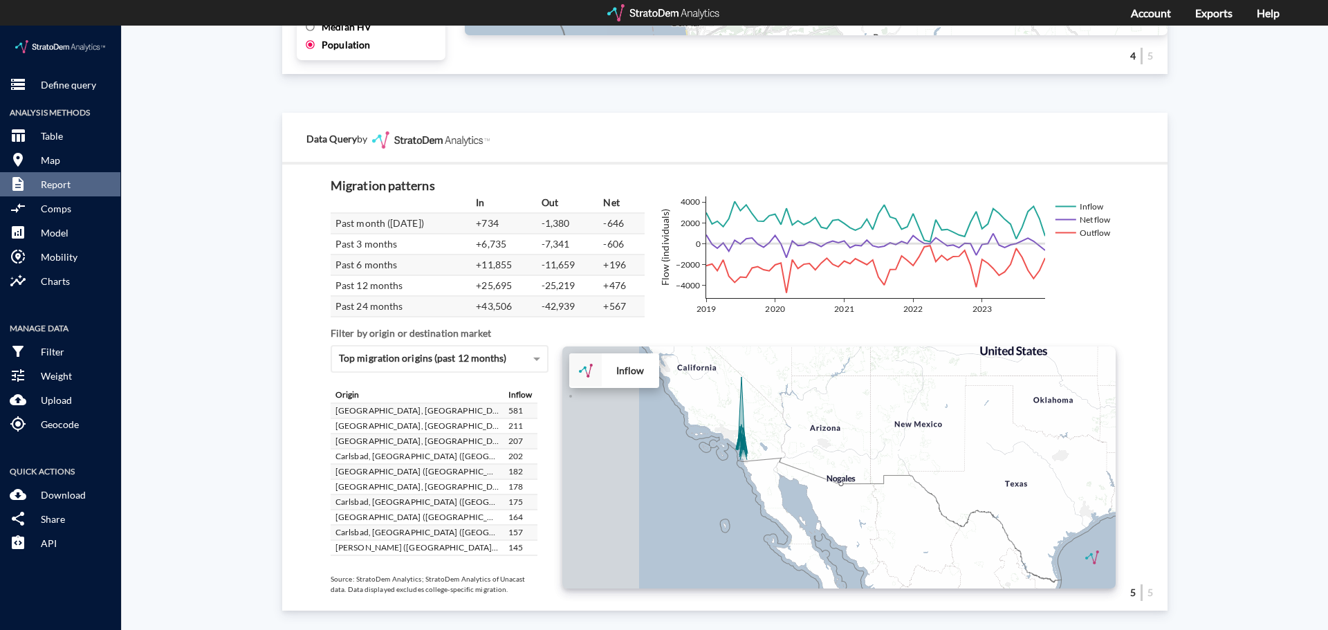
click div "+ − Inflow CUSTOMIZE DATA Draw a polygon Draw a rectangle Draw a marker Edit la…"
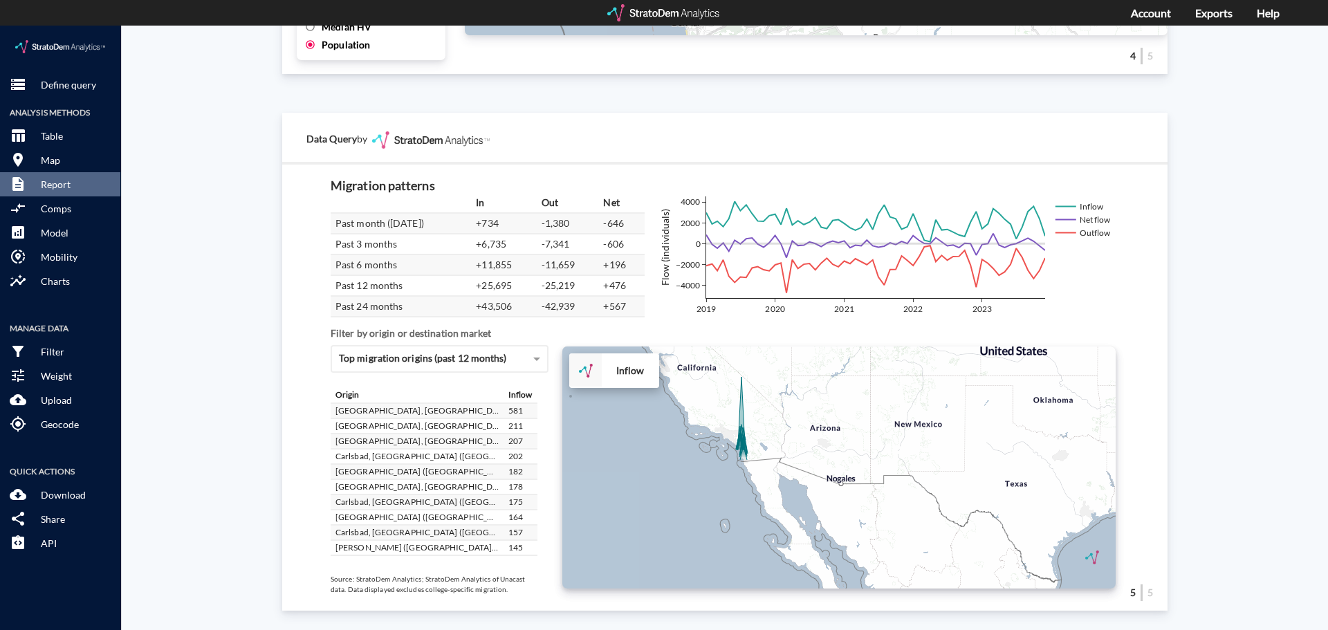
click div "+ − Inflow CUSTOMIZE DATA Draw a polygon Draw a rectangle Draw a marker Edit la…"
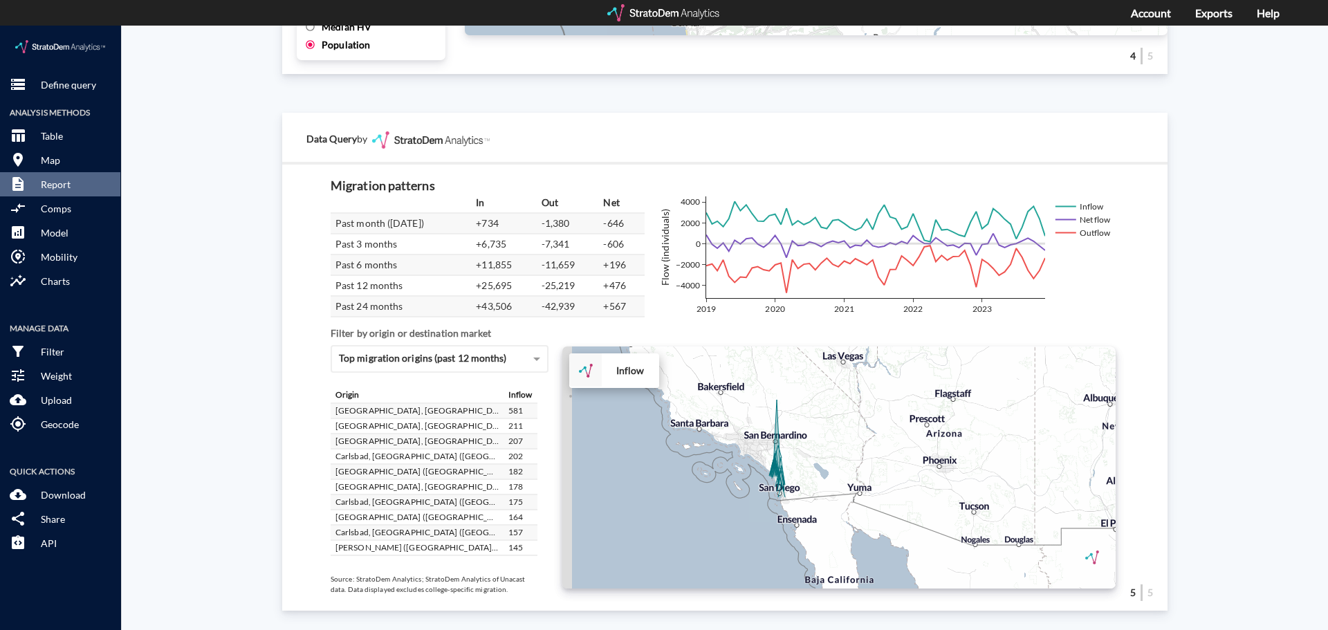
drag, startPoint x: 763, startPoint y: 401, endPoint x: 871, endPoint y: 423, distance: 110.2
click div "+ − Inflow CUSTOMIZE DATA Draw a polygon Draw a rectangle Draw a marker Edit la…"
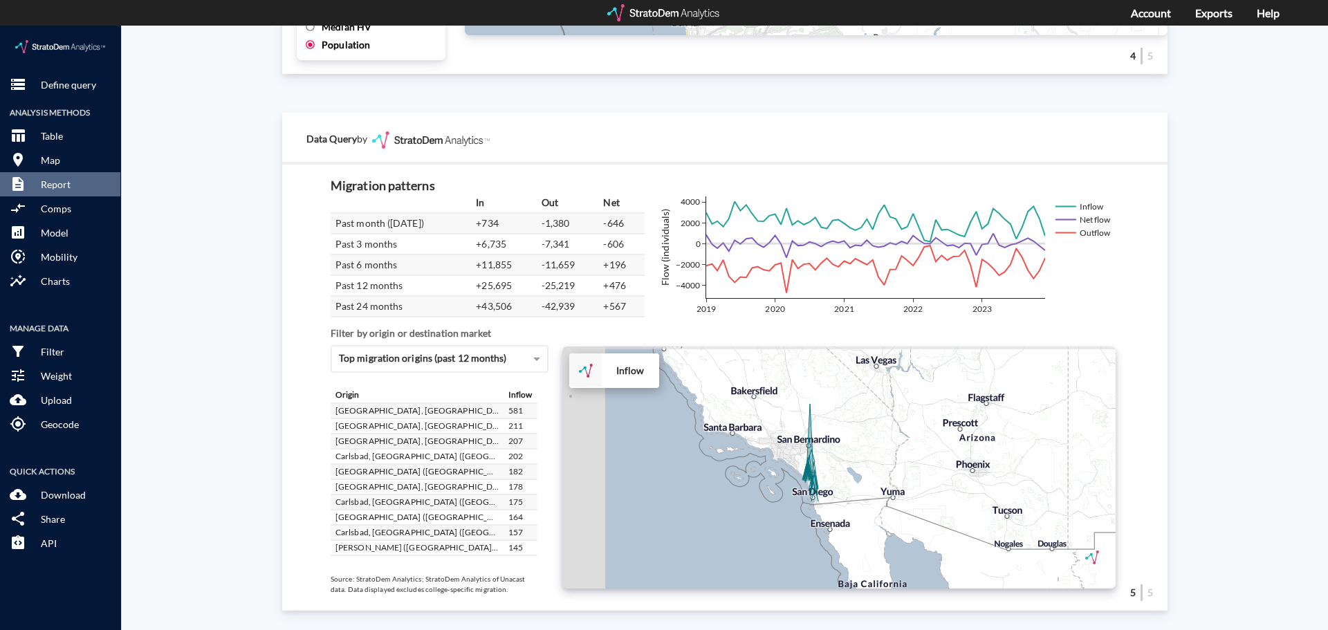
click div "+ − Inflow CUSTOMIZE DATA Draw a polygon Draw a rectangle Draw a marker Edit la…"
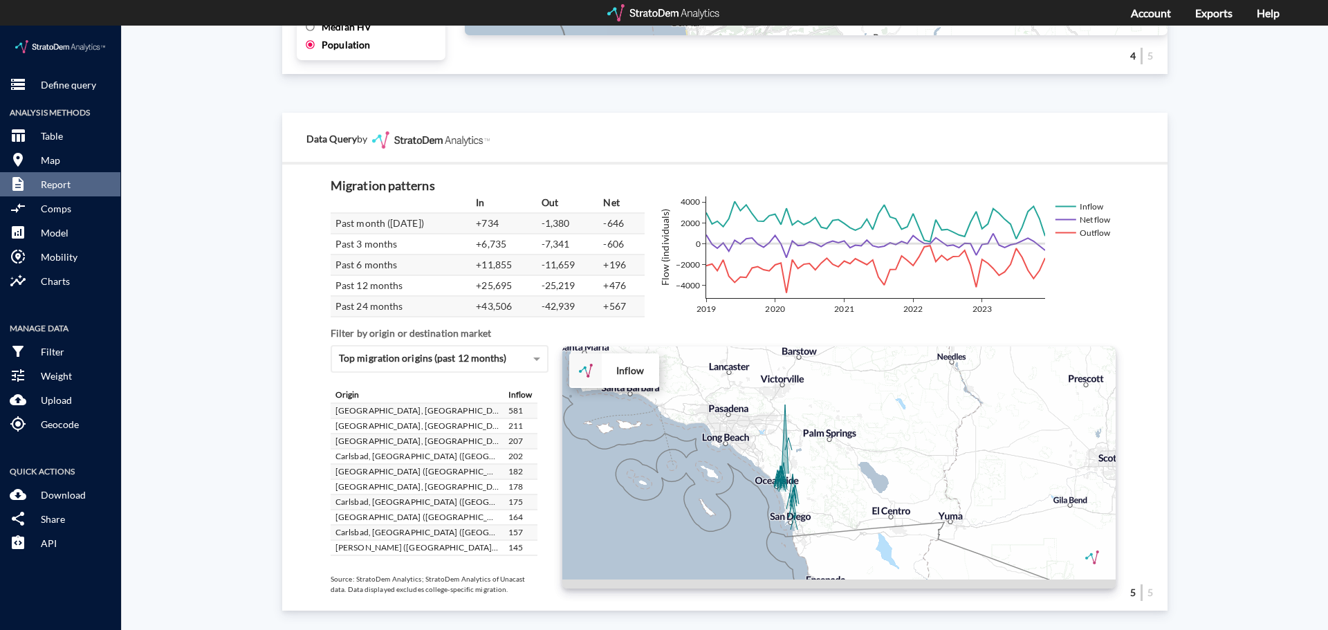
drag, startPoint x: 845, startPoint y: 438, endPoint x: 896, endPoint y: 419, distance: 54.5
click div "+ − Inflow CUSTOMIZE DATA Draw a polygon Draw a rectangle Draw a marker Edit la…"
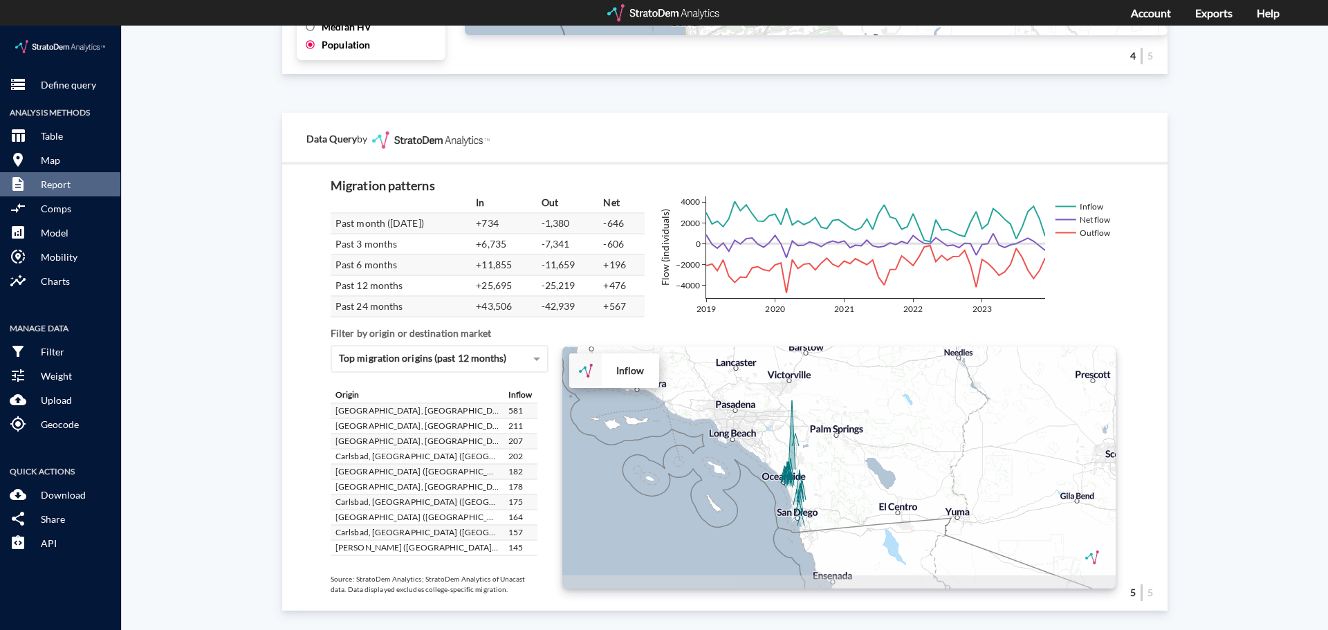
click div "+ − Inflow CUSTOMIZE DATA Draw a polygon Draw a rectangle Draw a marker Edit la…"
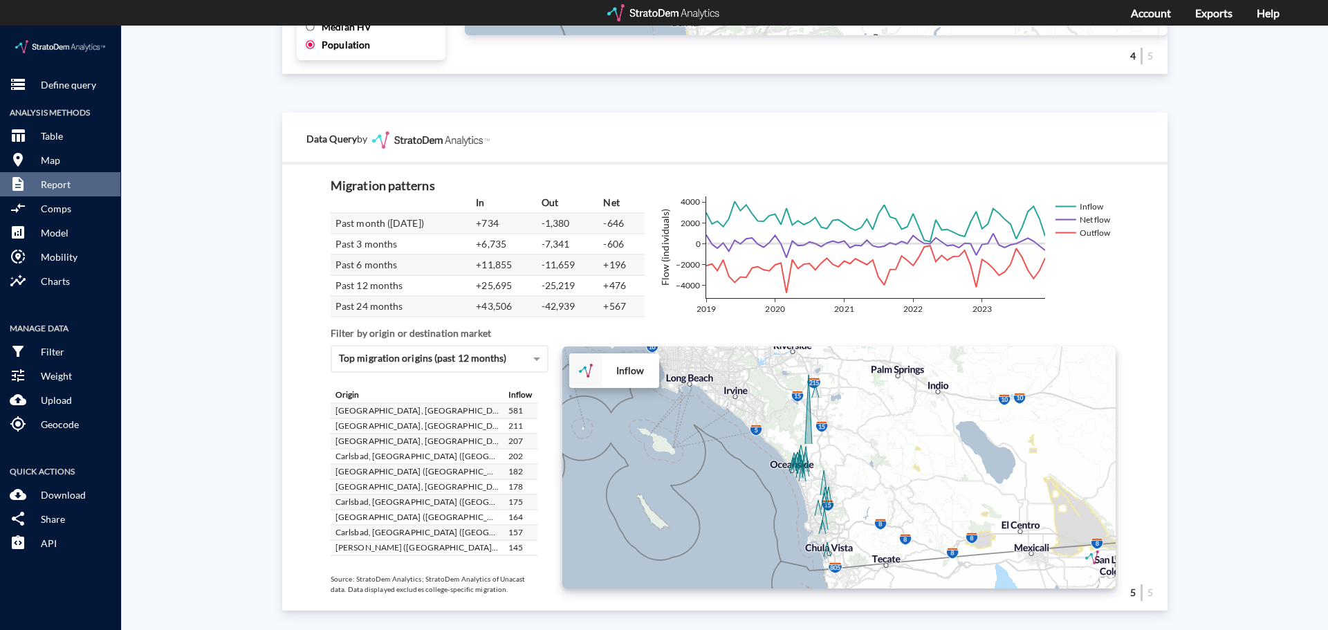
drag, startPoint x: 828, startPoint y: 444, endPoint x: 928, endPoint y: 409, distance: 105.7
click div "+ − Inflow CUSTOMIZE DATA Draw a polygon Draw a rectangle Draw a marker Edit la…"
